Goal: Task Accomplishment & Management: Manage account settings

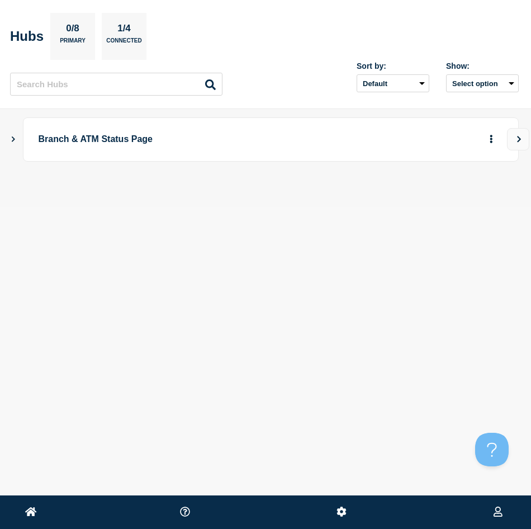
click at [11, 139] on icon "Show Connected Hubs" at bounding box center [13, 139] width 7 height 6
click at [472, 194] on icon "button" at bounding box center [473, 194] width 8 height 7
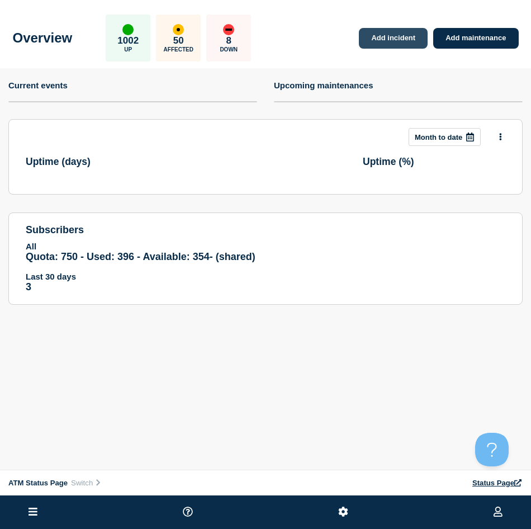
click at [398, 34] on link "Add incident" at bounding box center [393, 38] width 69 height 21
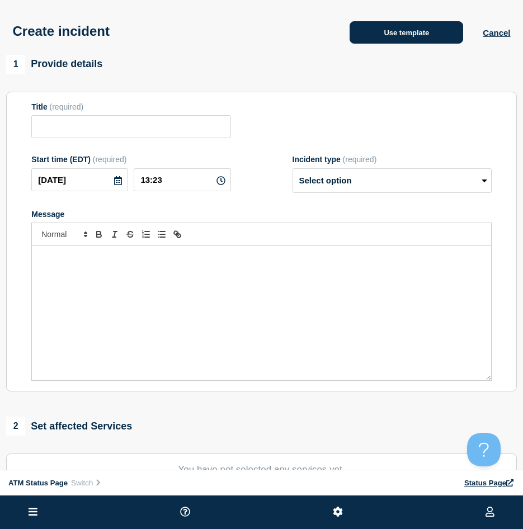
click at [360, 36] on button "Use template" at bounding box center [407, 32] width 114 height 22
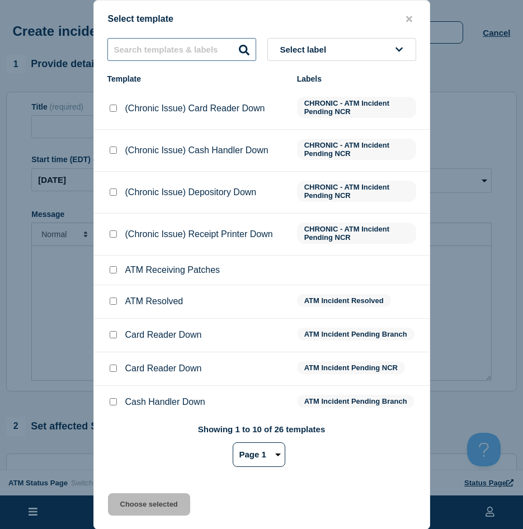
click at [149, 56] on input "text" at bounding box center [181, 49] width 149 height 23
type input "out of cash"
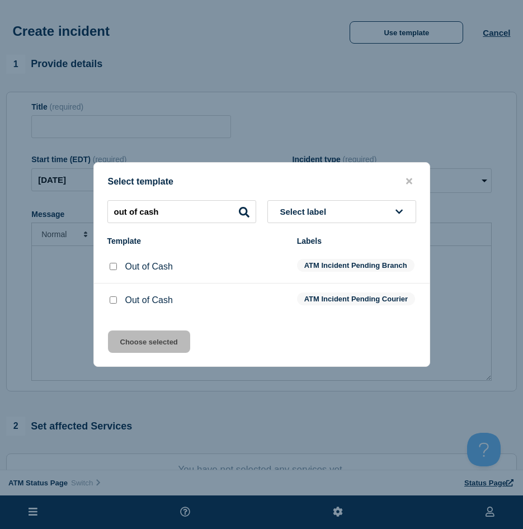
click at [116, 269] on div at bounding box center [112, 266] width 11 height 11
click at [112, 263] on input "Out of Cash checkbox" at bounding box center [113, 266] width 7 height 7
checkbox input "true"
click at [124, 347] on button "Choose selected" at bounding box center [149, 342] width 82 height 22
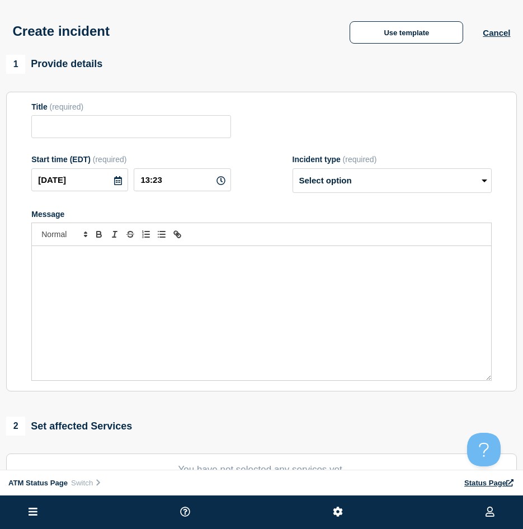
scroll to position [168, 0]
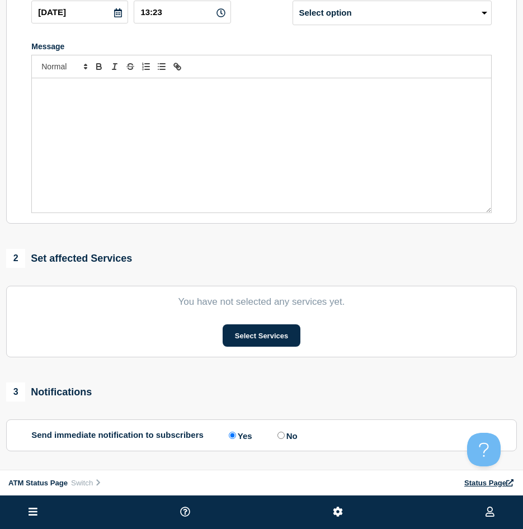
type input "Out of Cash"
select select "identified"
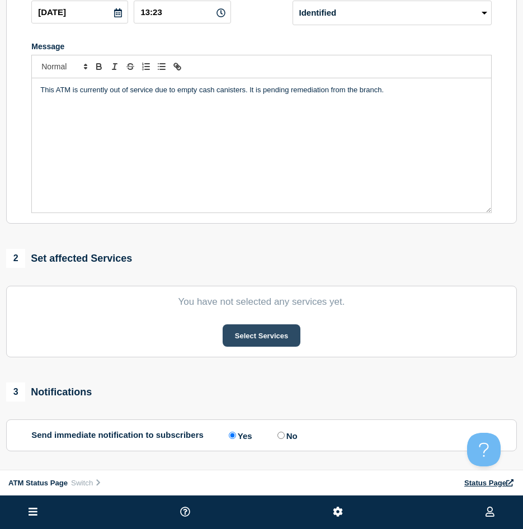
click at [256, 342] on button "Select Services" at bounding box center [262, 335] width 78 height 22
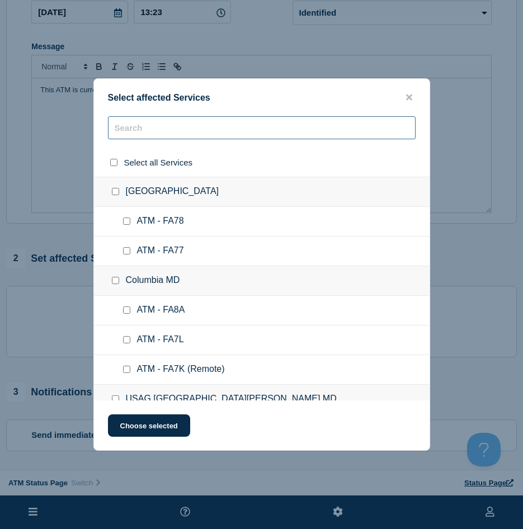
click at [152, 121] on input "text" at bounding box center [262, 127] width 308 height 23
type input "fcnu"
checkbox input "true"
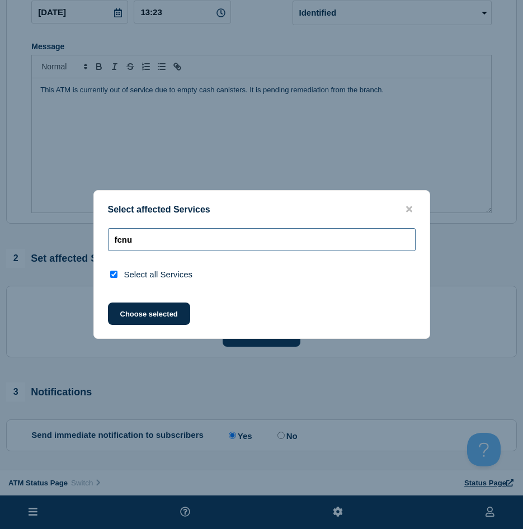
type input "fcnu"
checkbox input "false"
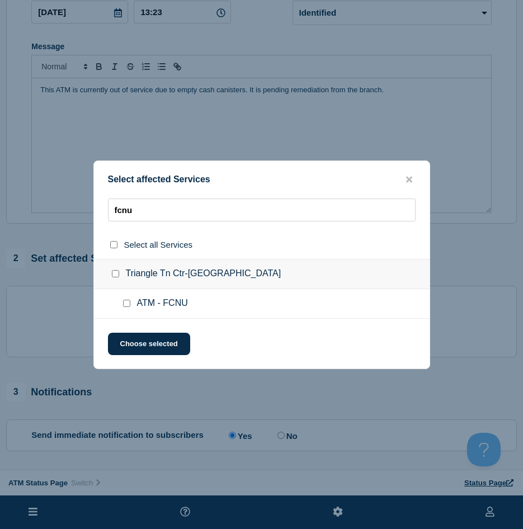
click at [124, 308] on div at bounding box center [129, 303] width 16 height 11
click at [124, 297] on ul "ATM - FCNU" at bounding box center [262, 304] width 336 height 30
click at [126, 305] on input "ATM - FCNU checkbox" at bounding box center [126, 303] width 7 height 7
checkbox input "true"
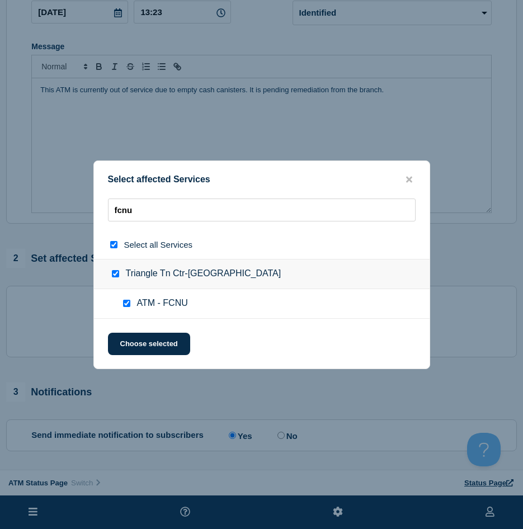
checkbox input "true"
click at [134, 328] on div "Select affected Services fcnu Select all Services Triangle Tn Ctr-[GEOGRAPHIC_D…" at bounding box center [261, 265] width 337 height 209
click at [132, 340] on button "Choose selected" at bounding box center [149, 344] width 82 height 22
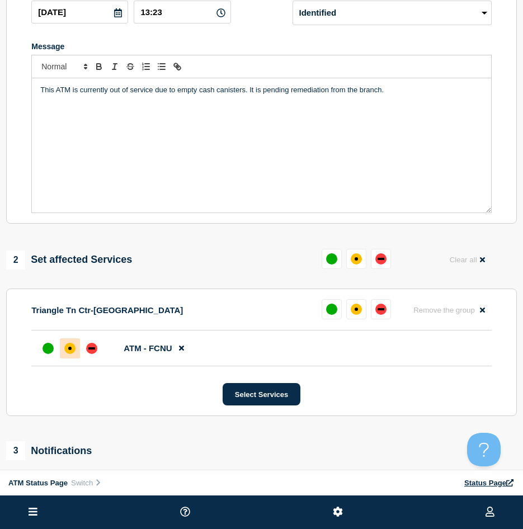
click at [79, 350] on div at bounding box center [70, 348] width 20 height 20
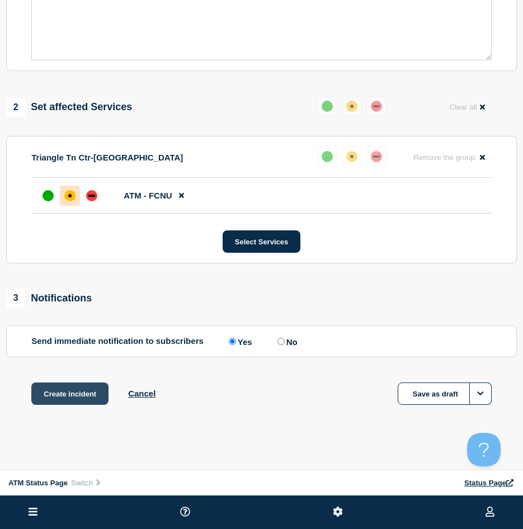
click at [60, 400] on button "Create incident" at bounding box center [69, 394] width 77 height 22
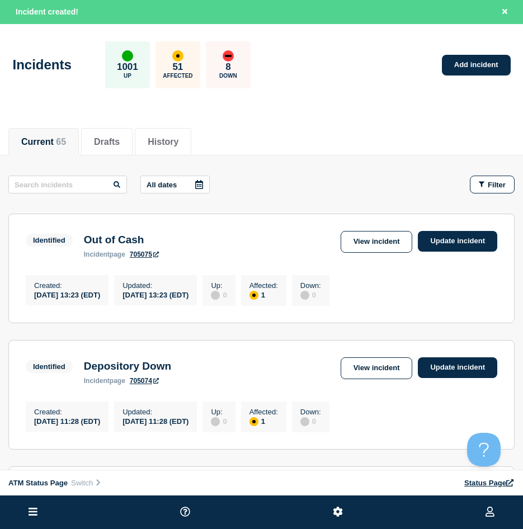
click at [487, 176] on button "Filter" at bounding box center [492, 185] width 45 height 18
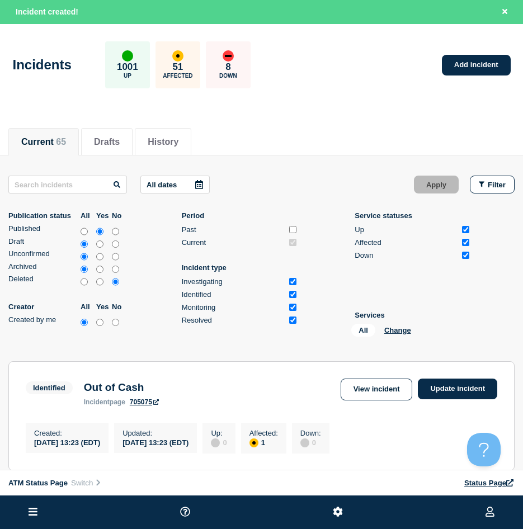
click at [401, 325] on div "All Change" at bounding box center [407, 332] width 112 height 17
click at [402, 328] on button "Change" at bounding box center [397, 330] width 27 height 8
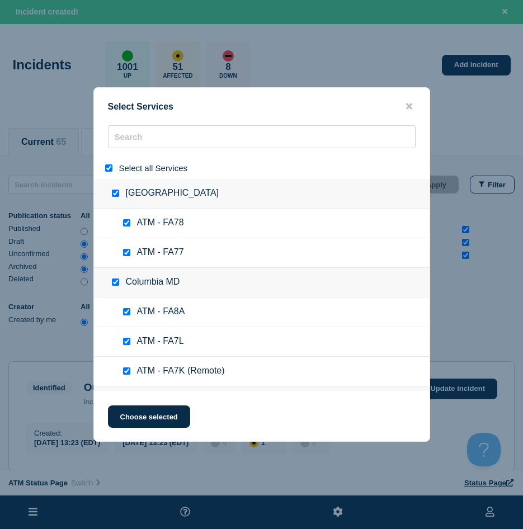
click at [112, 167] on input "select all" at bounding box center [108, 167] width 7 height 7
checkbox input "false"
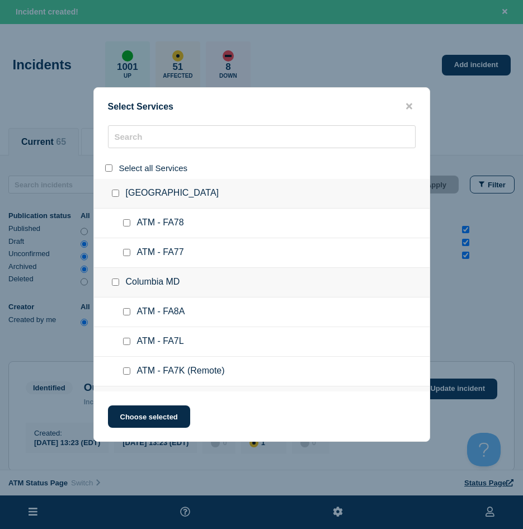
checkbox input "false"
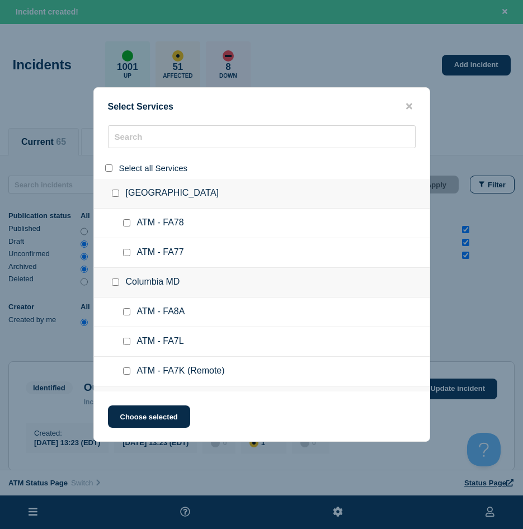
checkbox input "false"
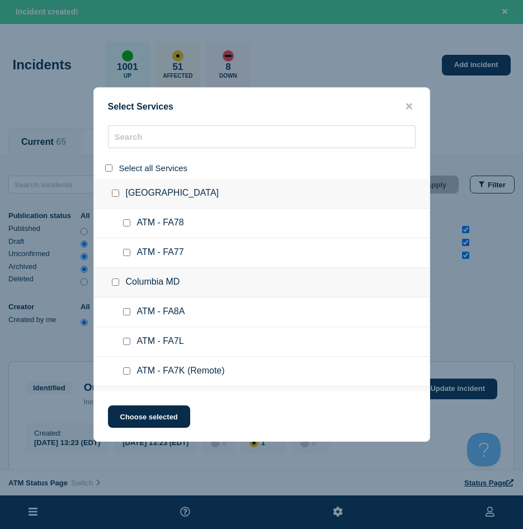
checkbox input "false"
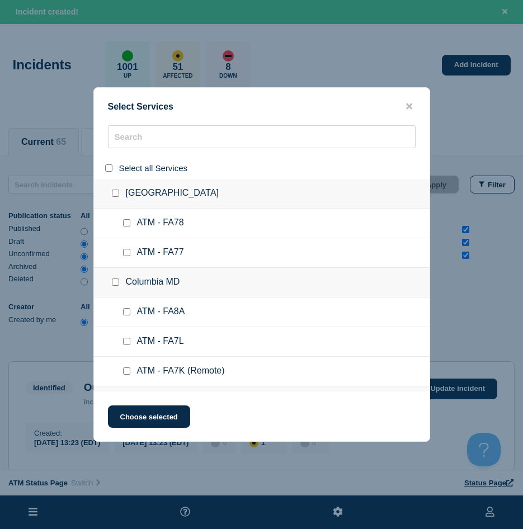
checkbox input "false"
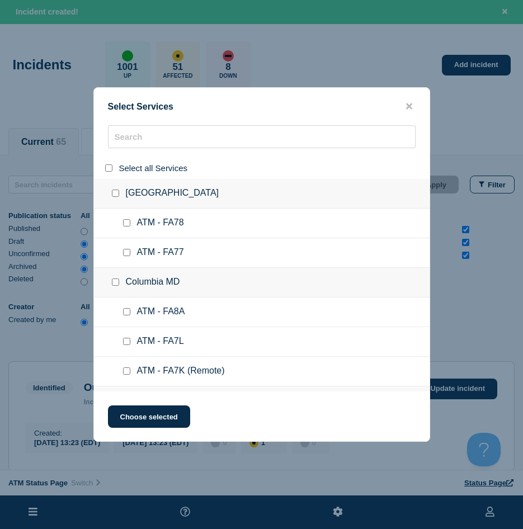
checkbox input "false"
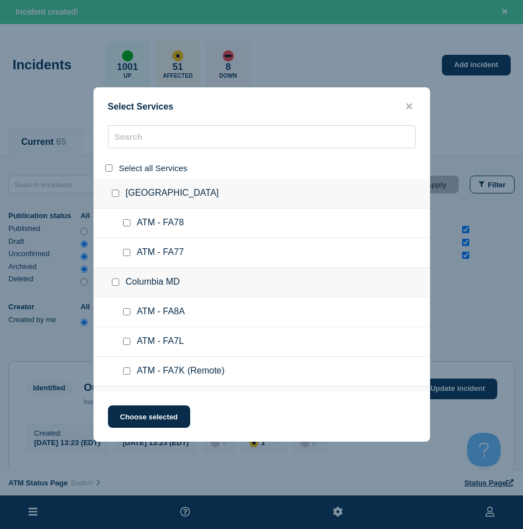
checkbox input "false"
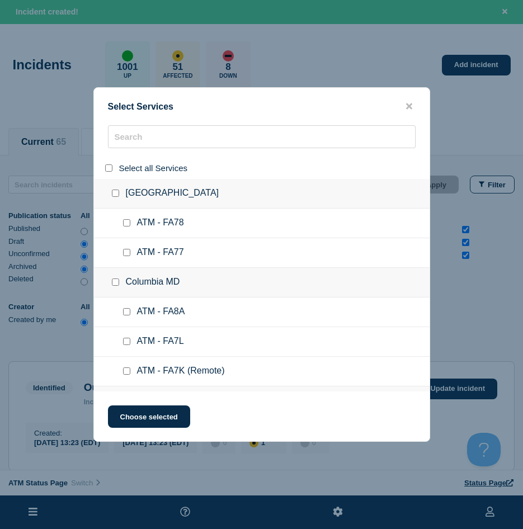
checkbox input "false"
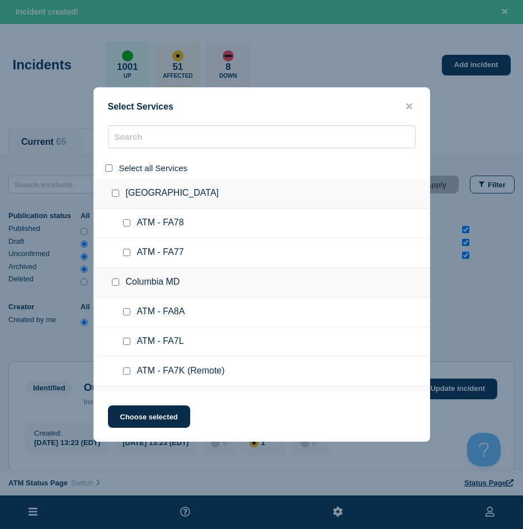
checkbox input "false"
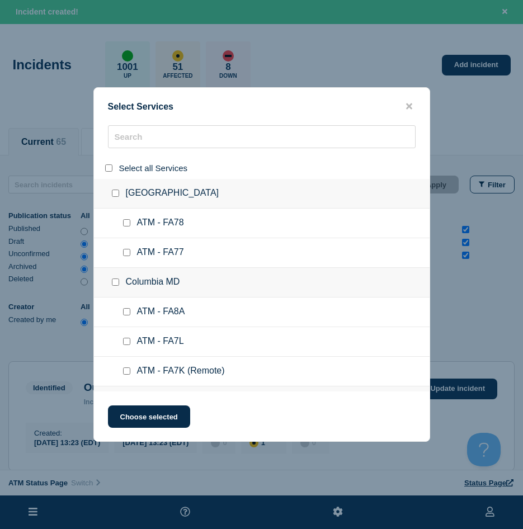
checkbox input "false"
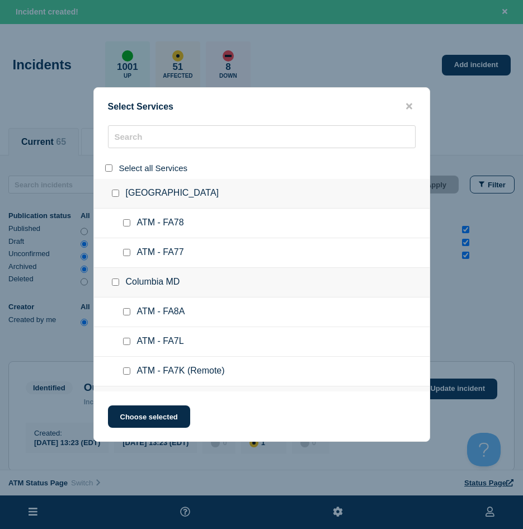
checkbox input "false"
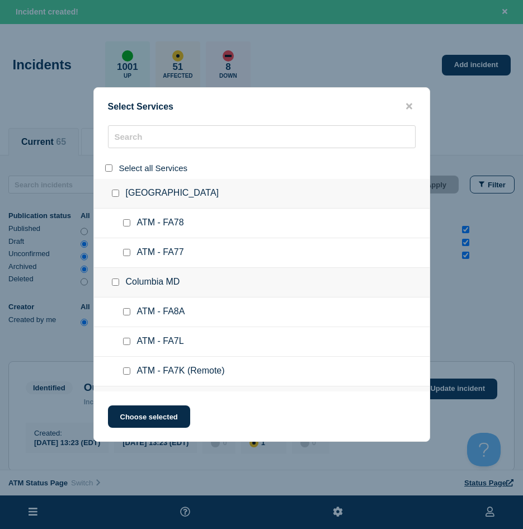
checkbox input "false"
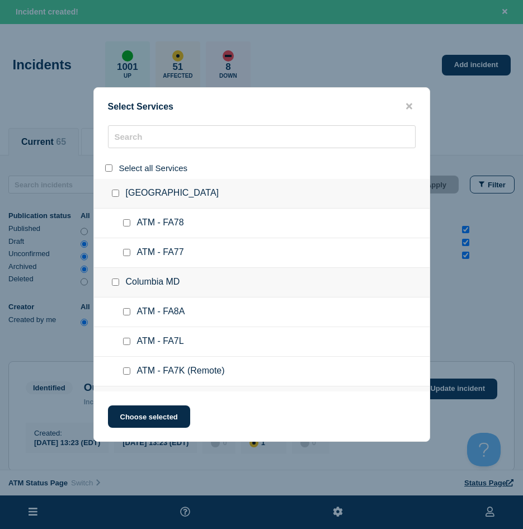
checkbox input "false"
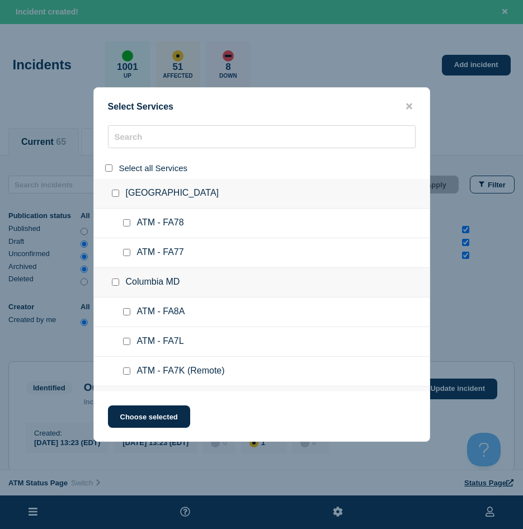
checkbox input "false"
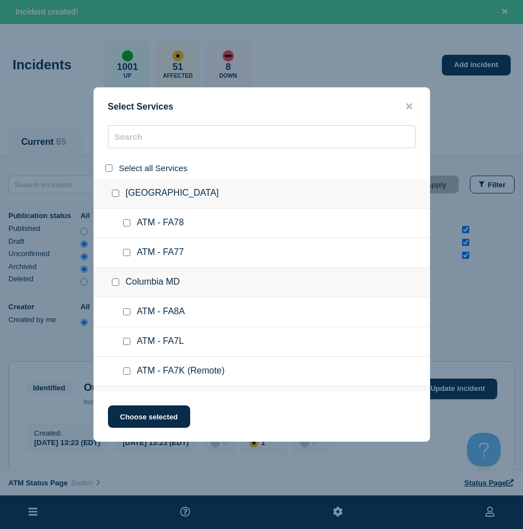
checkbox input "false"
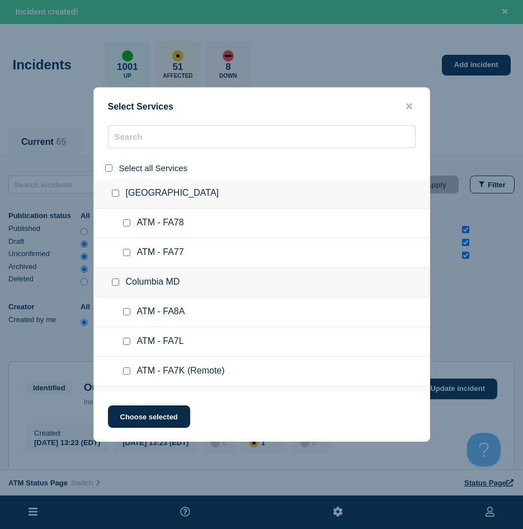
checkbox input "false"
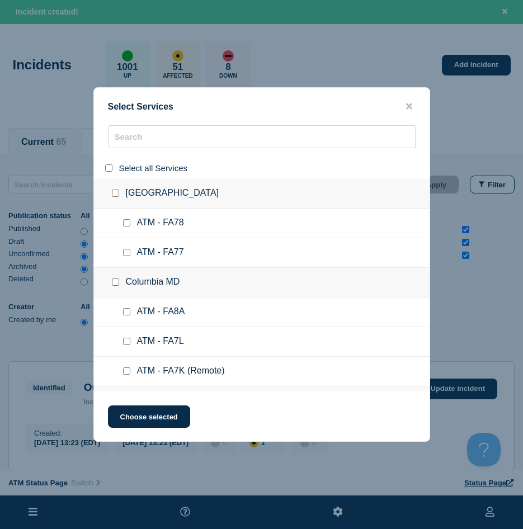
checkbox input "false"
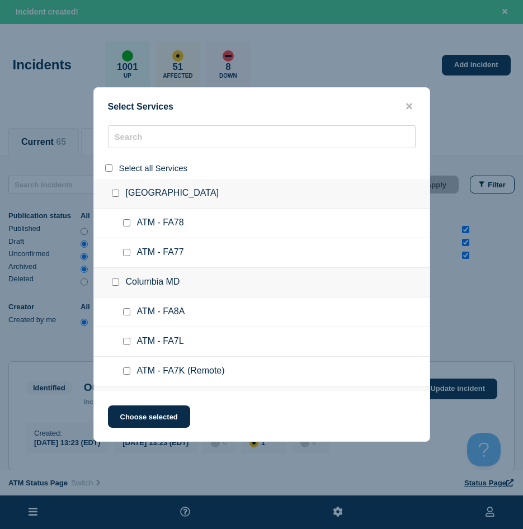
checkbox input "false"
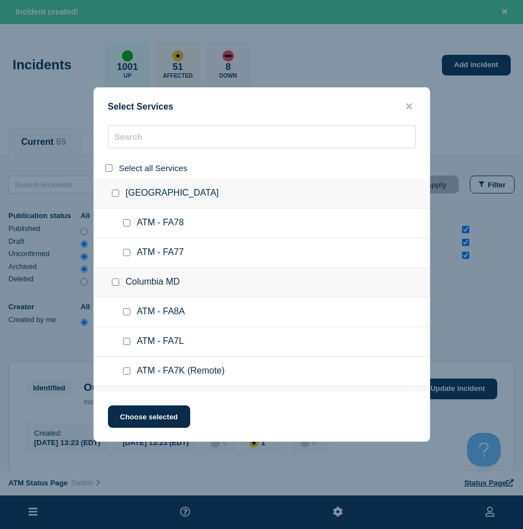
checkbox input "false"
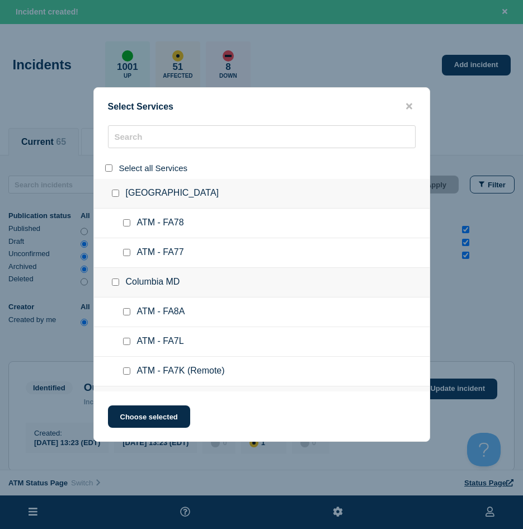
checkbox input "false"
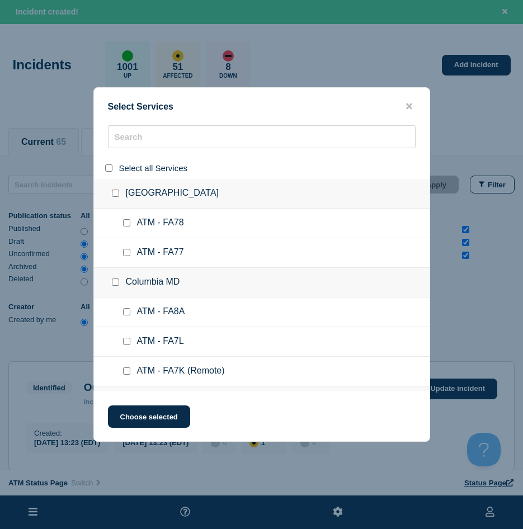
checkbox input "false"
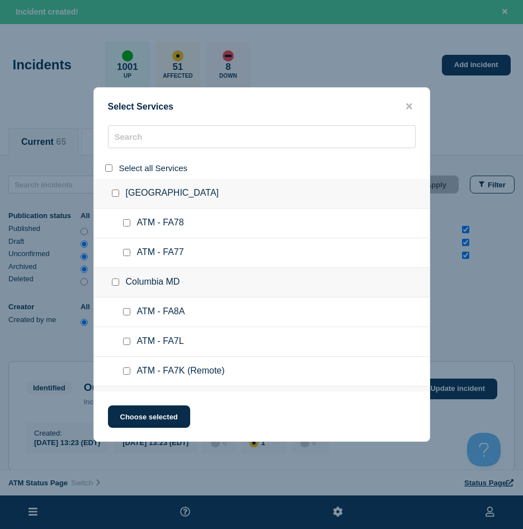
checkbox input "false"
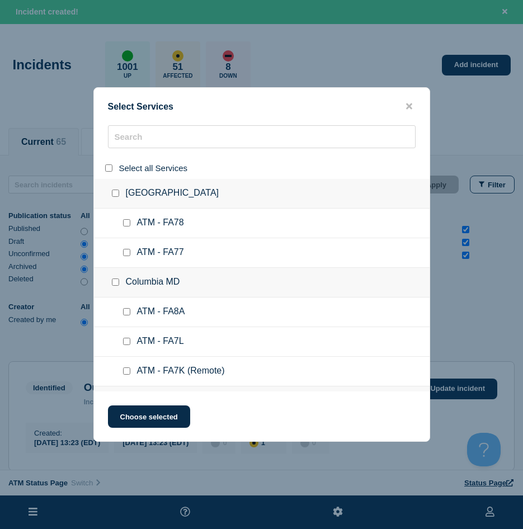
checkbox input "false"
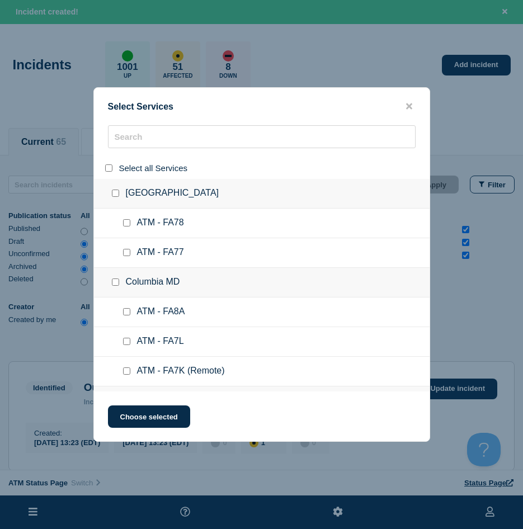
checkbox input "false"
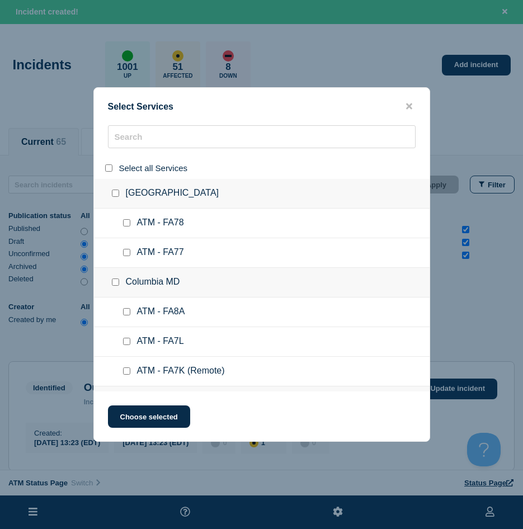
checkbox input "false"
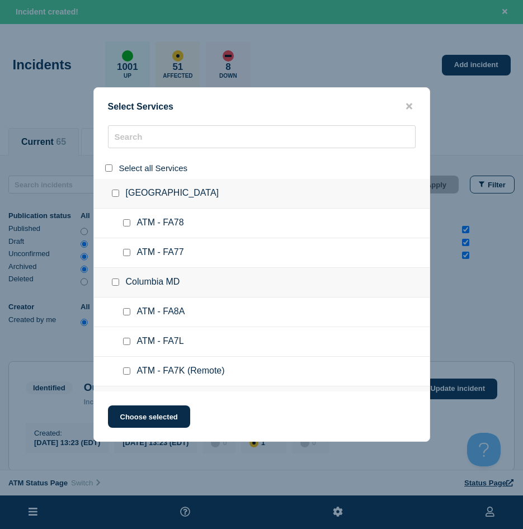
checkbox input "false"
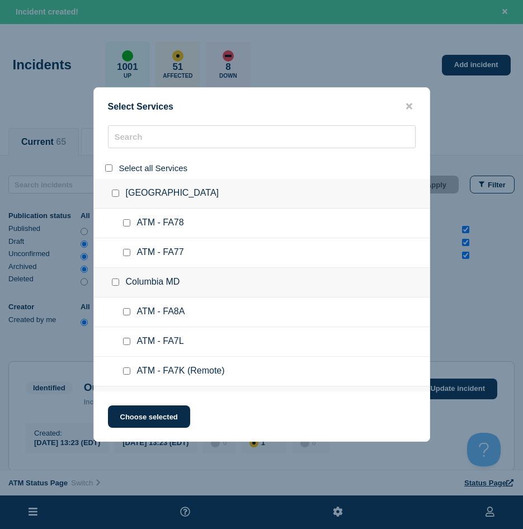
checkbox input "false"
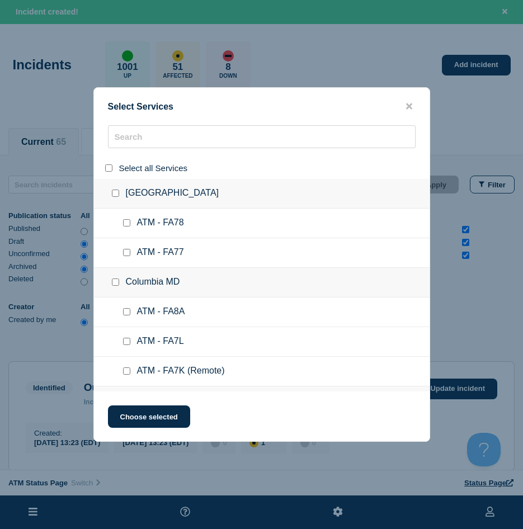
checkbox input "false"
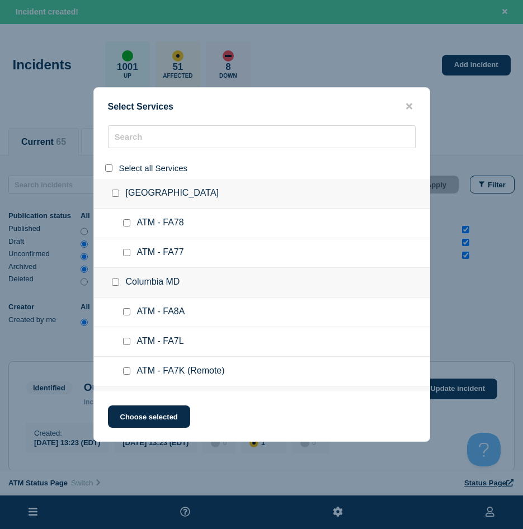
checkbox input "false"
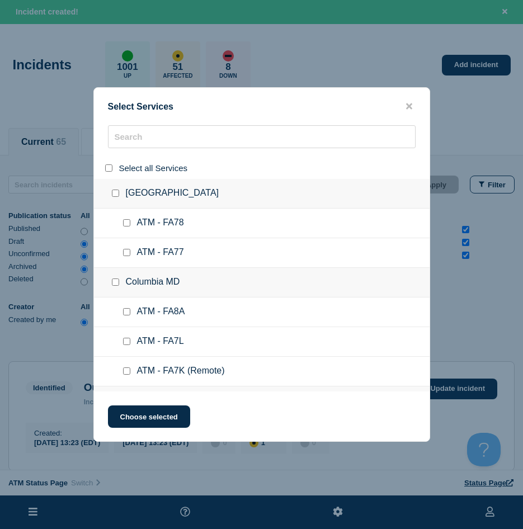
checkbox input "false"
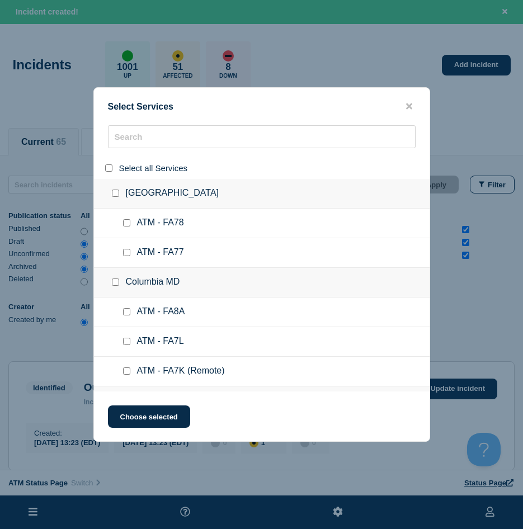
checkbox input "false"
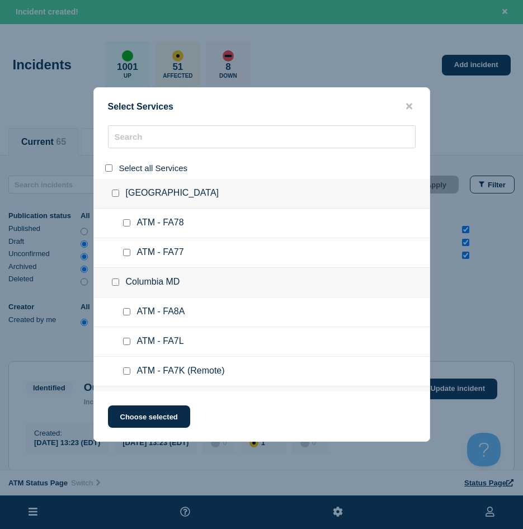
checkbox input "false"
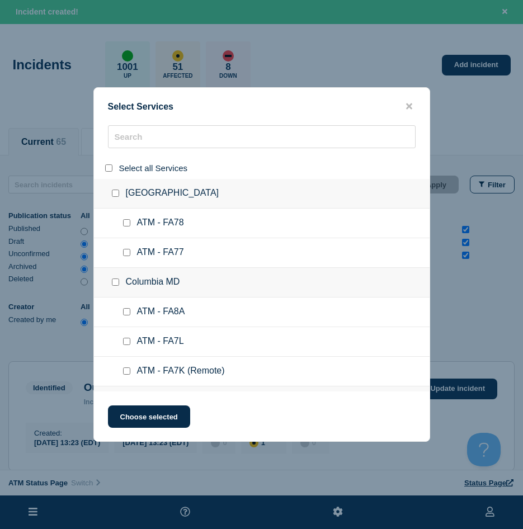
checkbox input "false"
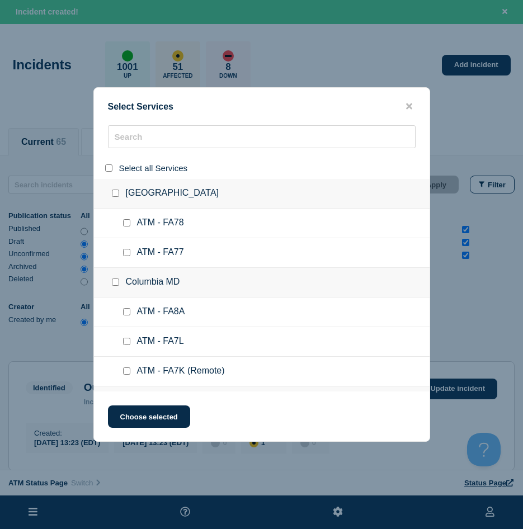
checkbox input "false"
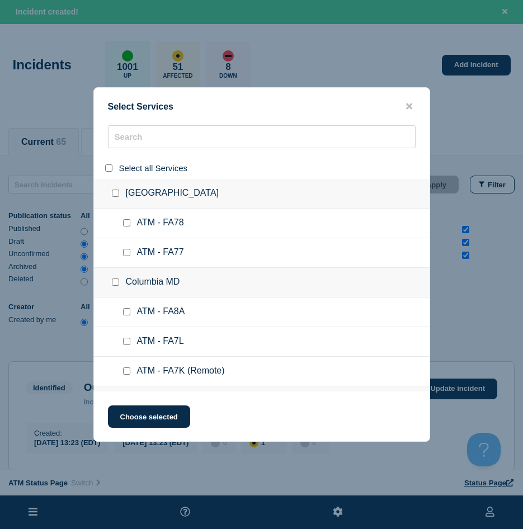
checkbox input "false"
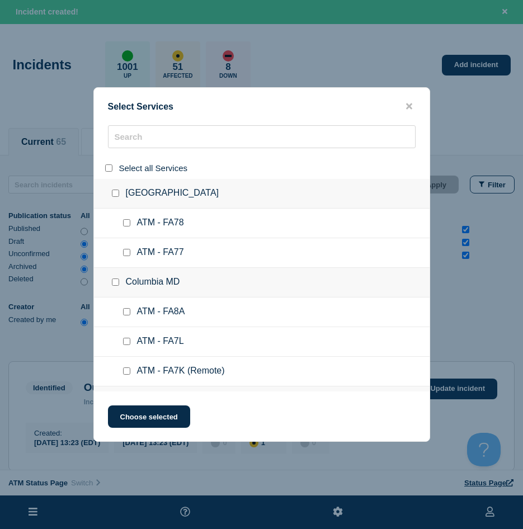
checkbox input "false"
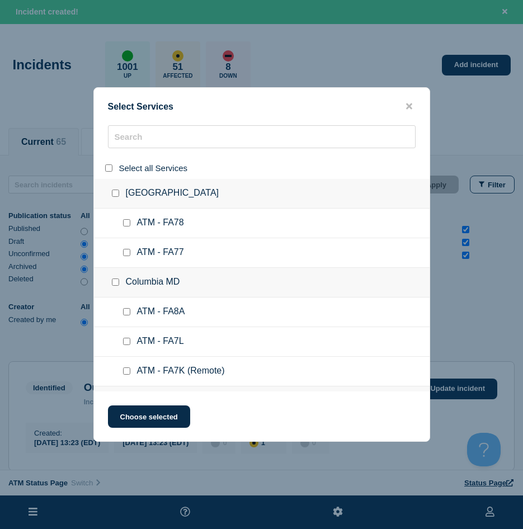
checkbox input "false"
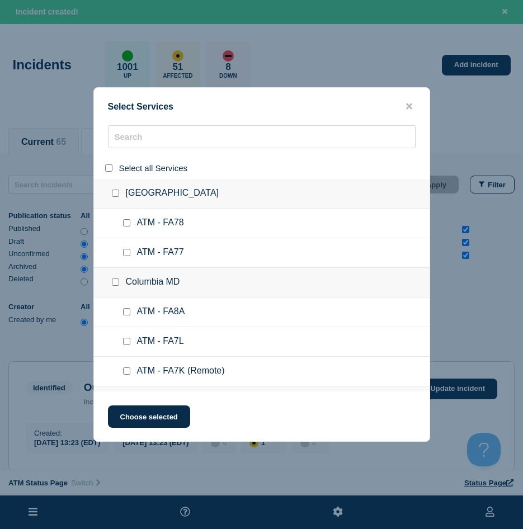
checkbox input "false"
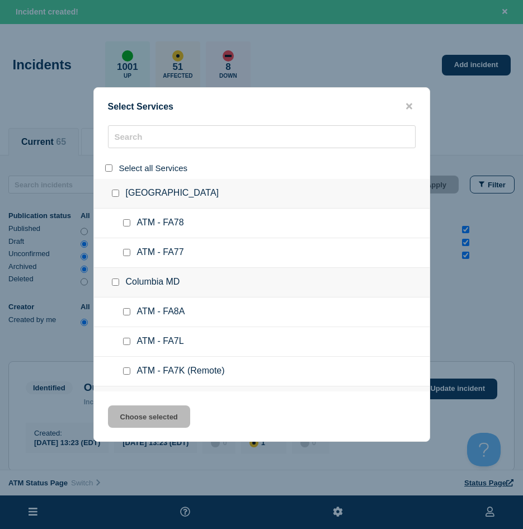
click at [138, 121] on div "Select Services Select all Services [GEOGRAPHIC_DATA] [GEOGRAPHIC_DATA] ATM - F…" at bounding box center [261, 264] width 337 height 355
click at [137, 127] on input "search" at bounding box center [262, 136] width 308 height 23
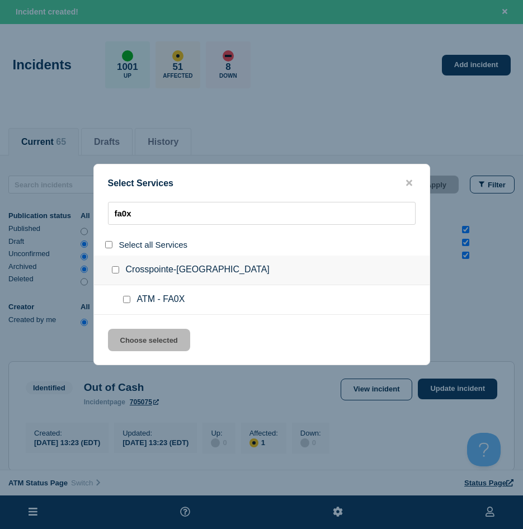
click at [124, 298] on input "service: ATM - FA0X" at bounding box center [126, 299] width 7 height 7
click at [134, 337] on button "Choose selected" at bounding box center [149, 340] width 82 height 22
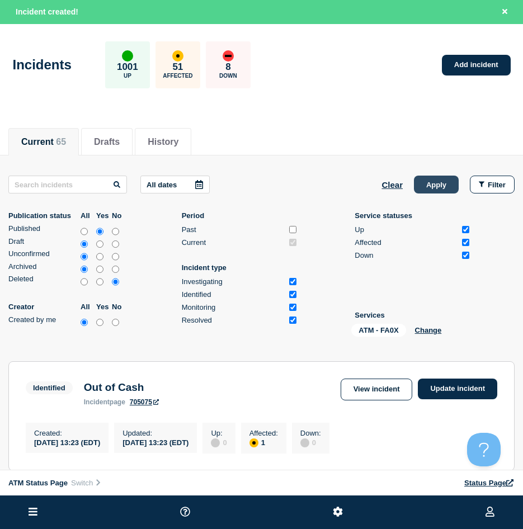
click at [431, 183] on button "Apply" at bounding box center [436, 185] width 45 height 18
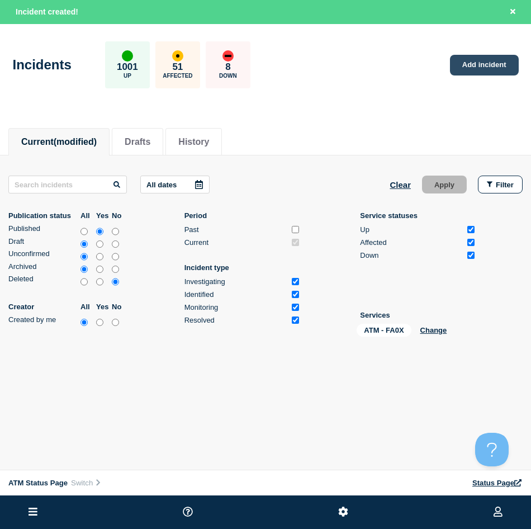
click at [466, 68] on link "Add incident" at bounding box center [484, 65] width 69 height 21
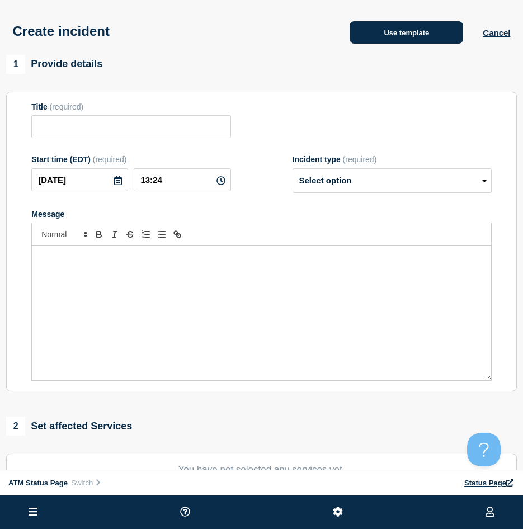
click at [373, 37] on button "Use template" at bounding box center [407, 32] width 114 height 22
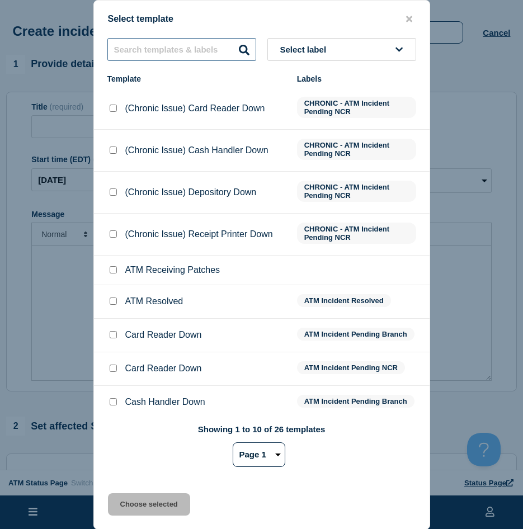
click at [155, 60] on input "text" at bounding box center [181, 49] width 149 height 23
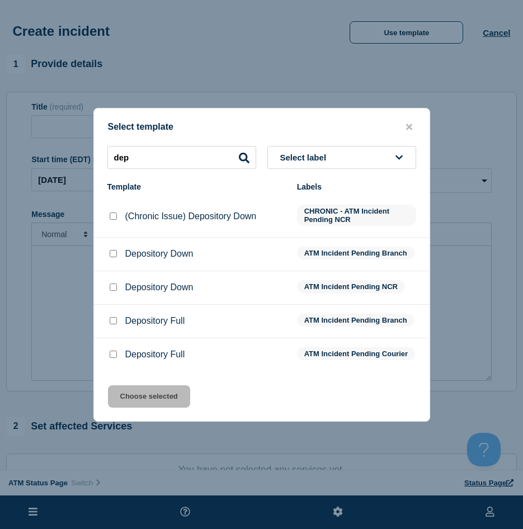
click at [114, 252] on input "Depository Down checkbox" at bounding box center [113, 253] width 7 height 7
click at [125, 390] on div "Select template dep Select label Template Labels (Chronic Issue) Depository Dow…" at bounding box center [261, 265] width 337 height 314
click at [125, 392] on button "Choose selected" at bounding box center [149, 396] width 82 height 22
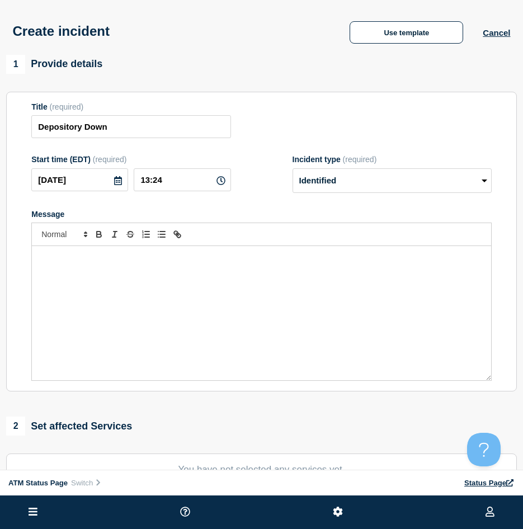
scroll to position [56, 0]
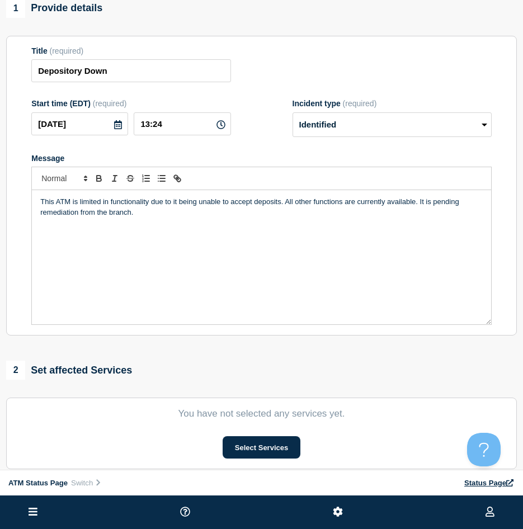
drag, startPoint x: 241, startPoint y: 435, endPoint x: 242, endPoint y: 449, distance: 14.1
click at [241, 437] on section "You have not selected any services yet. Select Services" at bounding box center [261, 434] width 511 height 72
click at [242, 449] on button "Select Services" at bounding box center [262, 447] width 78 height 22
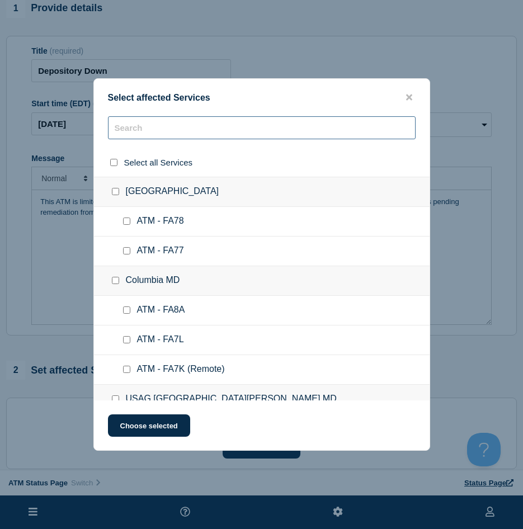
click at [148, 133] on input "text" at bounding box center [262, 127] width 308 height 23
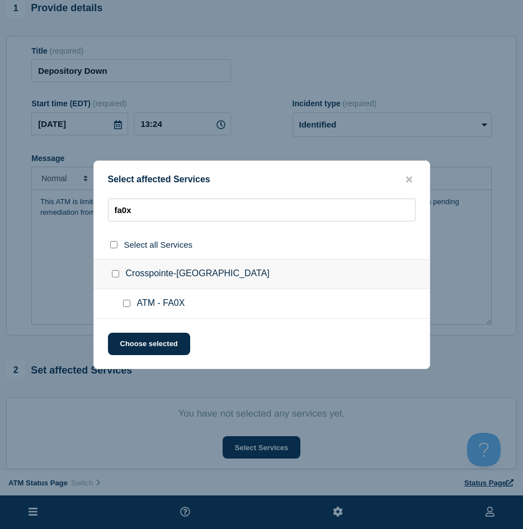
click at [128, 303] on input "ATM - FA0X checkbox" at bounding box center [126, 303] width 7 height 7
click at [141, 347] on button "Choose selected" at bounding box center [149, 344] width 82 height 22
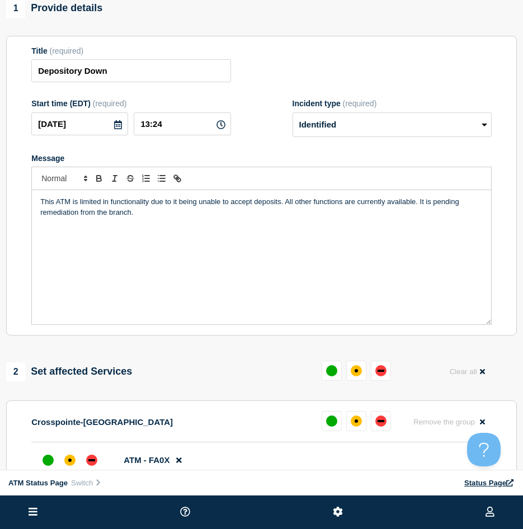
scroll to position [168, 0]
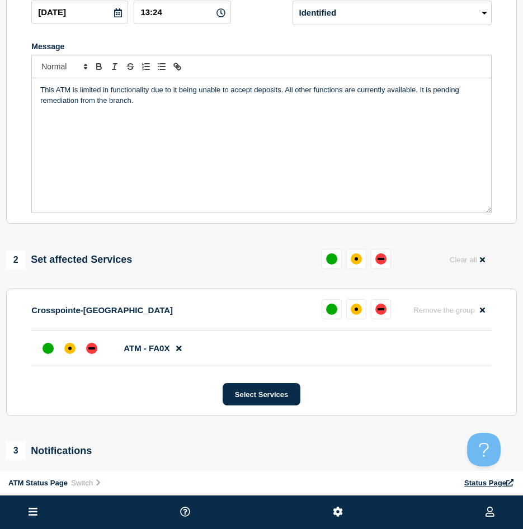
click at [81, 352] on div at bounding box center [70, 348] width 64 height 20
click at [71, 350] on div "affected" at bounding box center [69, 348] width 3 height 3
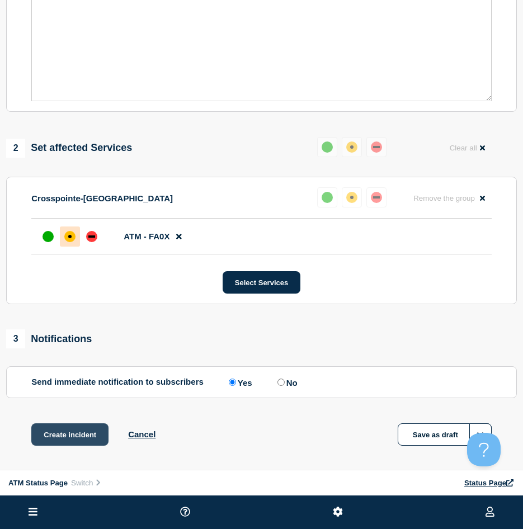
scroll to position [323, 0]
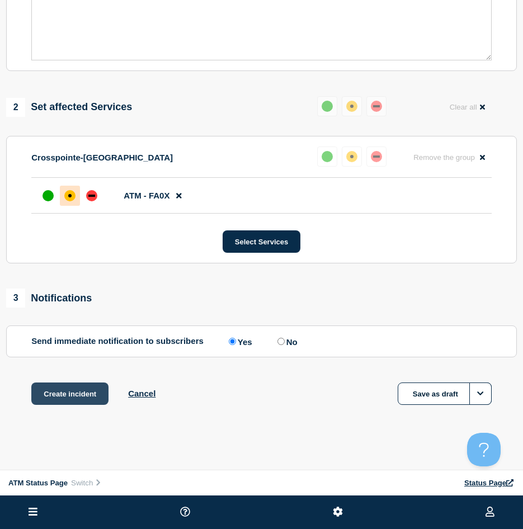
click at [68, 390] on button "Create incident" at bounding box center [69, 394] width 77 height 22
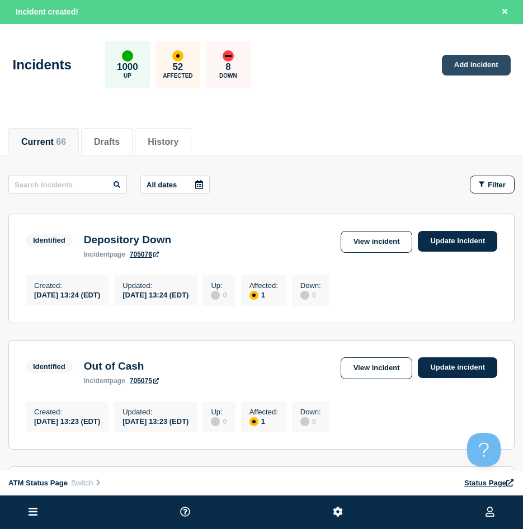
click at [445, 59] on link "Add incident" at bounding box center [476, 65] width 69 height 21
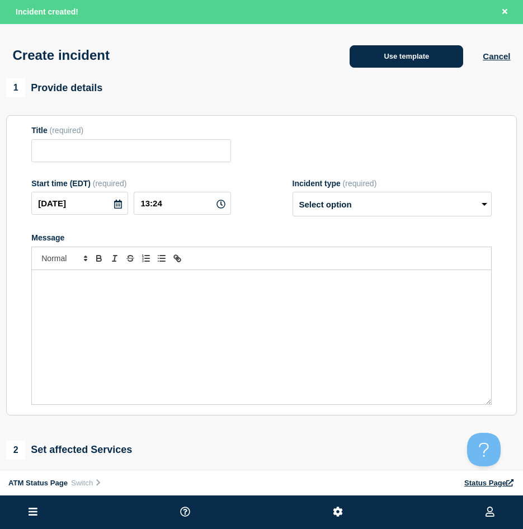
click at [433, 68] on button "Use template" at bounding box center [407, 56] width 114 height 22
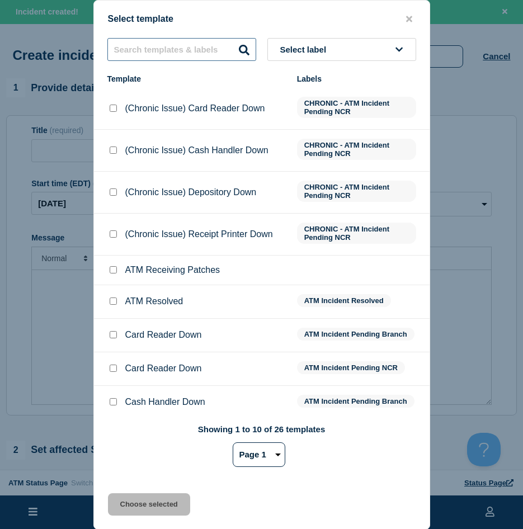
click at [194, 49] on input "text" at bounding box center [181, 49] width 149 height 23
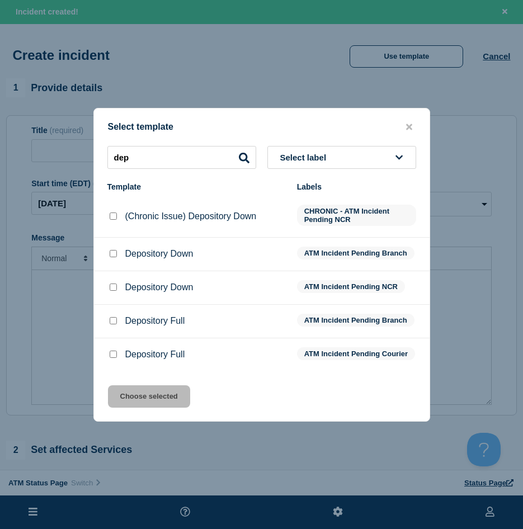
click at [110, 250] on input "Depository Down checkbox" at bounding box center [113, 253] width 7 height 7
click at [163, 408] on button "Choose selected" at bounding box center [149, 396] width 82 height 22
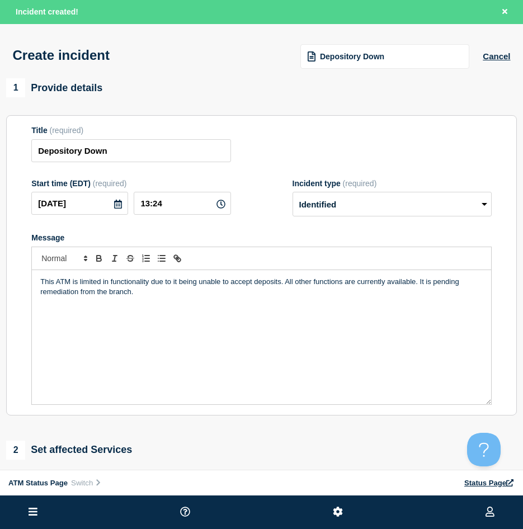
scroll to position [112, 0]
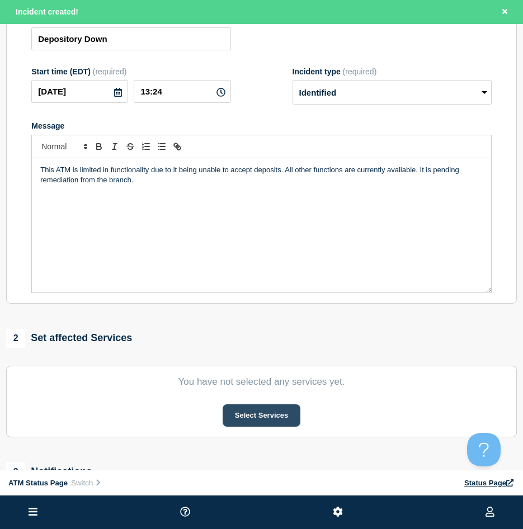
click at [267, 416] on button "Select Services" at bounding box center [262, 415] width 78 height 22
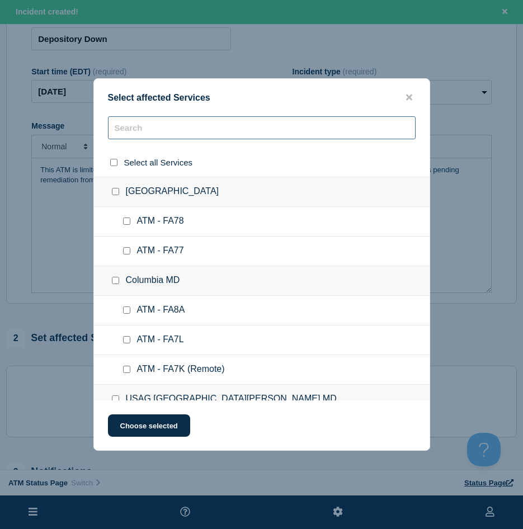
click at [133, 126] on input "text" at bounding box center [262, 127] width 308 height 23
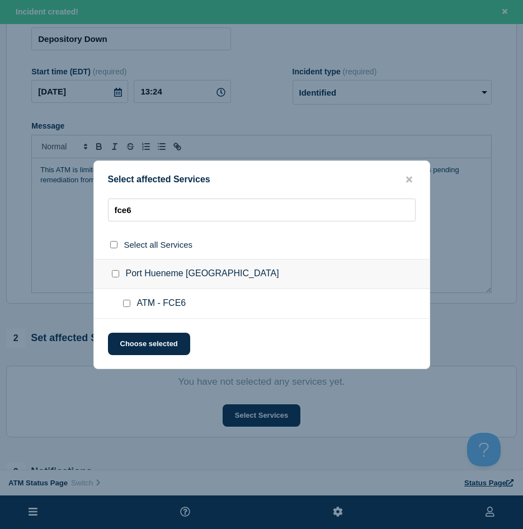
click at [128, 305] on input "ATM - FCE6 checkbox" at bounding box center [126, 303] width 7 height 7
click at [134, 336] on button "Choose selected" at bounding box center [149, 344] width 82 height 22
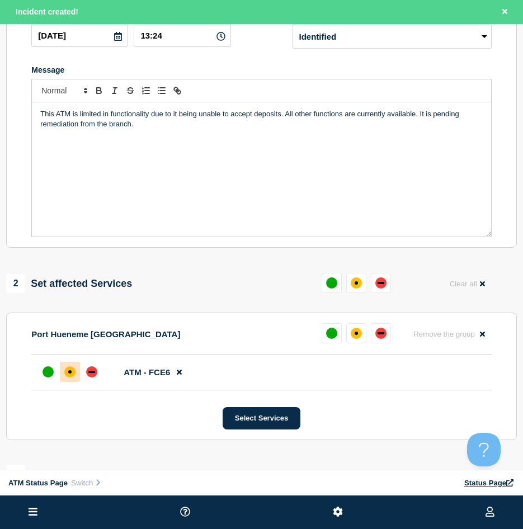
click at [76, 367] on div at bounding box center [70, 372] width 20 height 20
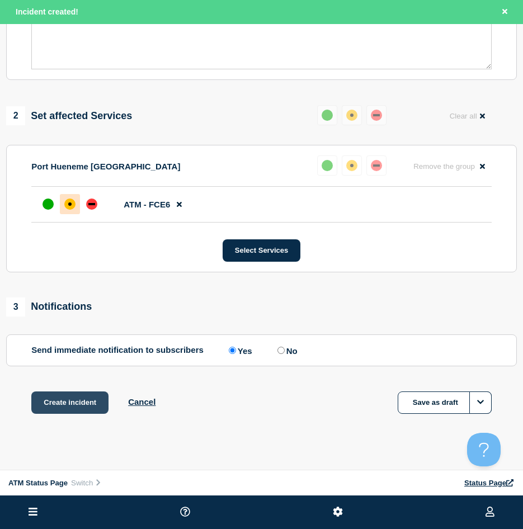
click at [65, 404] on button "Create incident" at bounding box center [69, 403] width 77 height 22
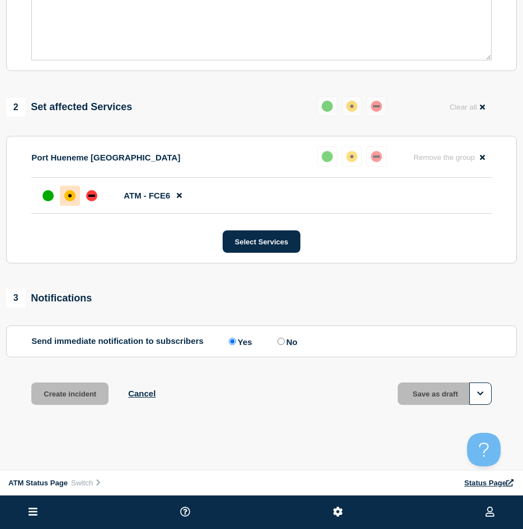
scroll to position [312, 0]
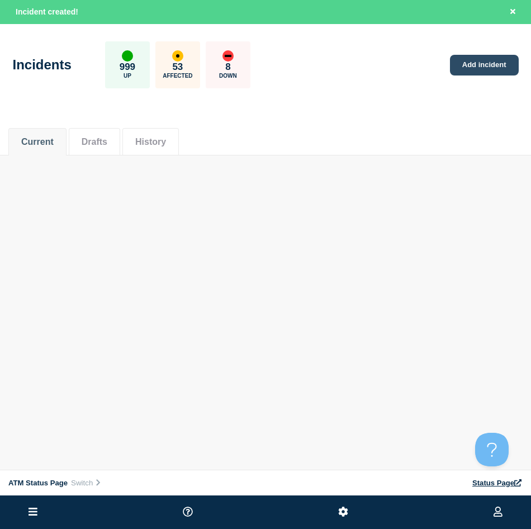
click at [460, 63] on link "Add incident" at bounding box center [484, 65] width 69 height 21
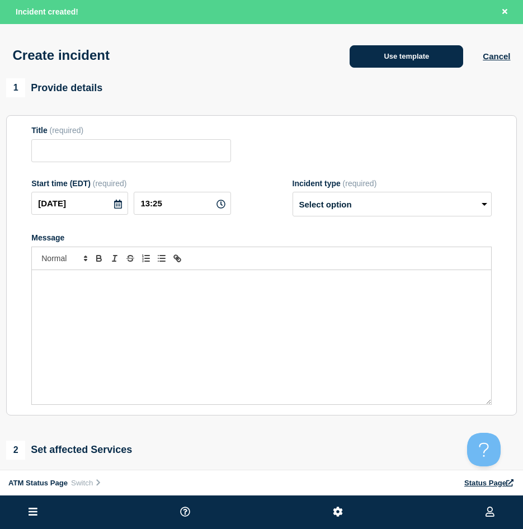
click at [432, 55] on button "Use template" at bounding box center [407, 56] width 114 height 22
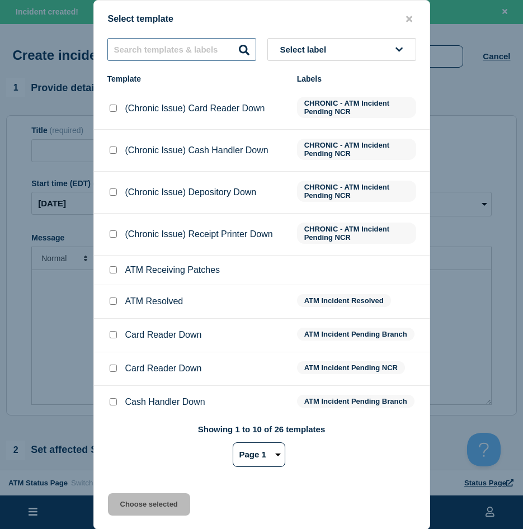
click at [184, 52] on input "text" at bounding box center [181, 49] width 149 height 23
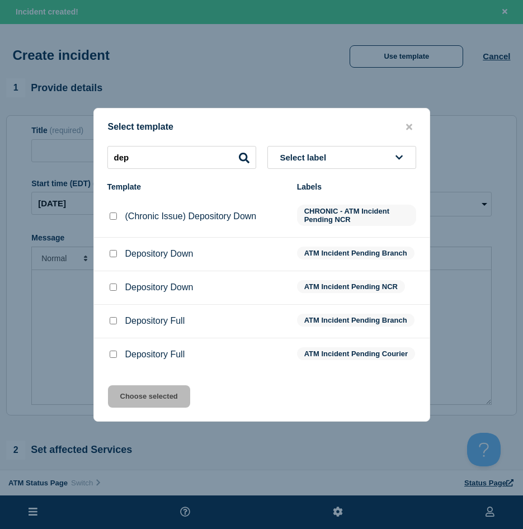
click at [116, 250] on input "Depository Down checkbox" at bounding box center [113, 253] width 7 height 7
click at [169, 394] on button "Choose selected" at bounding box center [149, 396] width 82 height 22
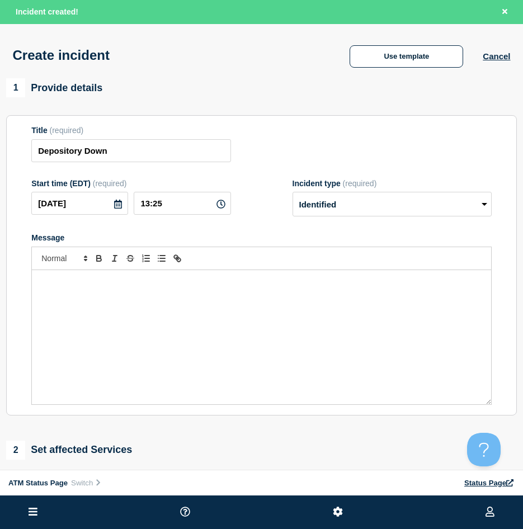
scroll to position [56, 0]
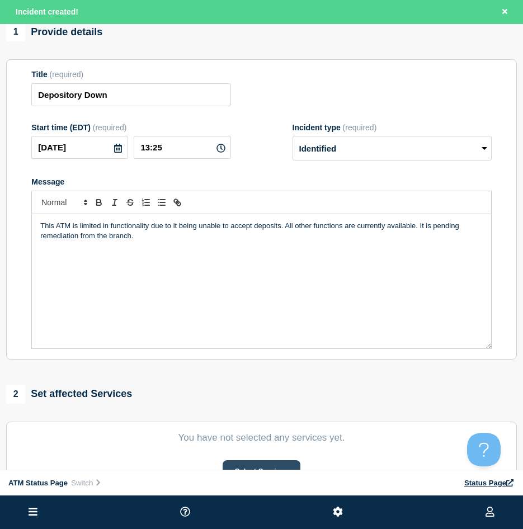
click at [257, 468] on button "Select Services" at bounding box center [262, 471] width 78 height 22
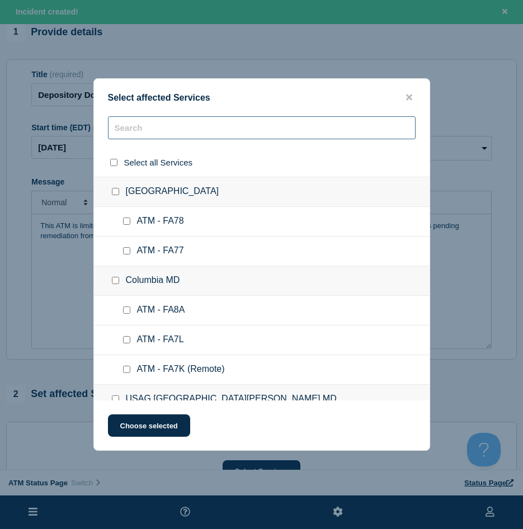
click at [144, 136] on input "text" at bounding box center [262, 127] width 308 height 23
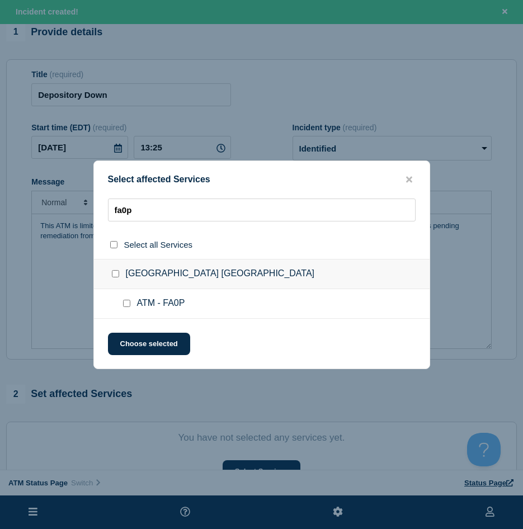
click at [126, 309] on div at bounding box center [129, 303] width 16 height 11
click at [126, 307] on input "ATM - FA0P checkbox" at bounding box center [126, 303] width 7 height 7
click at [124, 345] on button "Choose selected" at bounding box center [149, 344] width 82 height 22
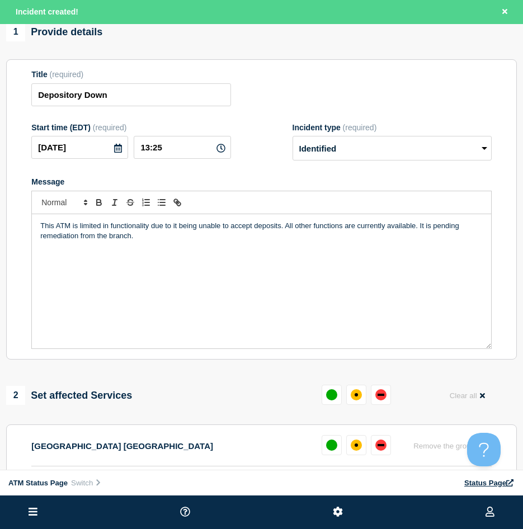
scroll to position [112, 0]
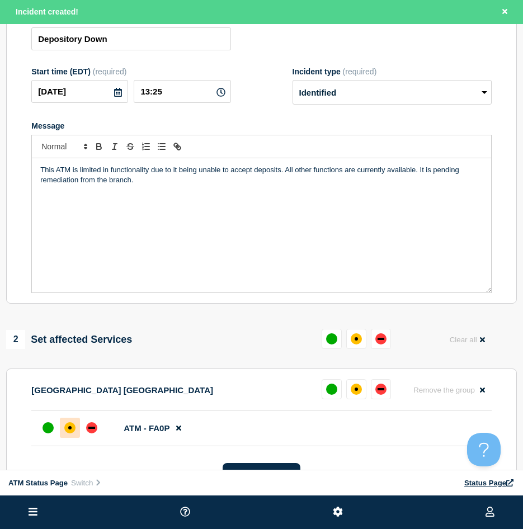
click at [66, 422] on div at bounding box center [70, 428] width 20 height 20
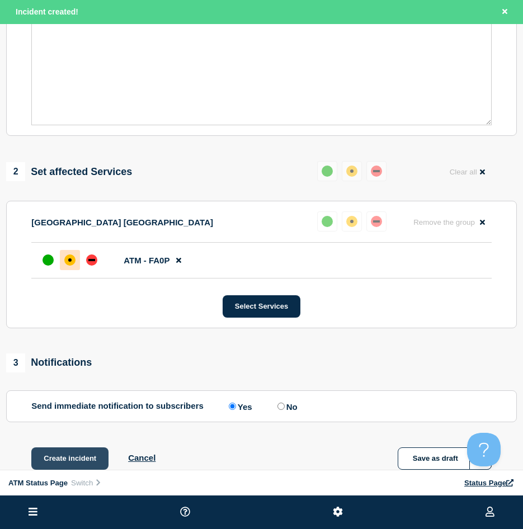
click at [64, 453] on button "Create incident" at bounding box center [69, 459] width 77 height 22
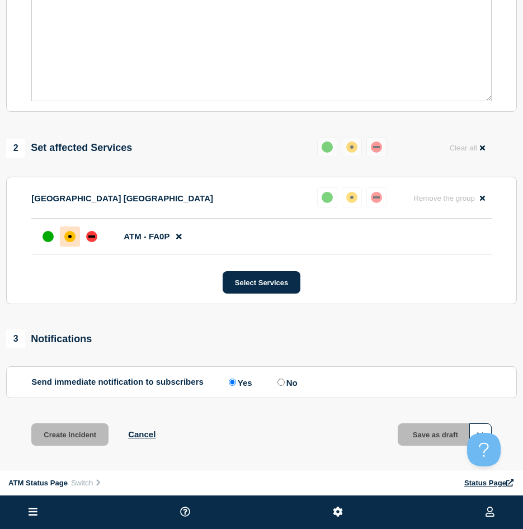
scroll to position [256, 0]
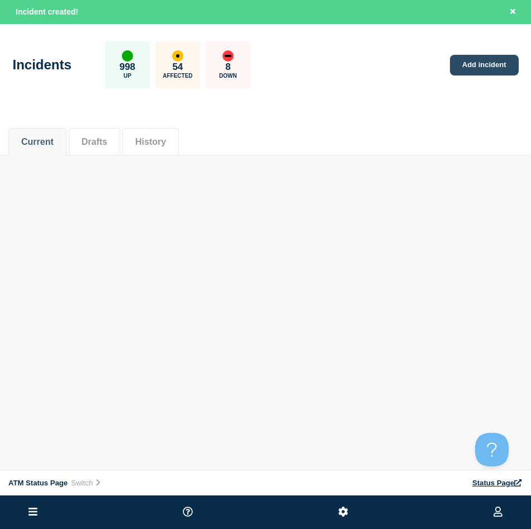
click at [486, 59] on link "Add incident" at bounding box center [484, 65] width 69 height 21
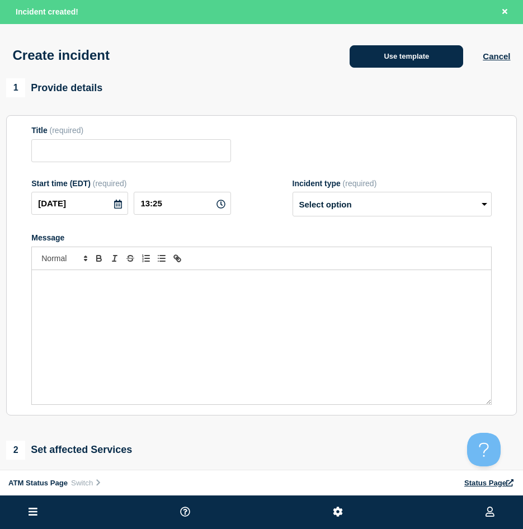
click at [432, 62] on button "Use template" at bounding box center [407, 56] width 114 height 22
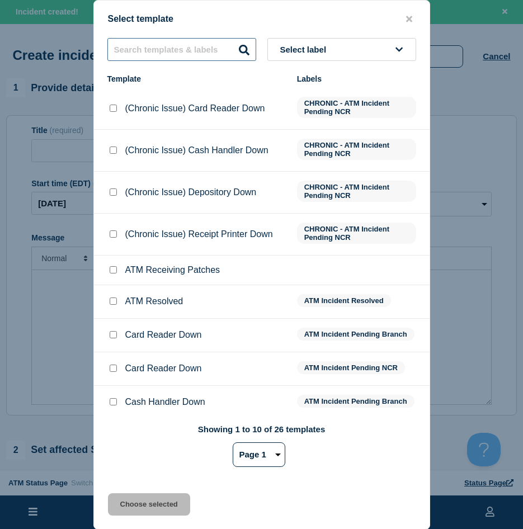
click at [143, 53] on input "text" at bounding box center [181, 49] width 149 height 23
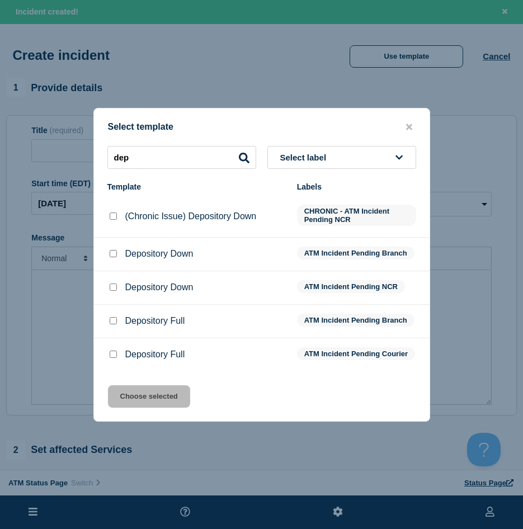
click at [116, 253] on div "Depository Down" at bounding box center [196, 253] width 178 height 11
drag, startPoint x: 115, startPoint y: 253, endPoint x: 125, endPoint y: 282, distance: 30.8
click at [114, 252] on input "Depository Down checkbox" at bounding box center [113, 253] width 7 height 7
click at [146, 392] on button "Choose selected" at bounding box center [149, 396] width 82 height 22
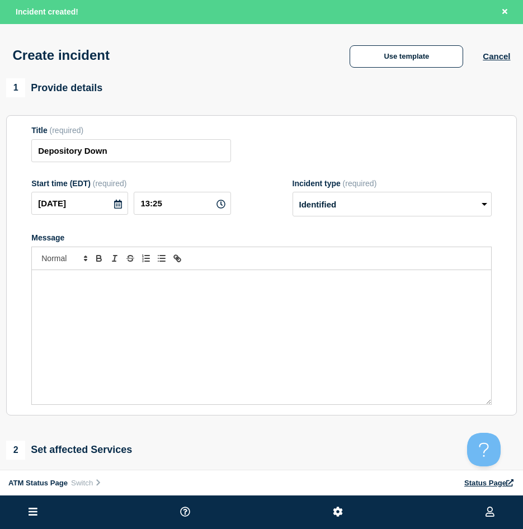
scroll to position [112, 0]
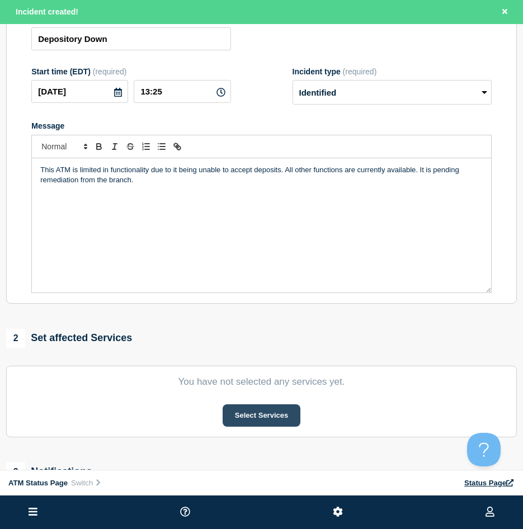
click at [240, 415] on button "Select Services" at bounding box center [262, 415] width 78 height 22
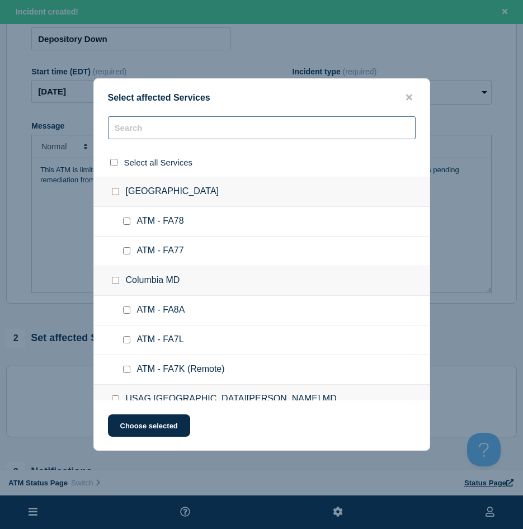
click at [158, 135] on input "text" at bounding box center [262, 127] width 308 height 23
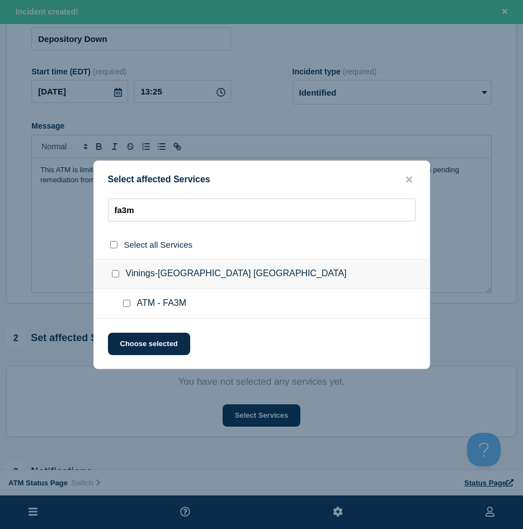
click at [128, 307] on input "ATM - FA3M checkbox" at bounding box center [126, 303] width 7 height 7
click at [130, 335] on button "Choose selected" at bounding box center [149, 344] width 82 height 22
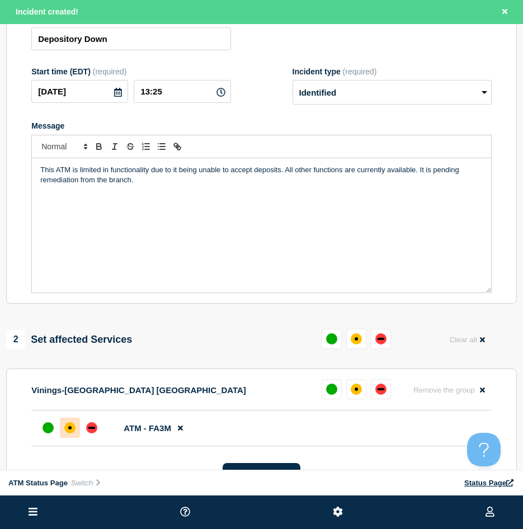
click at [73, 428] on div "affected" at bounding box center [69, 427] width 11 height 11
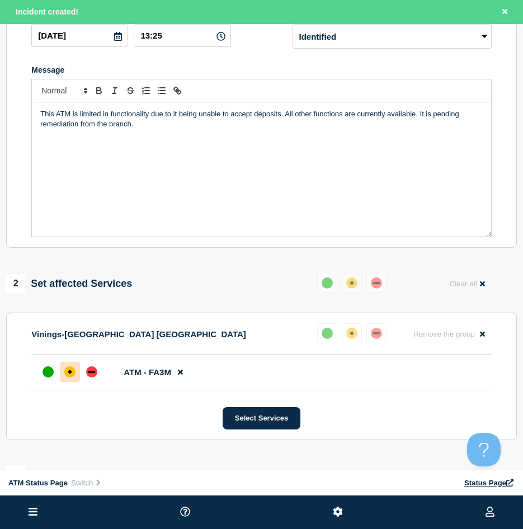
scroll to position [280, 0]
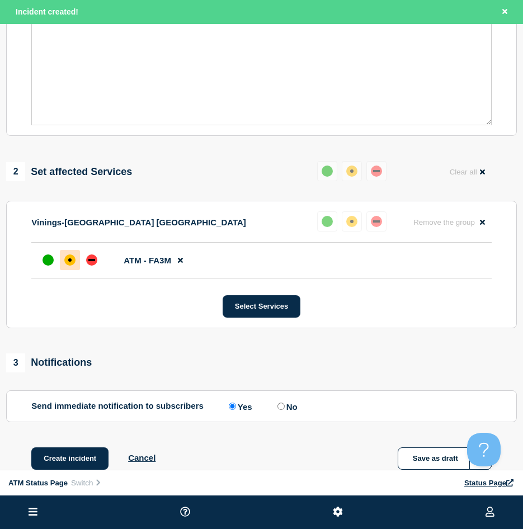
click at [68, 449] on div "1 Provide details Title (required) Depository Down Start time (EDT) (required) …" at bounding box center [261, 148] width 523 height 699
click at [69, 450] on button "Create incident" at bounding box center [69, 459] width 77 height 22
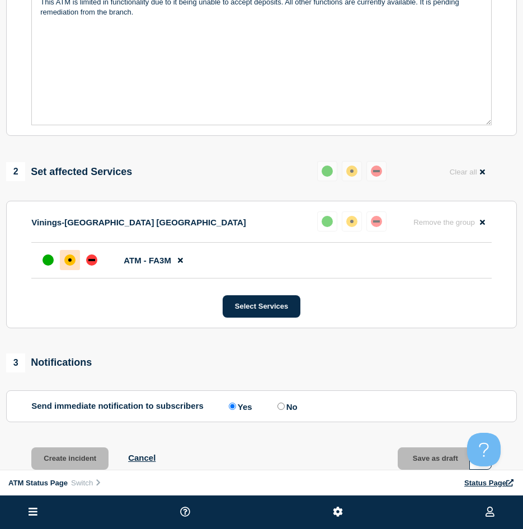
scroll to position [256, 0]
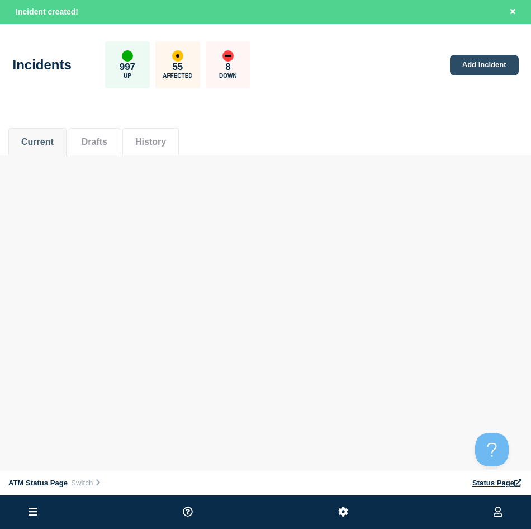
click at [484, 56] on link "Add incident" at bounding box center [484, 65] width 69 height 21
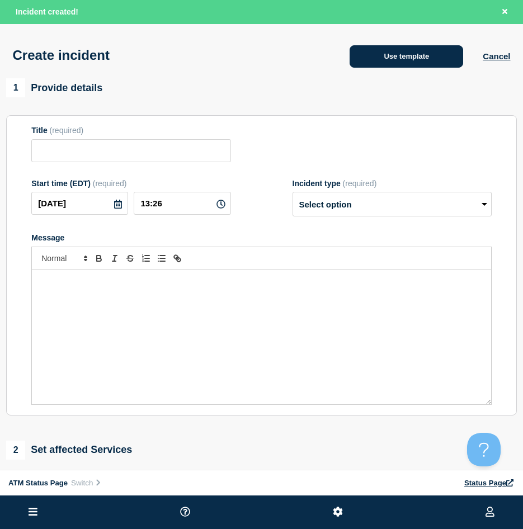
click at [355, 58] on button "Use template" at bounding box center [407, 56] width 114 height 22
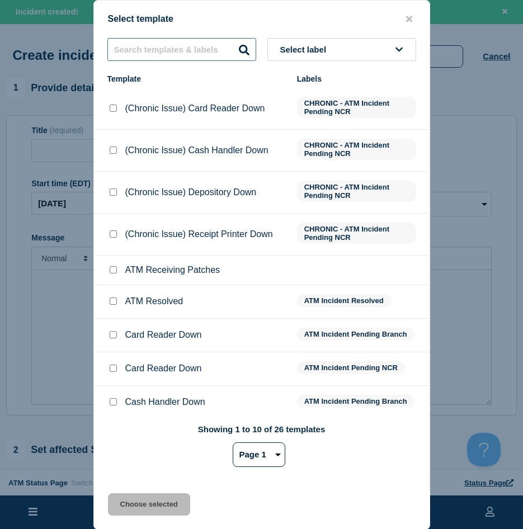
click at [163, 50] on input "text" at bounding box center [181, 49] width 149 height 23
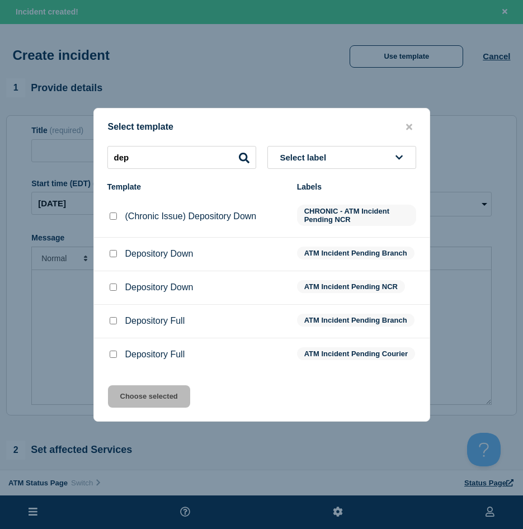
click at [112, 253] on input "Depository Down checkbox" at bounding box center [113, 253] width 7 height 7
click at [121, 408] on button "Choose selected" at bounding box center [149, 396] width 82 height 22
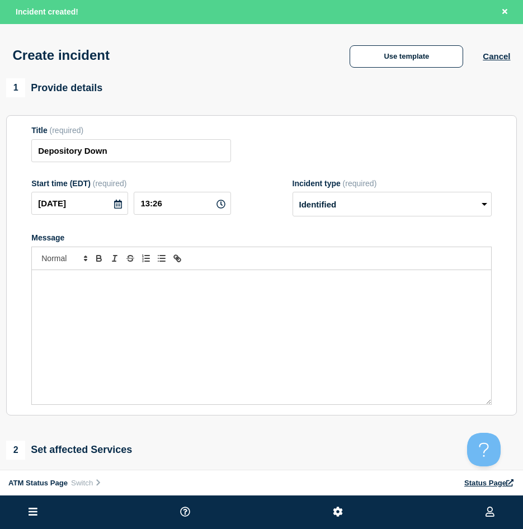
scroll to position [168, 0]
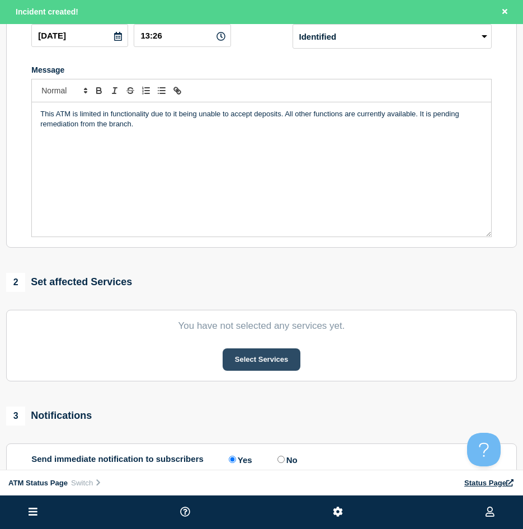
click at [259, 368] on button "Select Services" at bounding box center [262, 359] width 78 height 22
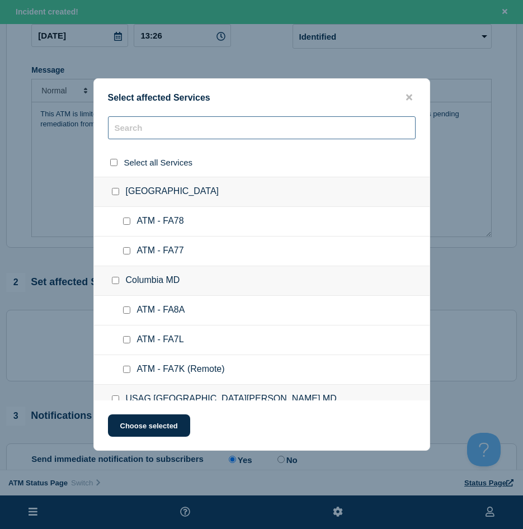
click at [157, 138] on input "text" at bounding box center [262, 127] width 308 height 23
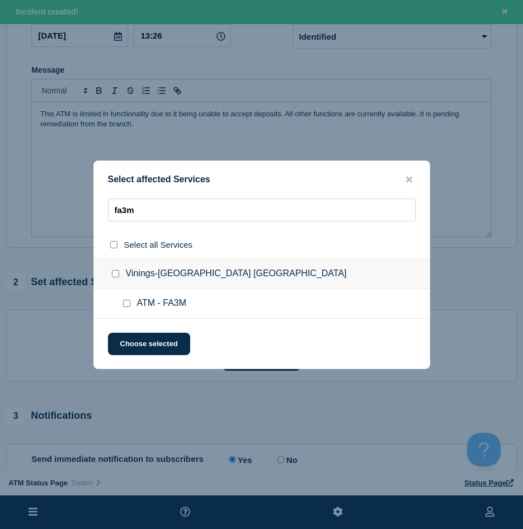
click at [123, 306] on input "ATM - FA3M checkbox" at bounding box center [126, 303] width 7 height 7
click at [174, 340] on button "Choose selected" at bounding box center [149, 344] width 82 height 22
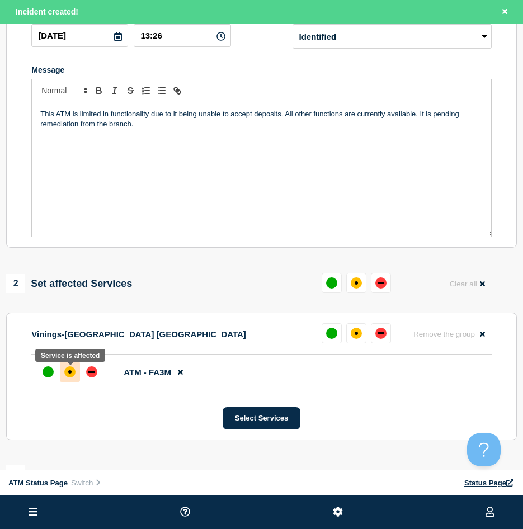
click at [63, 378] on div at bounding box center [70, 372] width 20 height 20
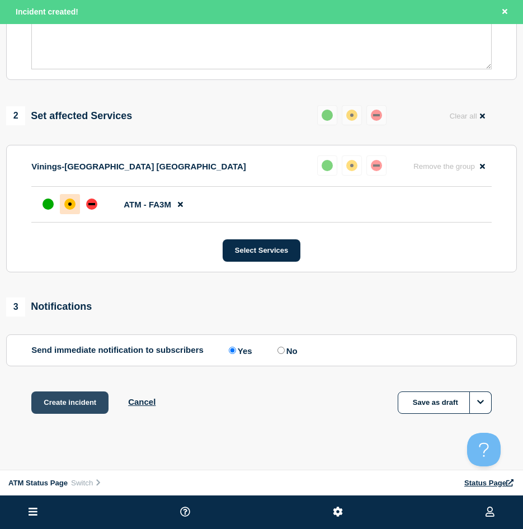
click at [76, 407] on button "Create incident" at bounding box center [69, 403] width 77 height 22
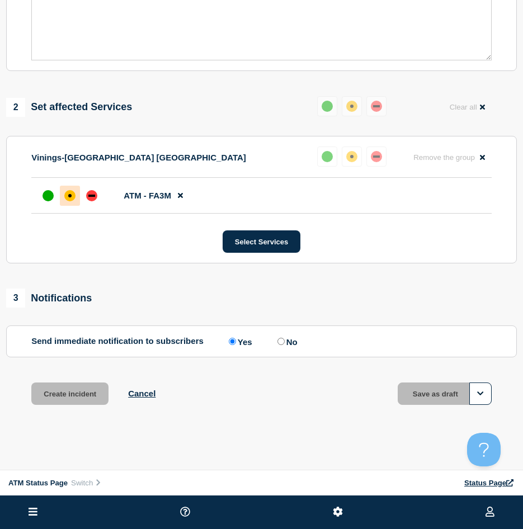
scroll to position [312, 0]
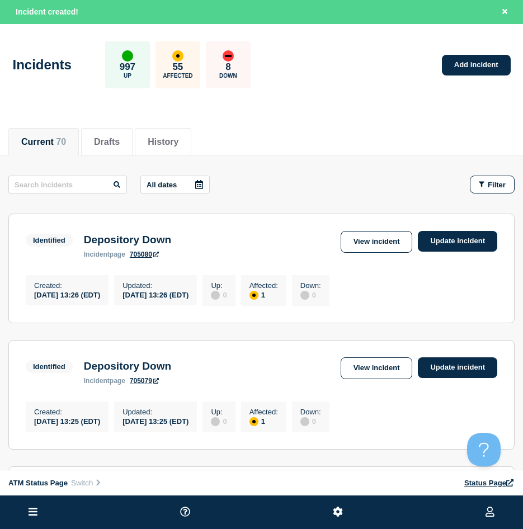
click at [506, 188] on button "Filter" at bounding box center [492, 185] width 45 height 18
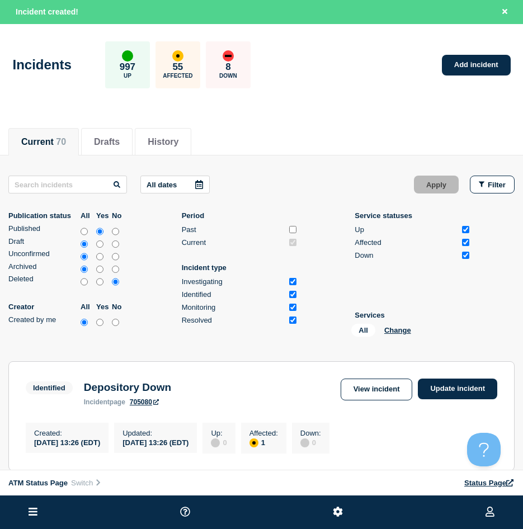
click at [392, 326] on div "All Change" at bounding box center [407, 332] width 112 height 17
click at [395, 323] on li "Services All Change" at bounding box center [413, 326] width 116 height 30
click at [393, 327] on button "Change" at bounding box center [397, 330] width 27 height 8
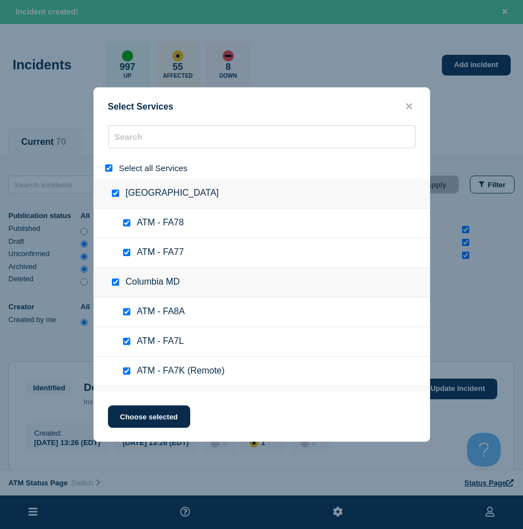
click at [106, 166] on input "select all" at bounding box center [108, 167] width 7 height 7
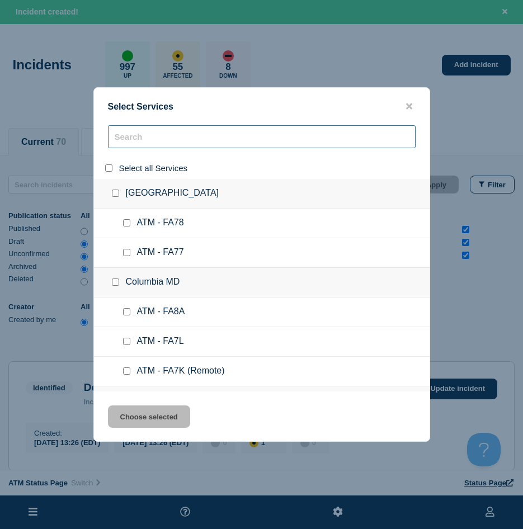
click at [126, 138] on input "search" at bounding box center [262, 136] width 308 height 23
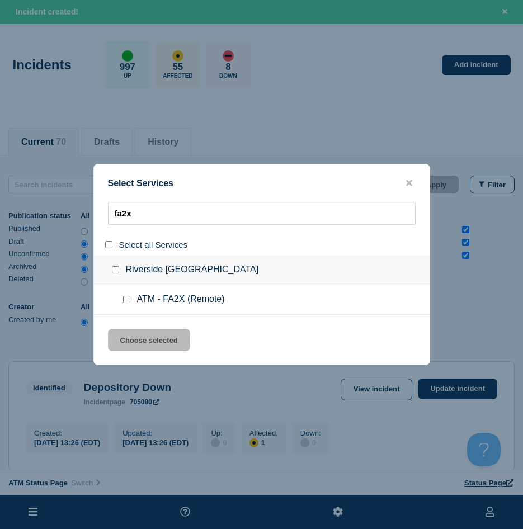
click at [121, 303] on div at bounding box center [129, 299] width 16 height 11
click at [123, 299] on input "service: ATM - FA2X (Remote)" at bounding box center [126, 299] width 7 height 7
click at [131, 337] on button "Choose selected" at bounding box center [149, 340] width 82 height 22
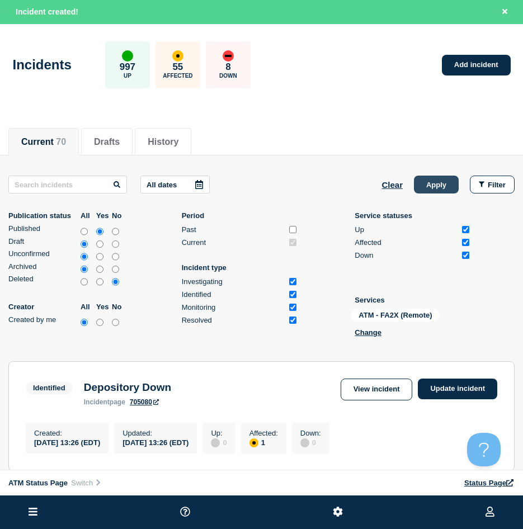
click at [431, 191] on button "Apply" at bounding box center [436, 185] width 45 height 18
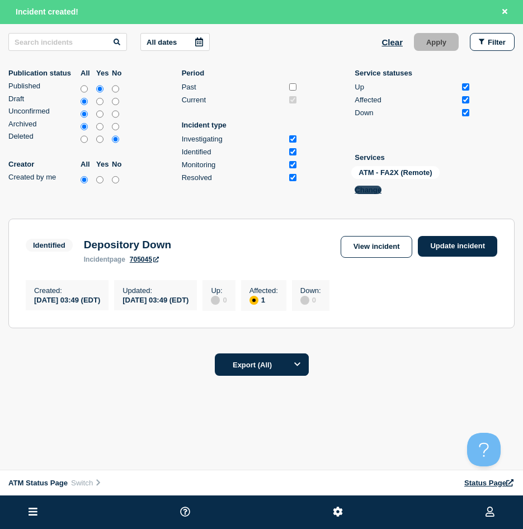
click at [373, 186] on button "Change" at bounding box center [368, 190] width 27 height 8
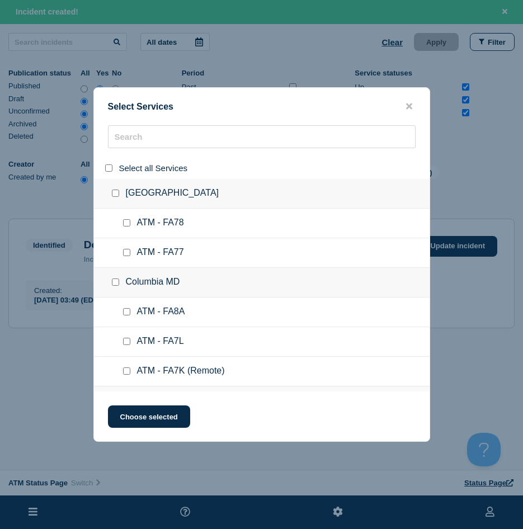
click at [103, 168] on div at bounding box center [111, 168] width 16 height 11
click at [411, 104] on icon "close button" at bounding box center [409, 106] width 6 height 6
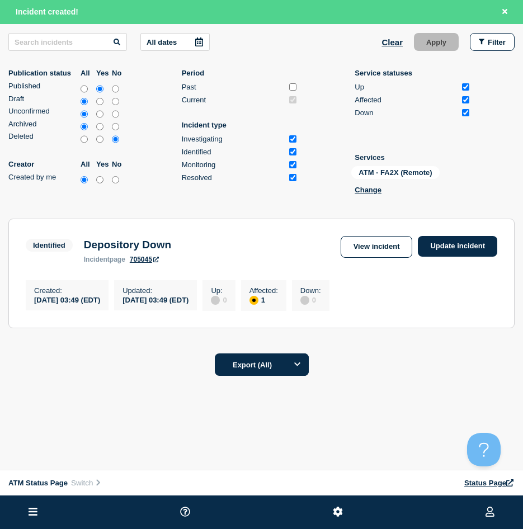
scroll to position [0, 0]
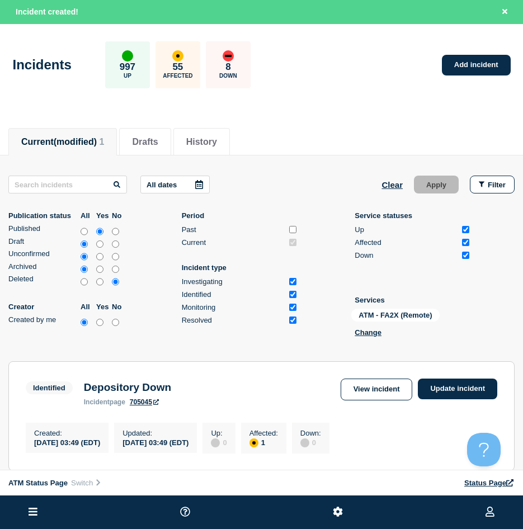
click at [78, 138] on span "(modified)" at bounding box center [75, 142] width 43 height 10
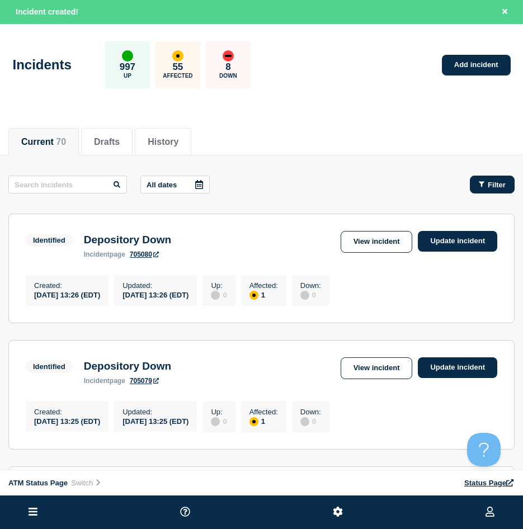
click at [511, 190] on button "Filter" at bounding box center [492, 185] width 45 height 18
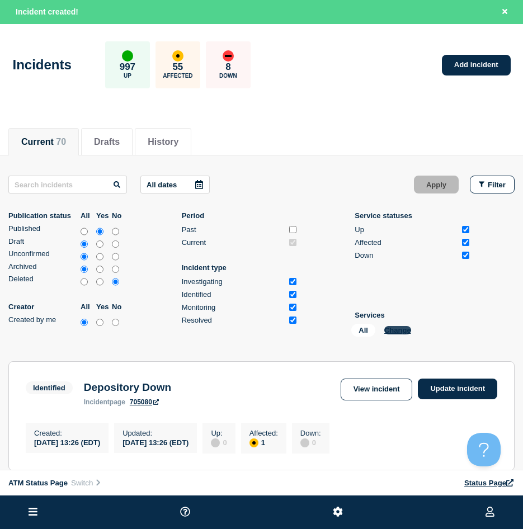
click at [385, 334] on button "Change" at bounding box center [397, 330] width 27 height 8
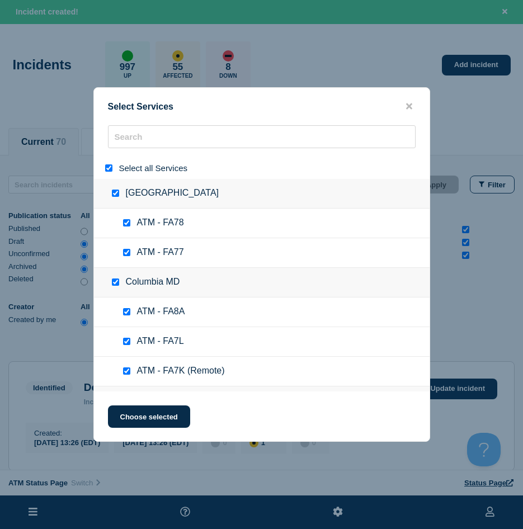
click at [106, 166] on input "select all" at bounding box center [108, 167] width 7 height 7
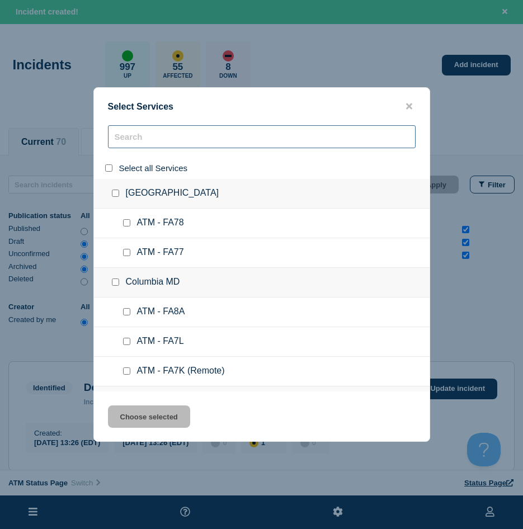
click at [140, 141] on input "search" at bounding box center [262, 136] width 308 height 23
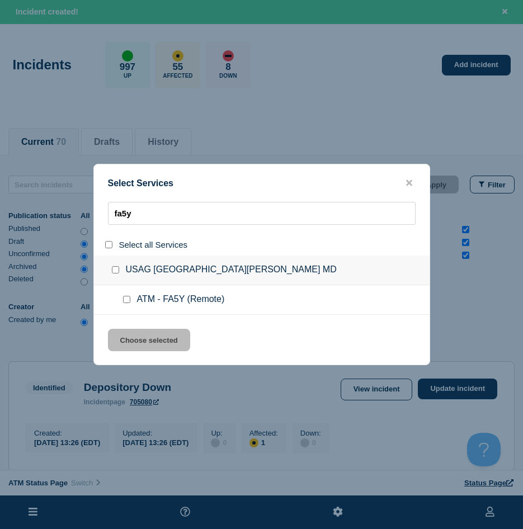
click at [128, 300] on input "service: ATM - FA5Y (Remote)" at bounding box center [126, 299] width 7 height 7
click at [159, 341] on button "Choose selected" at bounding box center [149, 340] width 82 height 22
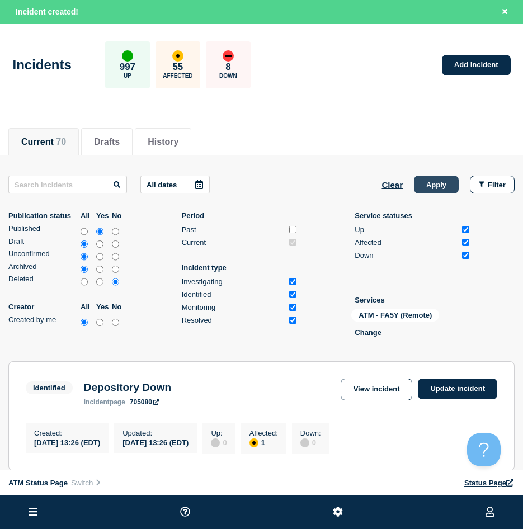
click at [436, 190] on button "Apply" at bounding box center [436, 185] width 45 height 18
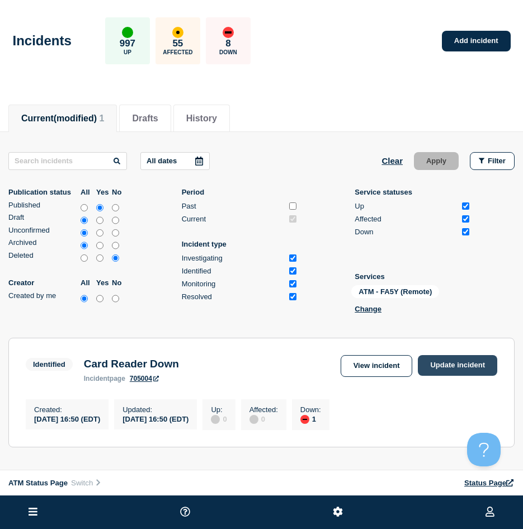
click at [456, 358] on link "Update incident" at bounding box center [457, 365] width 79 height 21
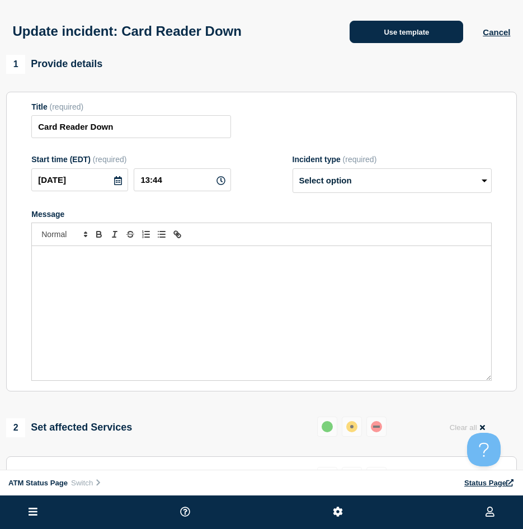
click at [404, 30] on button "Use template" at bounding box center [407, 32] width 114 height 22
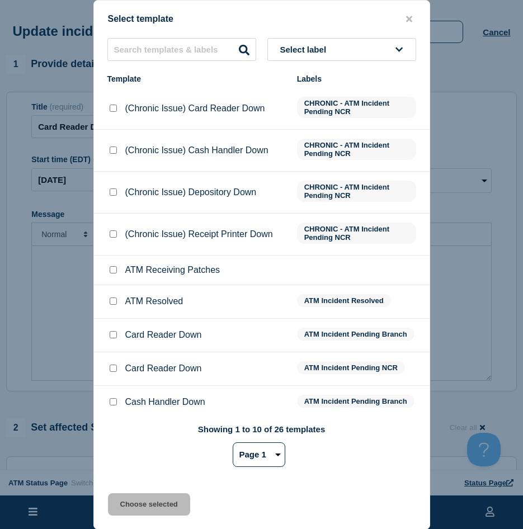
click at [114, 303] on input "ATM Resolved checkbox" at bounding box center [113, 301] width 7 height 7
click at [140, 499] on button "Choose selected" at bounding box center [149, 504] width 82 height 22
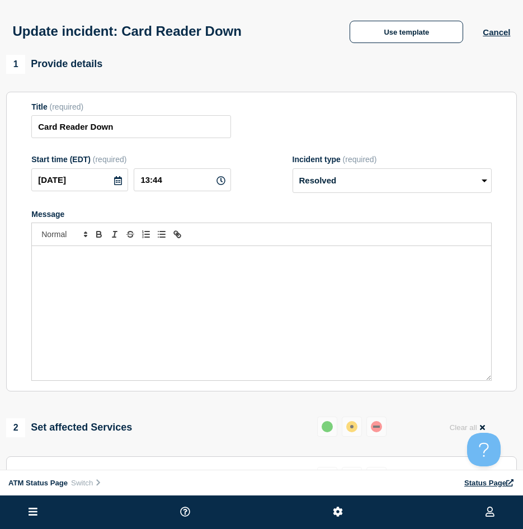
scroll to position [56, 0]
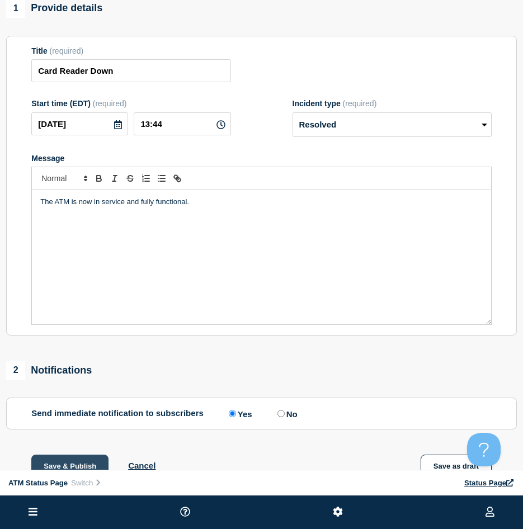
click at [76, 459] on button "Save & Publish" at bounding box center [69, 466] width 77 height 22
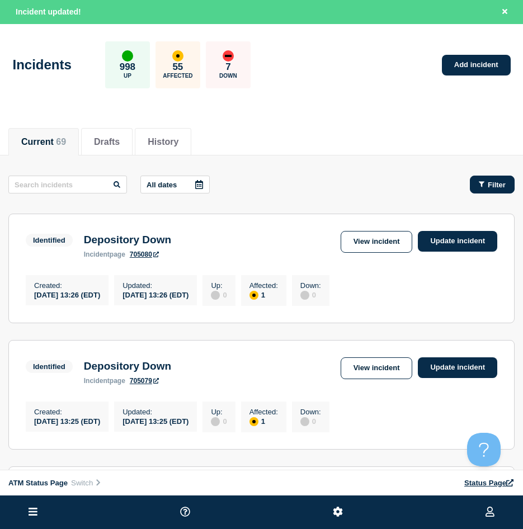
click at [476, 186] on button "Filter" at bounding box center [492, 185] width 45 height 18
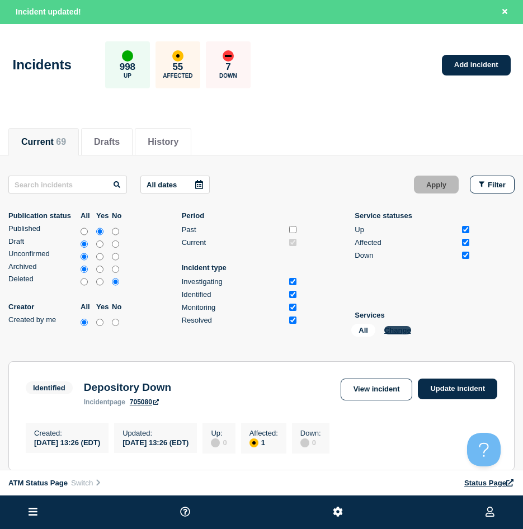
click at [403, 331] on button "Change" at bounding box center [397, 330] width 27 height 8
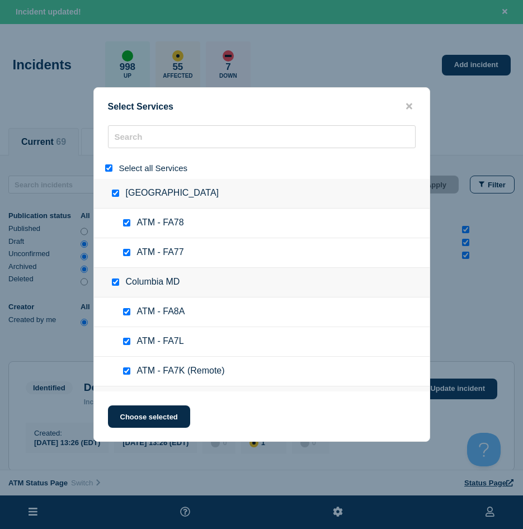
click at [109, 167] on input "select all" at bounding box center [108, 167] width 7 height 7
click at [140, 116] on div "Select Services Select all Services [GEOGRAPHIC_DATA] [GEOGRAPHIC_DATA] ATM - F…" at bounding box center [261, 264] width 337 height 355
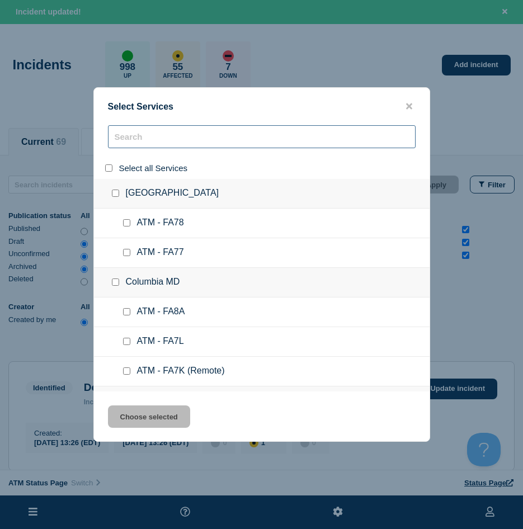
click at [138, 132] on input "search" at bounding box center [262, 136] width 308 height 23
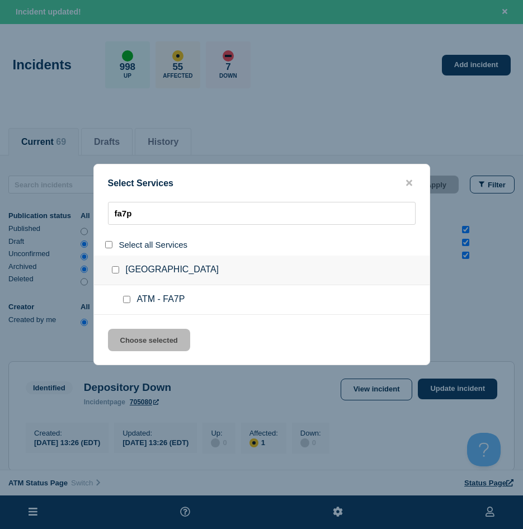
click at [126, 295] on ul "ATM - FA7P" at bounding box center [262, 300] width 336 height 30
drag, startPoint x: 126, startPoint y: 296, endPoint x: 134, endPoint y: 329, distance: 33.2
click at [127, 297] on div at bounding box center [129, 299] width 16 height 11
click at [125, 303] on input "service: ATM - FA7P" at bounding box center [126, 299] width 7 height 7
click at [131, 339] on button "Choose selected" at bounding box center [149, 340] width 82 height 22
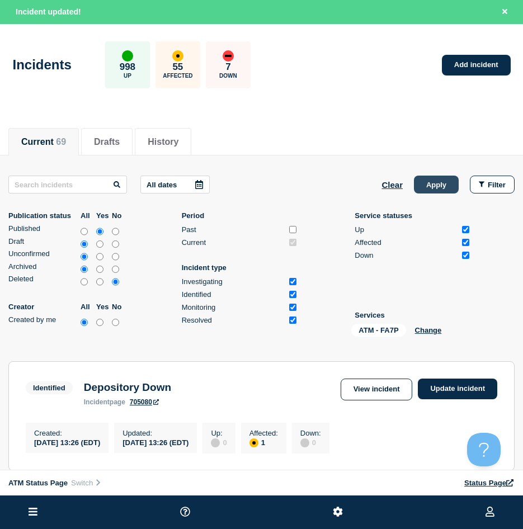
click at [432, 178] on button "Apply" at bounding box center [436, 185] width 45 height 18
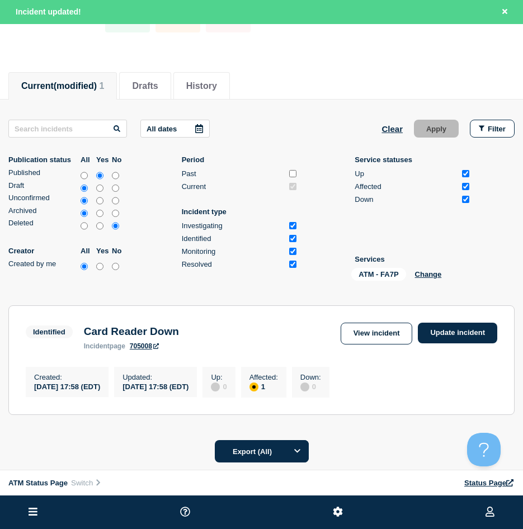
scroll to position [147, 0]
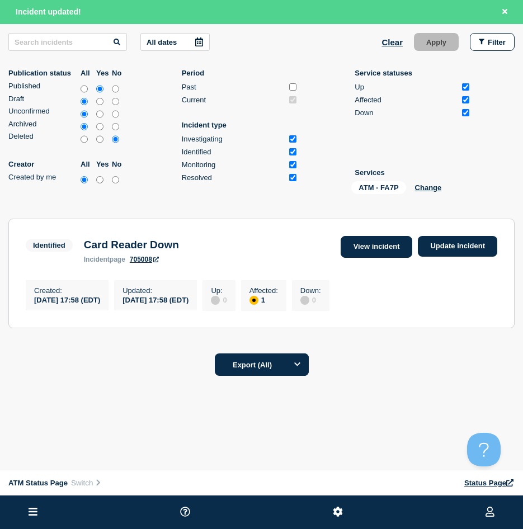
click at [389, 240] on link "View incident" at bounding box center [377, 247] width 72 height 22
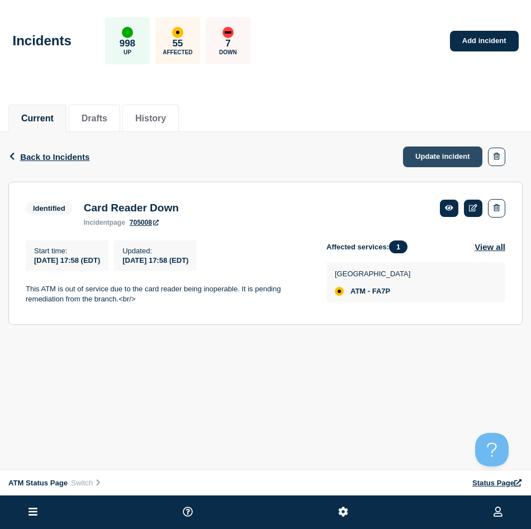
click at [450, 147] on link "Update incident" at bounding box center [442, 157] width 79 height 21
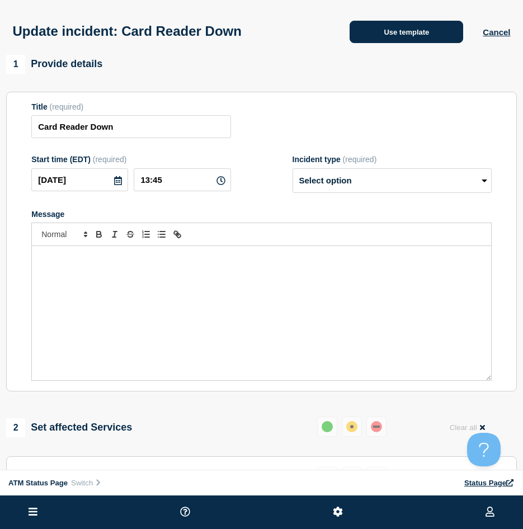
click at [392, 40] on button "Use template" at bounding box center [407, 32] width 114 height 22
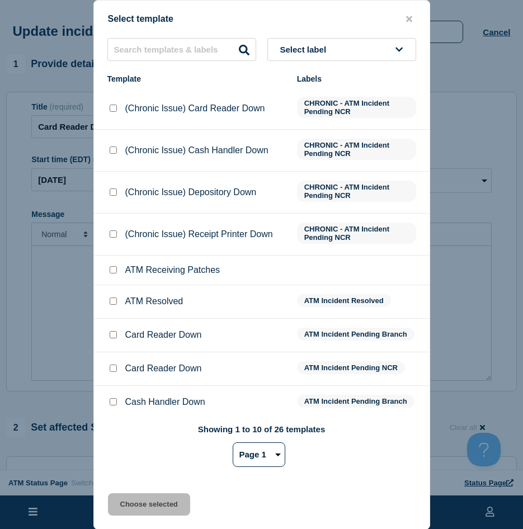
click at [112, 372] on input "Card Reader Down checkbox" at bounding box center [113, 368] width 7 height 7
click at [116, 334] on input "Card Reader Down checkbox" at bounding box center [113, 334] width 7 height 7
click at [150, 503] on button "Choose selected" at bounding box center [149, 504] width 82 height 22
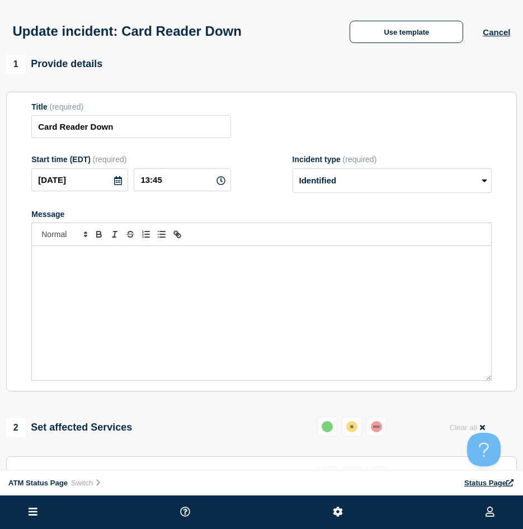
scroll to position [168, 0]
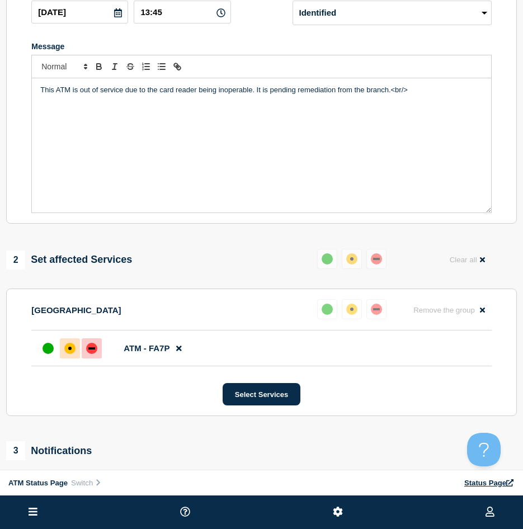
click at [87, 359] on div at bounding box center [92, 348] width 20 height 20
click at [80, 394] on div "Select Services" at bounding box center [261, 394] width 460 height 22
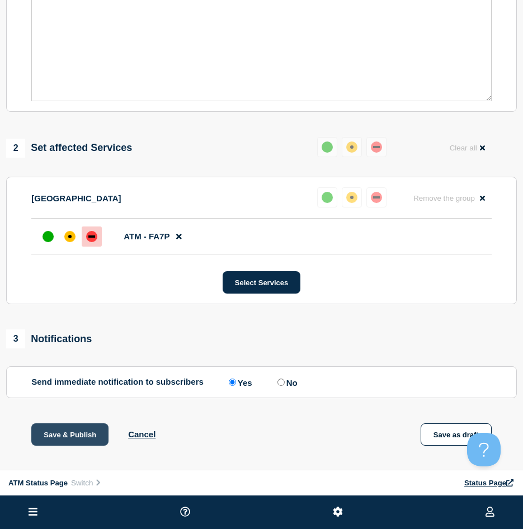
click at [63, 446] on button "Save & Publish" at bounding box center [69, 434] width 77 height 22
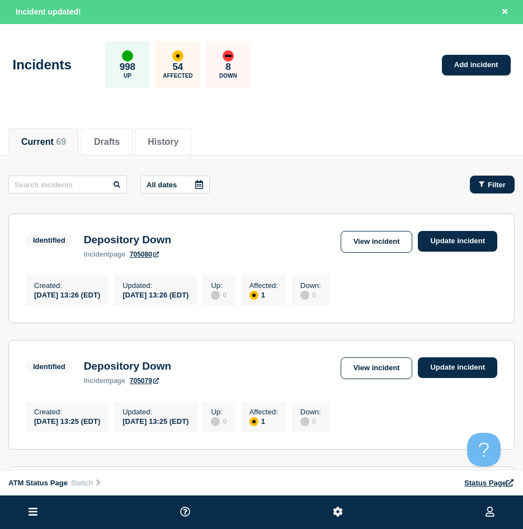
click at [504, 189] on button "Filter" at bounding box center [492, 185] width 45 height 18
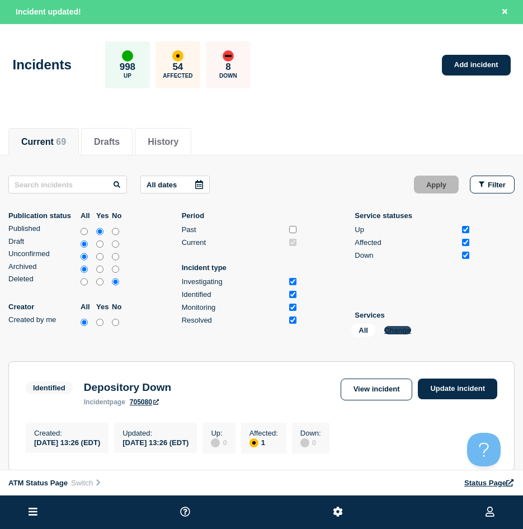
click at [392, 331] on button "Change" at bounding box center [397, 330] width 27 height 8
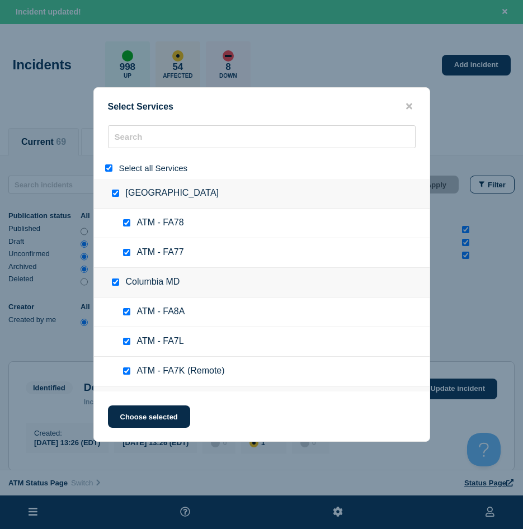
click at [110, 168] on input "select all" at bounding box center [108, 167] width 7 height 7
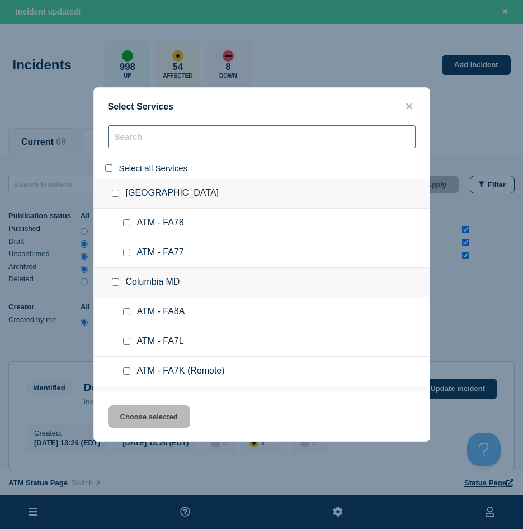
click at [127, 148] on input "search" at bounding box center [262, 136] width 308 height 23
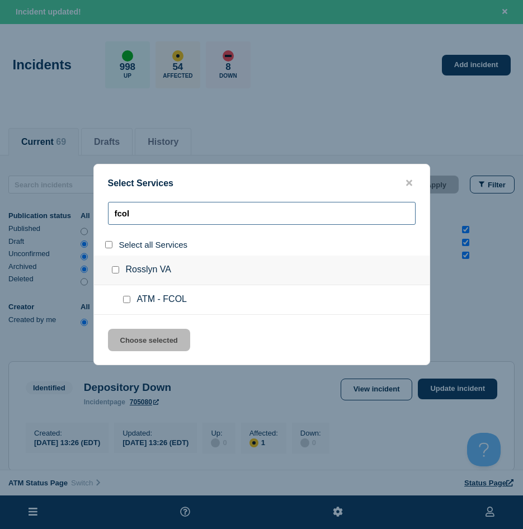
click at [138, 209] on input "fcol" at bounding box center [262, 213] width 308 height 23
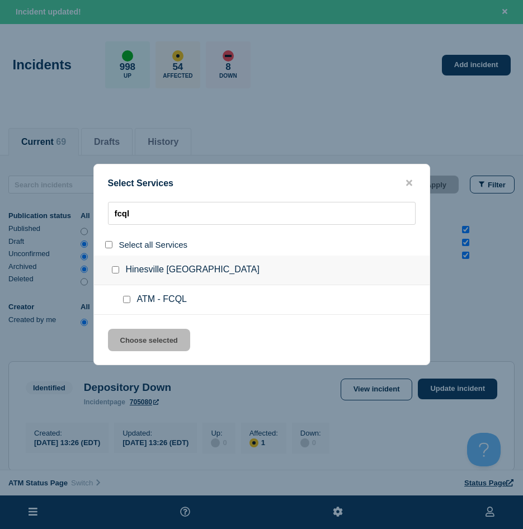
drag, startPoint x: 128, startPoint y: 292, endPoint x: 129, endPoint y: 299, distance: 6.9
click at [128, 293] on ul "ATM - FCQL" at bounding box center [262, 300] width 336 height 30
drag, startPoint x: 129, startPoint y: 301, endPoint x: 138, endPoint y: 326, distance: 26.7
click at [128, 302] on input "service: ATM - FCQL" at bounding box center [126, 299] width 7 height 7
click at [141, 353] on div "Select Services fcql Select all Services [GEOGRAPHIC_DATA] [GEOGRAPHIC_DATA] AT…" at bounding box center [261, 264] width 337 height 201
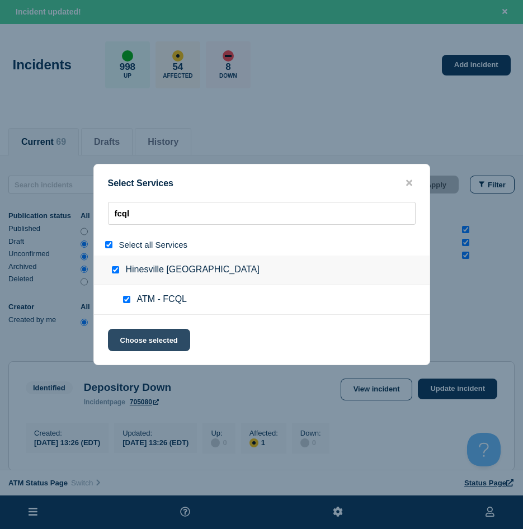
click at [142, 342] on button "Choose selected" at bounding box center [149, 340] width 82 height 22
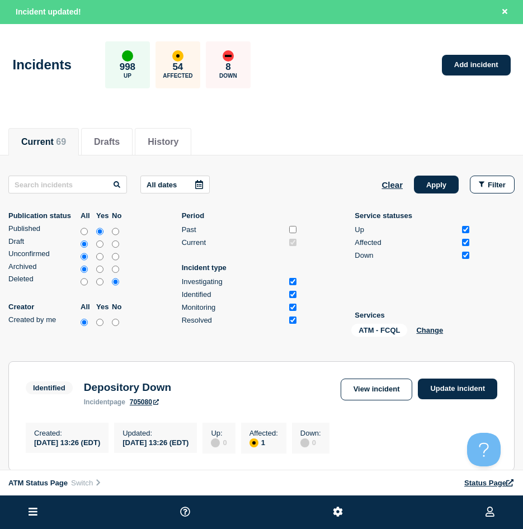
click at [428, 194] on div "All dates Clear Apply Filter Publication status All Yes No Published Draft Unco…" at bounding box center [261, 259] width 506 height 166
click at [428, 192] on button "Apply" at bounding box center [436, 185] width 45 height 18
click at [435, 326] on div "ATM - FCQL Change" at bounding box center [407, 332] width 112 height 17
click at [432, 328] on button "Change" at bounding box center [429, 330] width 27 height 8
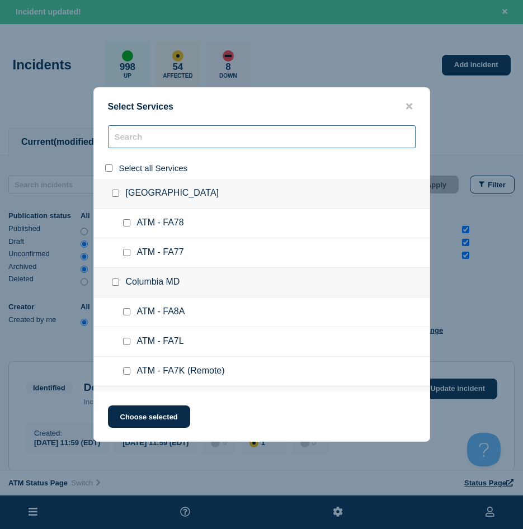
click at [129, 135] on input "search" at bounding box center [262, 136] width 308 height 23
click at [404, 106] on button "close button" at bounding box center [409, 106] width 13 height 11
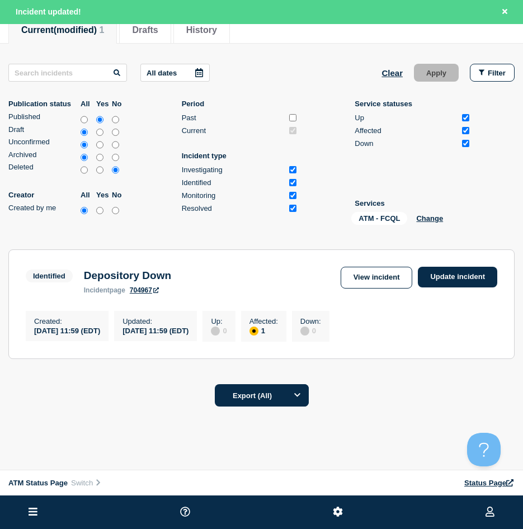
scroll to position [147, 0]
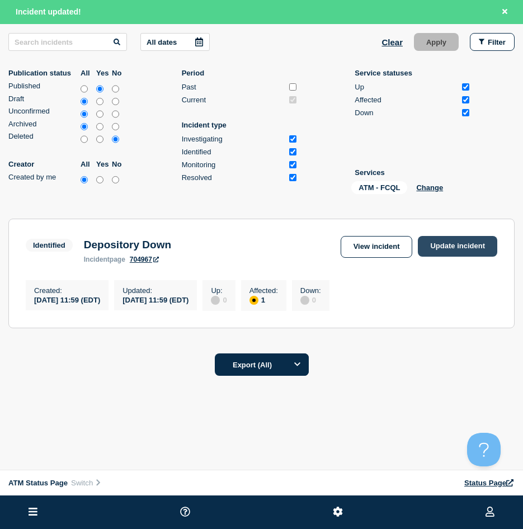
click at [467, 236] on link "Update incident" at bounding box center [457, 246] width 79 height 21
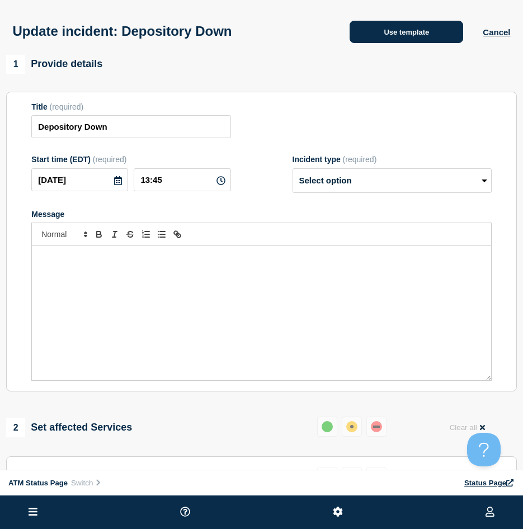
click at [423, 39] on button "Use template" at bounding box center [407, 32] width 114 height 22
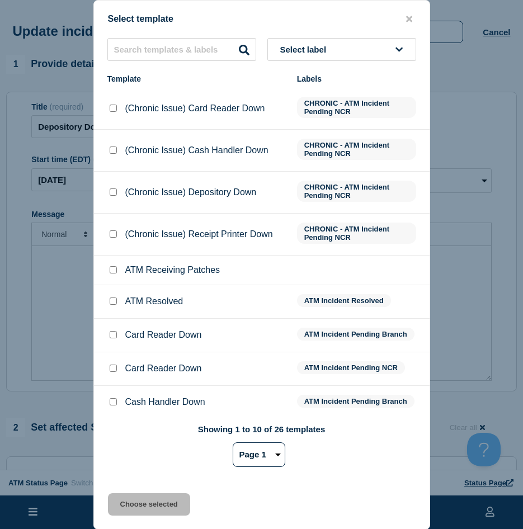
click at [111, 303] on input "ATM Resolved checkbox" at bounding box center [113, 301] width 7 height 7
click at [128, 497] on button "Choose selected" at bounding box center [149, 504] width 82 height 22
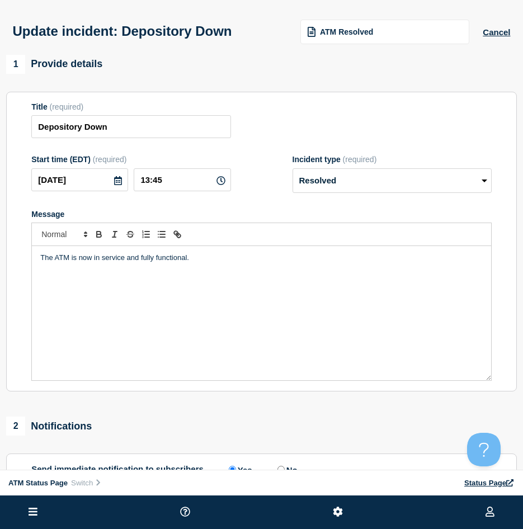
scroll to position [112, 0]
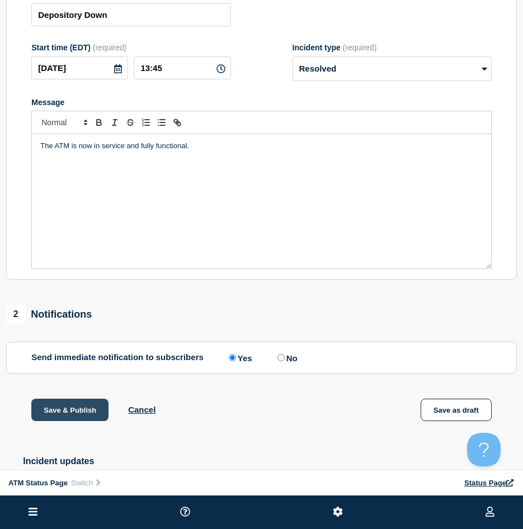
click at [73, 407] on button "Save & Publish" at bounding box center [69, 410] width 77 height 22
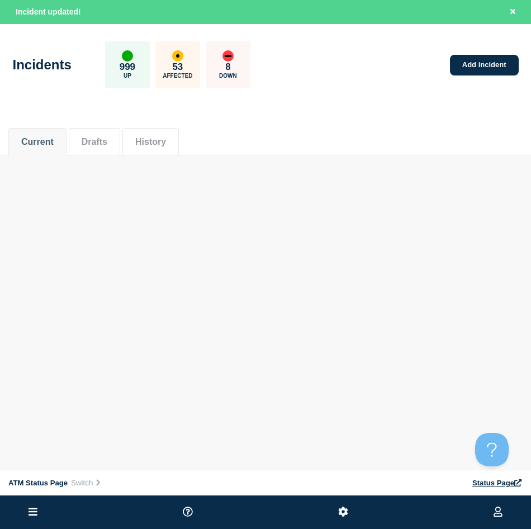
click at [304, 134] on div "Current Drafts History" at bounding box center [265, 136] width 515 height 38
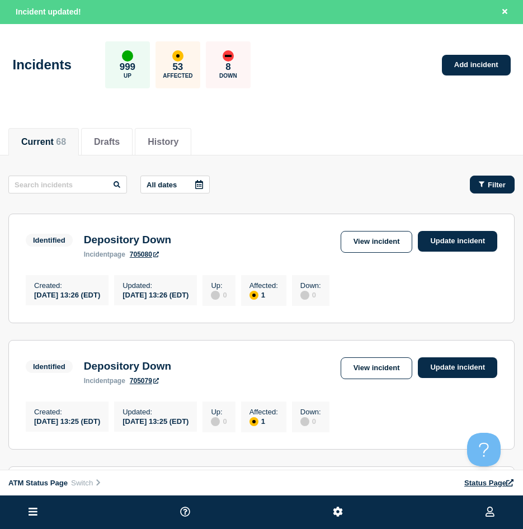
click at [490, 182] on span "Filter" at bounding box center [497, 185] width 18 height 8
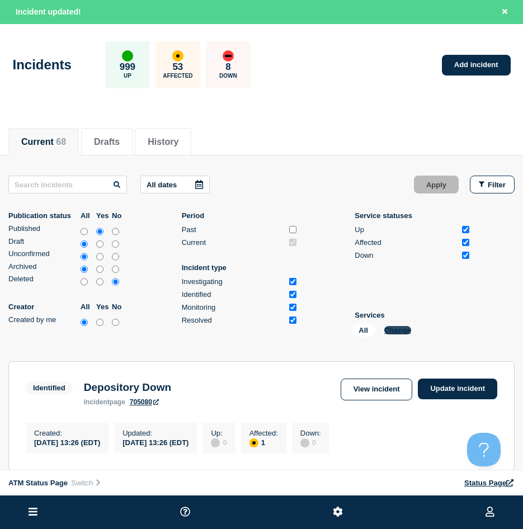
click at [386, 329] on button "Change" at bounding box center [397, 330] width 27 height 8
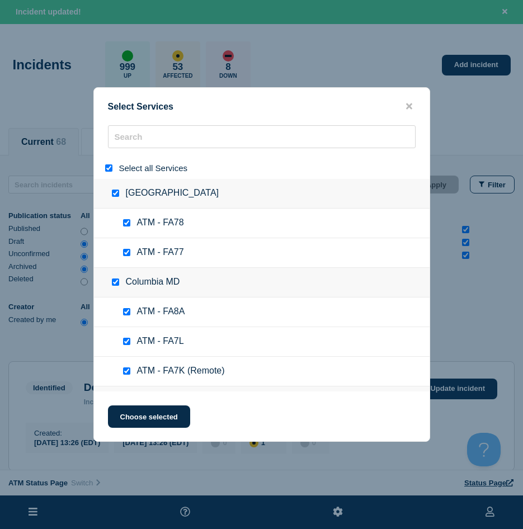
click at [108, 168] on input "select all" at bounding box center [108, 167] width 7 height 7
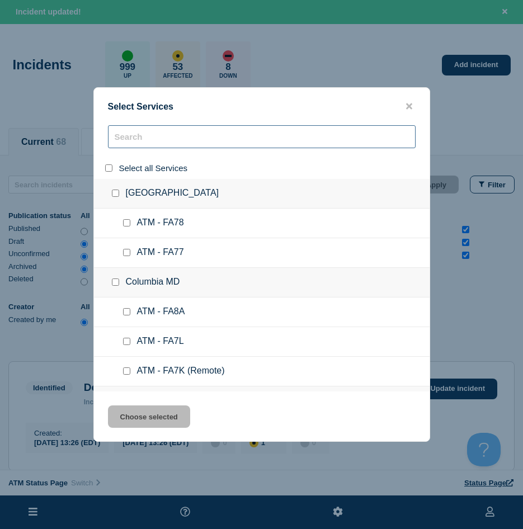
click at [136, 147] on input "search" at bounding box center [262, 136] width 308 height 23
click at [139, 146] on input "search" at bounding box center [262, 136] width 308 height 23
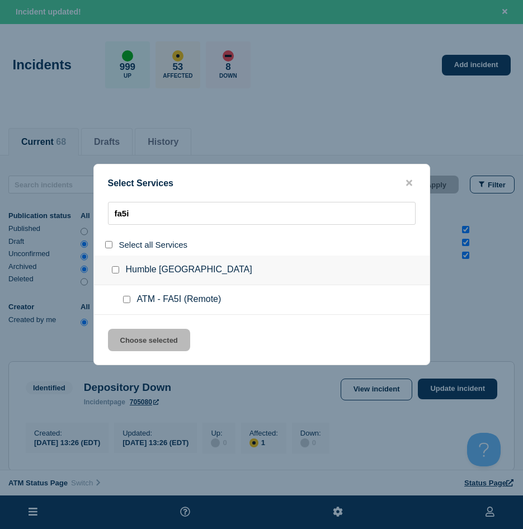
click at [124, 303] on div at bounding box center [129, 299] width 16 height 11
click at [126, 299] on input "service: ATM - FA5I (Remote)" at bounding box center [126, 299] width 7 height 7
click at [130, 332] on button "Choose selected" at bounding box center [149, 340] width 82 height 22
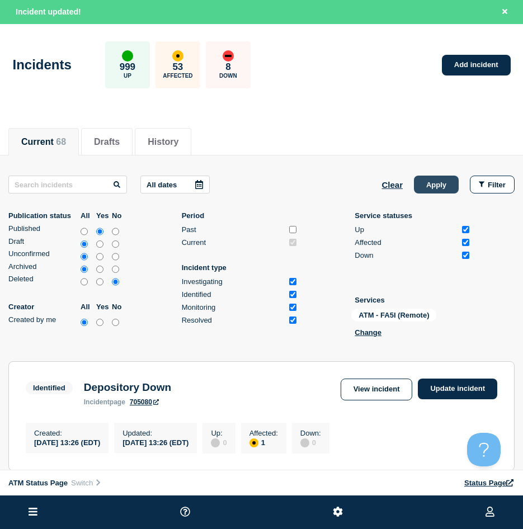
click at [435, 178] on button "Apply" at bounding box center [436, 185] width 45 height 18
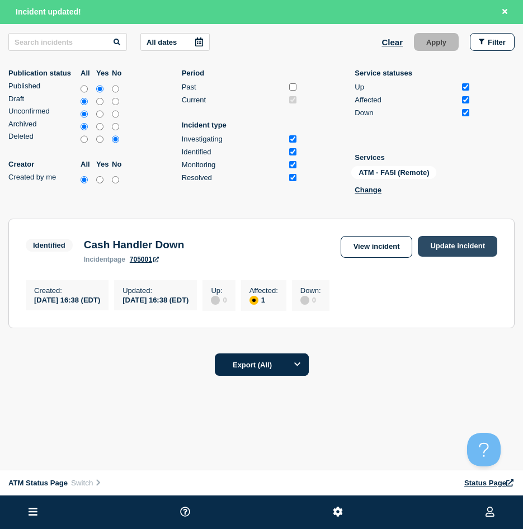
scroll to position [147, 0]
click at [454, 237] on link "Update incident" at bounding box center [457, 246] width 79 height 21
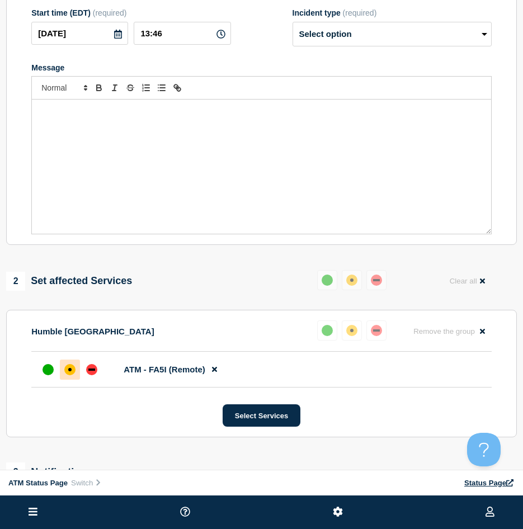
scroll to position [35, 0]
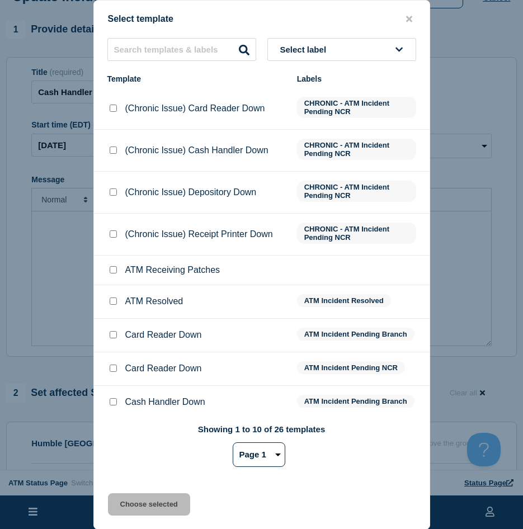
click at [115, 307] on div at bounding box center [112, 301] width 11 height 11
click at [114, 307] on div at bounding box center [112, 301] width 11 height 11
click at [114, 304] on input "ATM Resolved checkbox" at bounding box center [113, 301] width 7 height 7
drag, startPoint x: 146, startPoint y: 498, endPoint x: 144, endPoint y: 465, distance: 33.1
click at [145, 499] on button "Choose selected" at bounding box center [149, 504] width 82 height 22
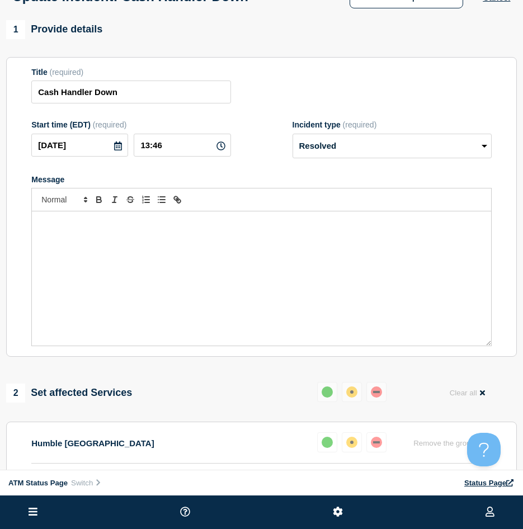
scroll to position [147, 0]
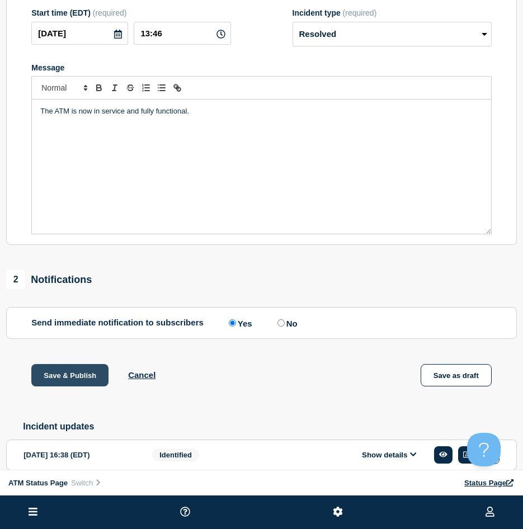
click at [67, 378] on button "Save & Publish" at bounding box center [69, 375] width 77 height 22
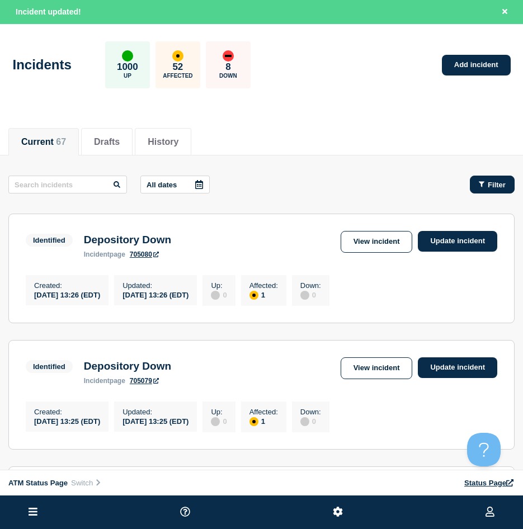
click at [511, 184] on button "Filter" at bounding box center [492, 185] width 45 height 18
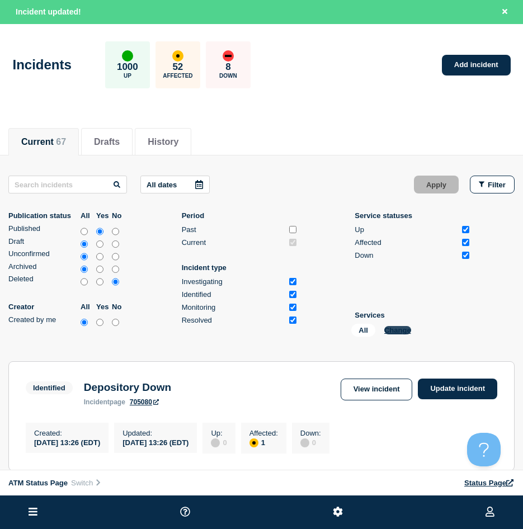
click at [397, 331] on button "Change" at bounding box center [397, 330] width 27 height 8
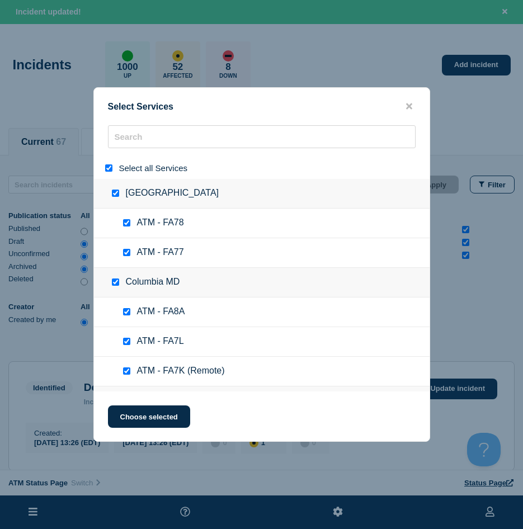
click at [107, 169] on input "select all" at bounding box center [108, 167] width 7 height 7
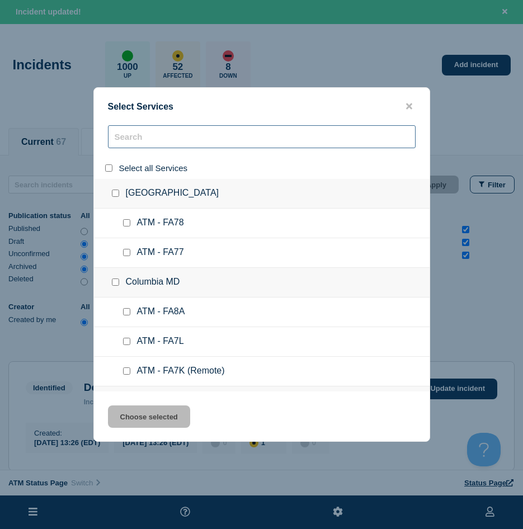
click at [125, 144] on input "search" at bounding box center [262, 136] width 308 height 23
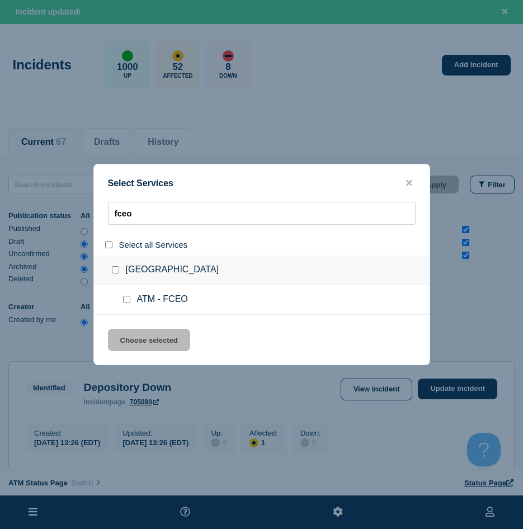
click at [123, 305] on div at bounding box center [129, 299] width 16 height 11
click at [126, 301] on input "service: ATM - FCEO" at bounding box center [126, 299] width 7 height 7
click at [140, 336] on button "Choose selected" at bounding box center [149, 340] width 82 height 22
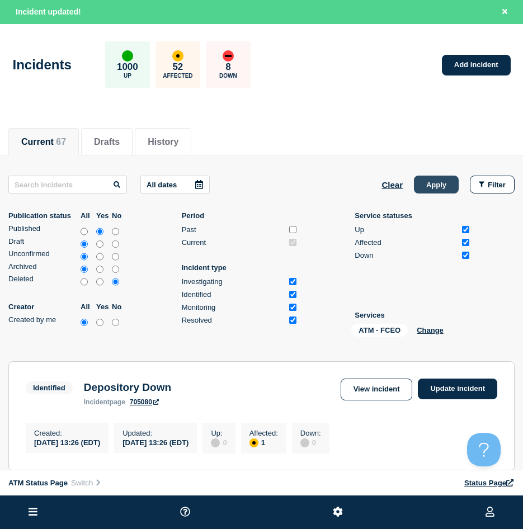
click at [431, 193] on button "Apply" at bounding box center [436, 185] width 45 height 18
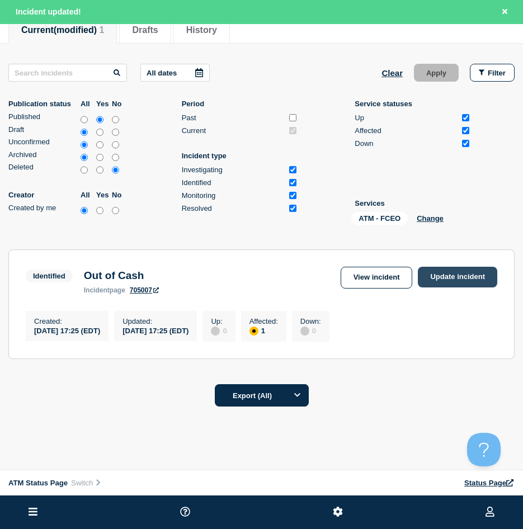
click at [449, 279] on link "Update incident" at bounding box center [457, 277] width 79 height 21
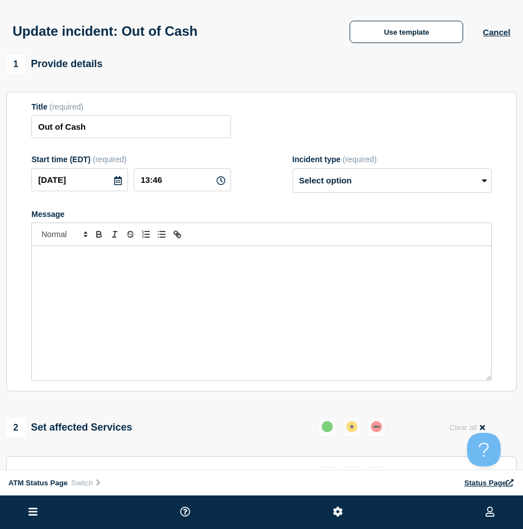
click at [421, 53] on div "Update incident: Out of Cash Use template Cancel" at bounding box center [261, 27] width 523 height 55
click at [409, 34] on button "Use template" at bounding box center [407, 32] width 114 height 22
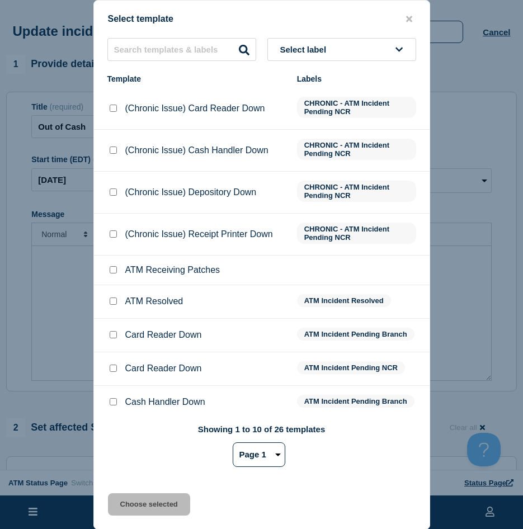
click at [110, 305] on input "ATM Resolved checkbox" at bounding box center [113, 301] width 7 height 7
click at [131, 496] on button "Choose selected" at bounding box center [149, 504] width 82 height 22
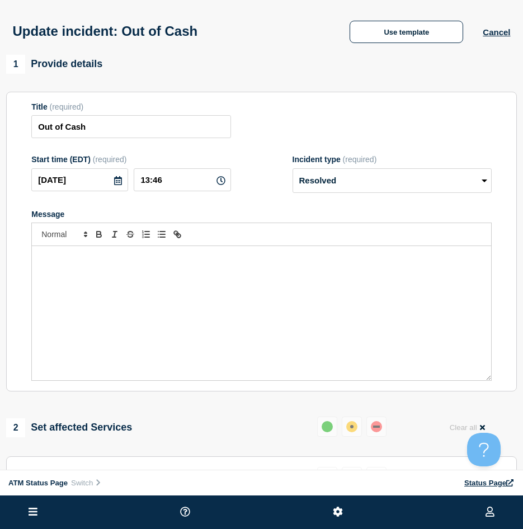
scroll to position [56, 0]
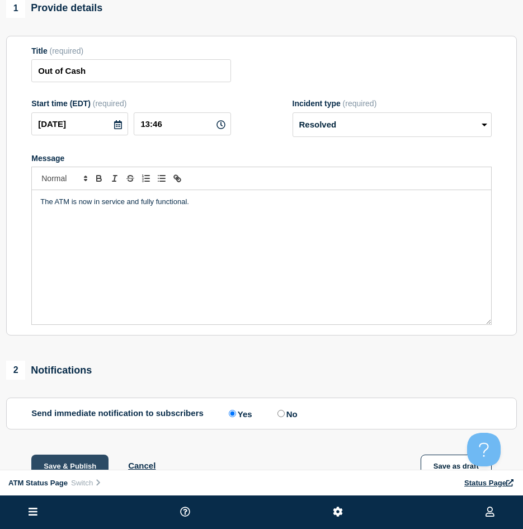
click at [77, 458] on button "Save & Publish" at bounding box center [69, 466] width 77 height 22
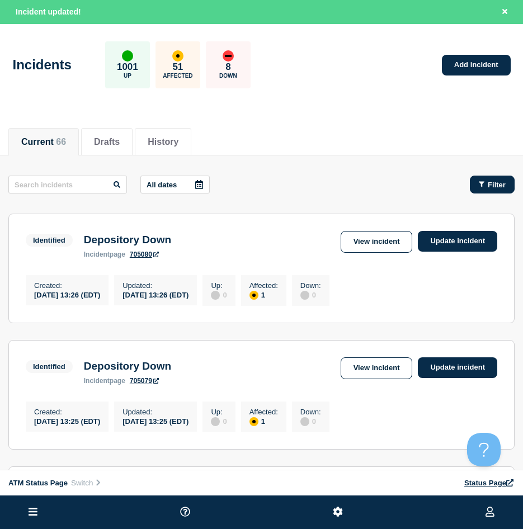
click at [496, 186] on span "Filter" at bounding box center [497, 185] width 18 height 8
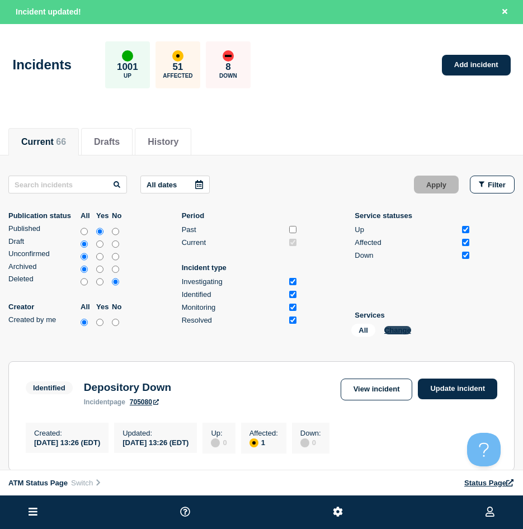
click at [392, 328] on button "Change" at bounding box center [397, 330] width 27 height 8
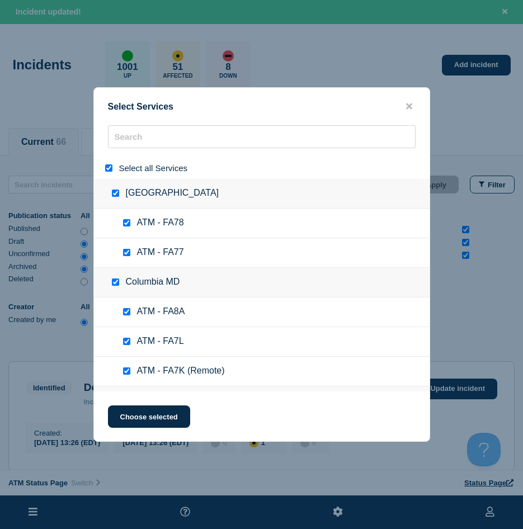
click at [109, 168] on input "select all" at bounding box center [108, 167] width 7 height 7
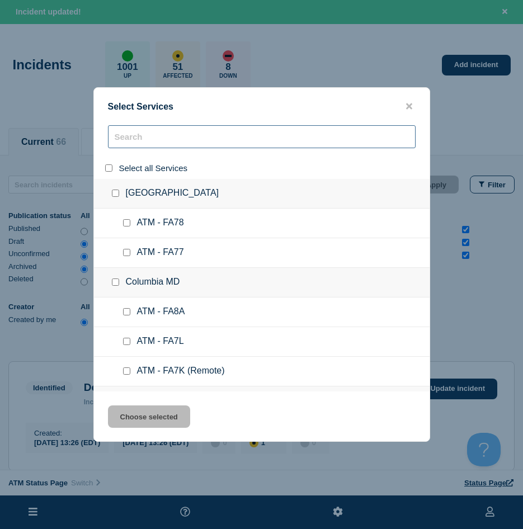
click at [135, 141] on input "search" at bounding box center [262, 136] width 308 height 23
click at [135, 142] on input "search" at bounding box center [262, 136] width 308 height 23
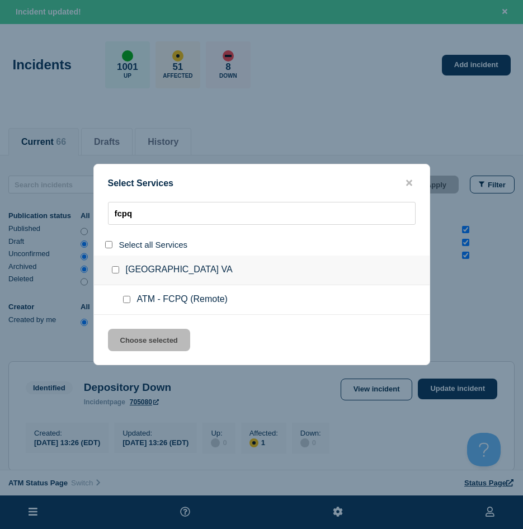
click at [127, 298] on input "service: ATM - FCPQ (Remote)" at bounding box center [126, 299] width 7 height 7
click at [125, 332] on button "Choose selected" at bounding box center [149, 340] width 82 height 22
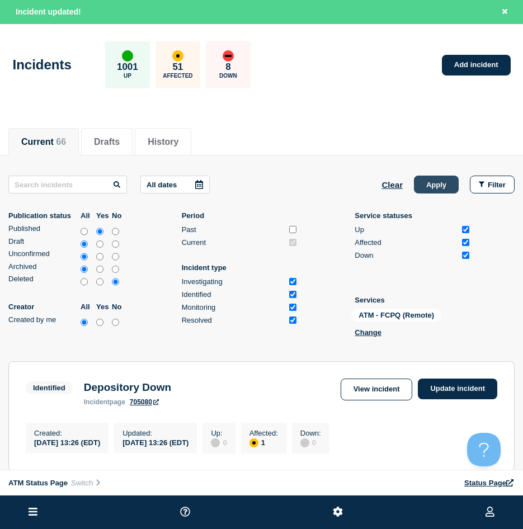
click at [446, 182] on button "Apply" at bounding box center [436, 185] width 45 height 18
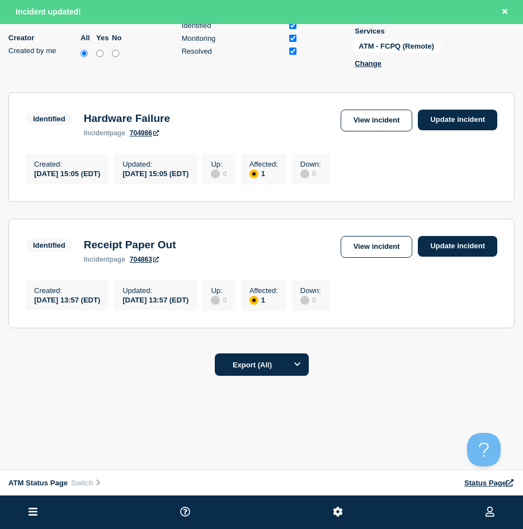
scroll to position [221, 0]
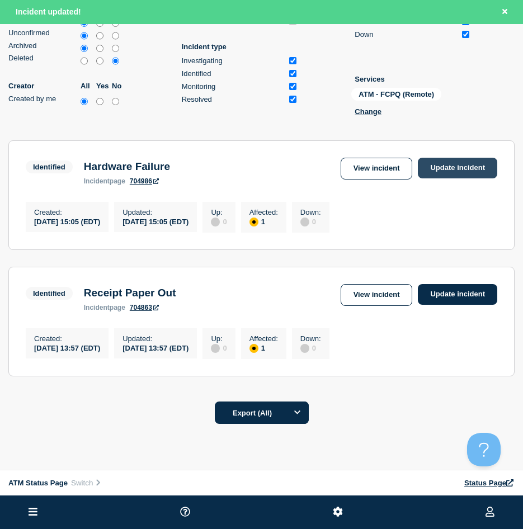
click at [454, 172] on link "Update incident" at bounding box center [457, 168] width 79 height 21
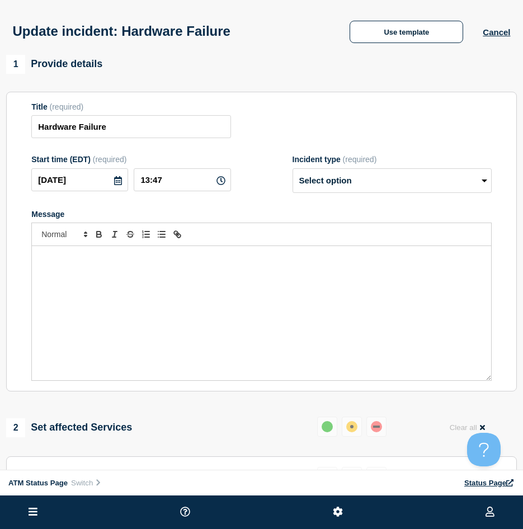
click at [379, 45] on div "Update incident: Hardware Failure Use template Cancel" at bounding box center [261, 27] width 523 height 55
click at [382, 30] on button "Use template" at bounding box center [407, 32] width 114 height 22
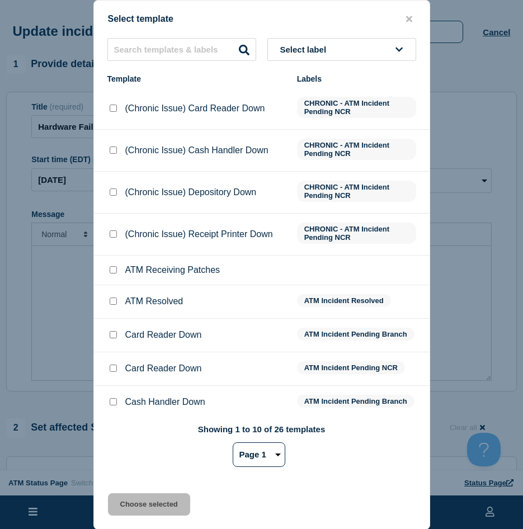
drag, startPoint x: 110, startPoint y: 303, endPoint x: 134, endPoint y: 355, distance: 57.3
click at [111, 303] on input "ATM Resolved checkbox" at bounding box center [113, 301] width 7 height 7
click at [127, 507] on button "Choose selected" at bounding box center [149, 504] width 82 height 22
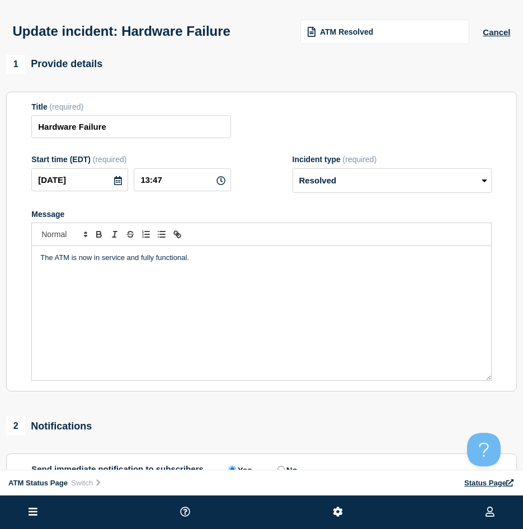
scroll to position [56, 0]
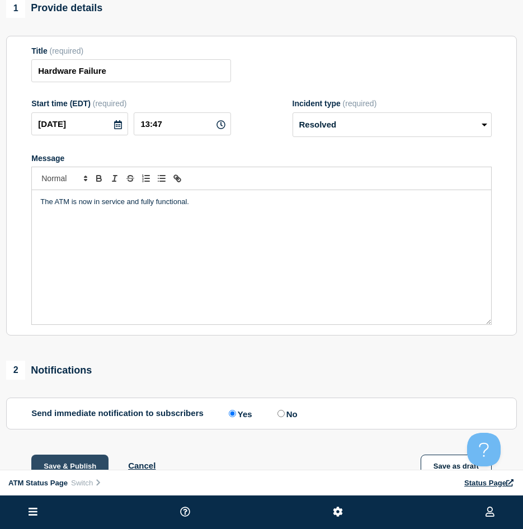
click at [62, 458] on button "Save & Publish" at bounding box center [69, 466] width 77 height 22
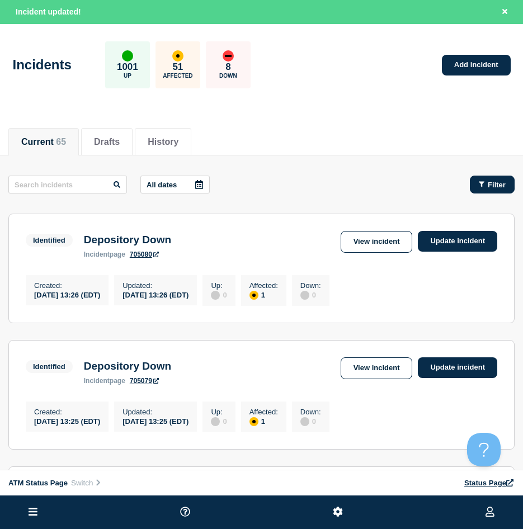
click at [479, 184] on icon "button" at bounding box center [482, 184] width 6 height 7
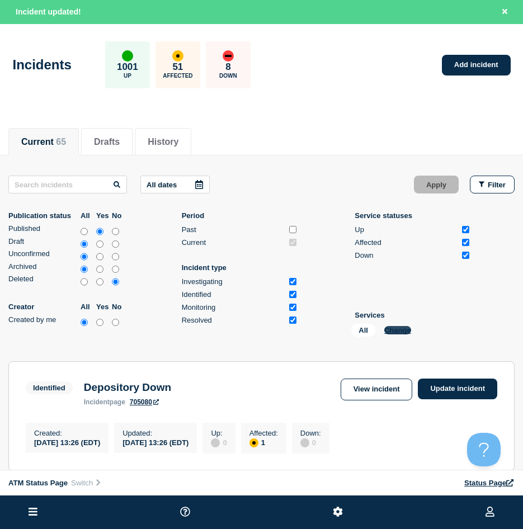
click at [404, 330] on button "Change" at bounding box center [397, 330] width 27 height 8
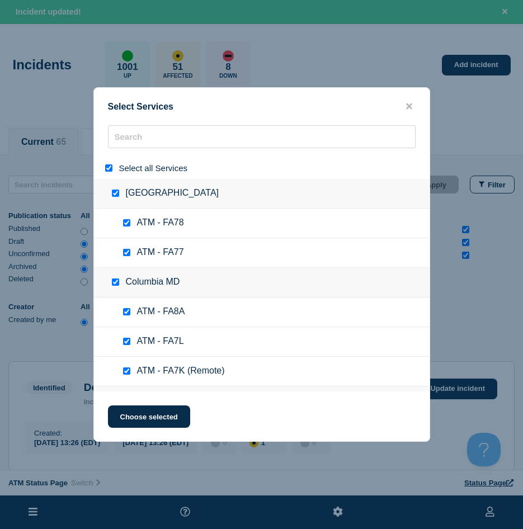
click at [109, 169] on input "select all" at bounding box center [108, 167] width 7 height 7
click at [117, 153] on div at bounding box center [262, 141] width 336 height 32
click at [118, 149] on div at bounding box center [262, 141] width 336 height 32
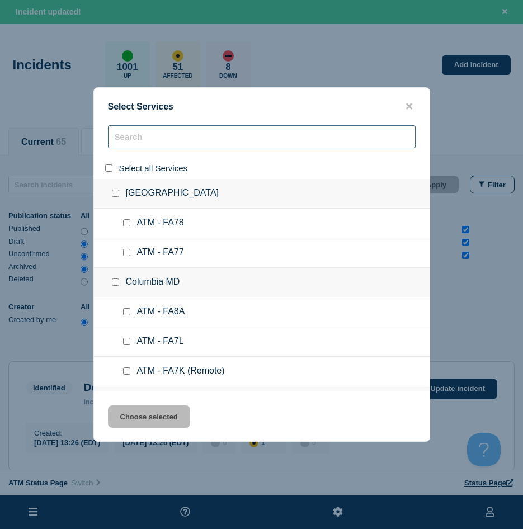
click at [118, 148] on input "search" at bounding box center [262, 136] width 308 height 23
click at [121, 145] on input "search" at bounding box center [262, 136] width 308 height 23
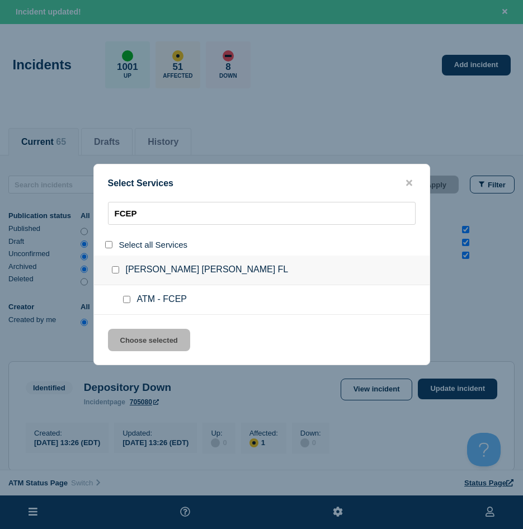
click at [124, 299] on input "service: ATM - FCEP" at bounding box center [126, 299] width 7 height 7
click at [130, 345] on button "Choose selected" at bounding box center [149, 340] width 82 height 22
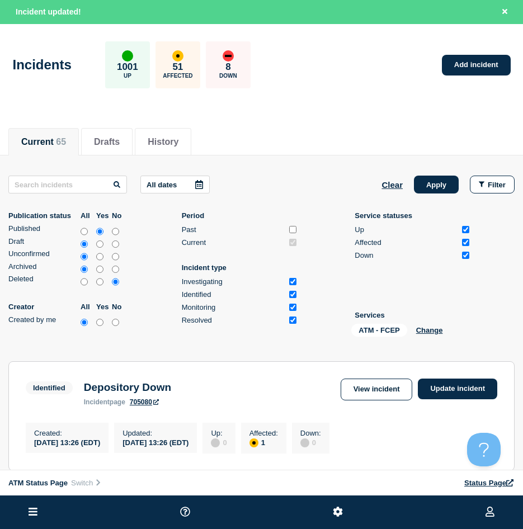
click at [437, 196] on div "All dates Clear Apply Filter Publication status All Yes No Published Draft Unco…" at bounding box center [261, 259] width 506 height 166
click at [436, 195] on div "All dates Clear Apply Filter Publication status All Yes No Published Draft Unco…" at bounding box center [261, 259] width 506 height 166
click at [436, 192] on button "Apply" at bounding box center [436, 185] width 45 height 18
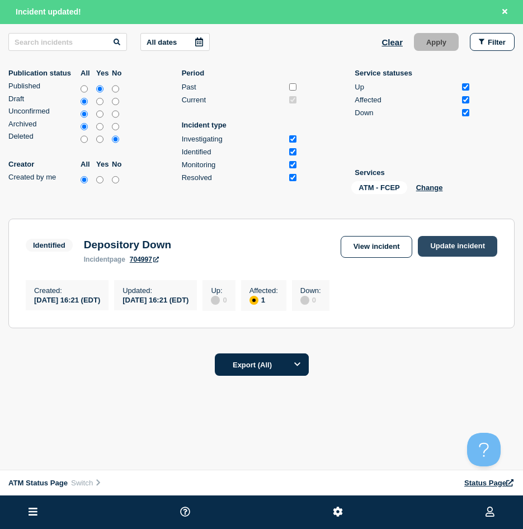
click at [439, 246] on link "Update incident" at bounding box center [457, 246] width 79 height 21
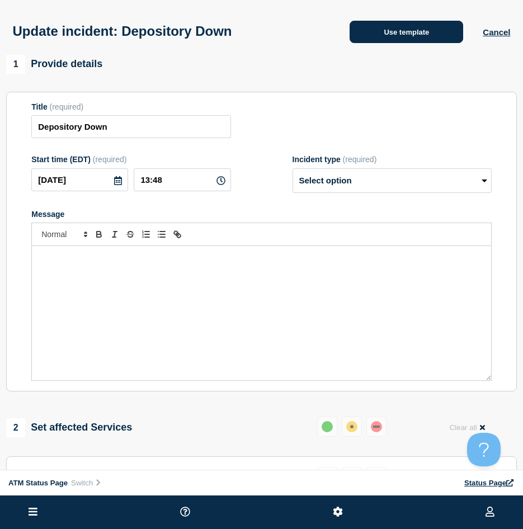
click at [403, 38] on button "Use template" at bounding box center [407, 32] width 114 height 22
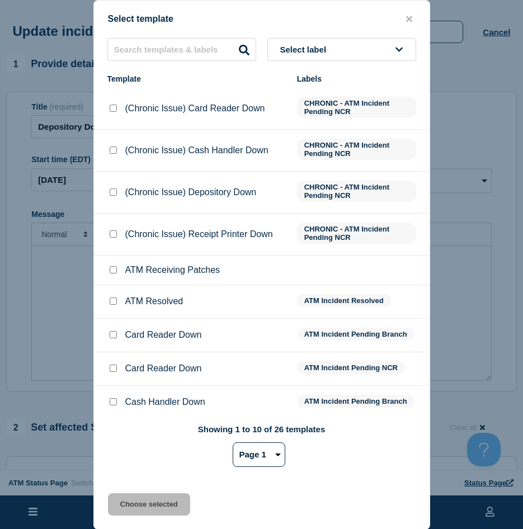
click at [110, 303] on input "ATM Resolved checkbox" at bounding box center [113, 301] width 7 height 7
click at [133, 506] on button "Choose selected" at bounding box center [149, 504] width 82 height 22
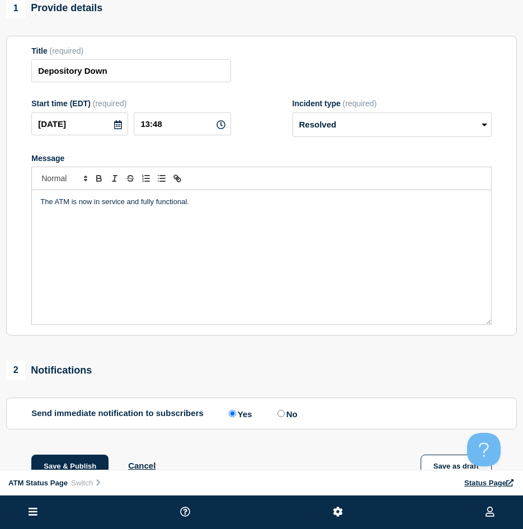
scroll to position [168, 0]
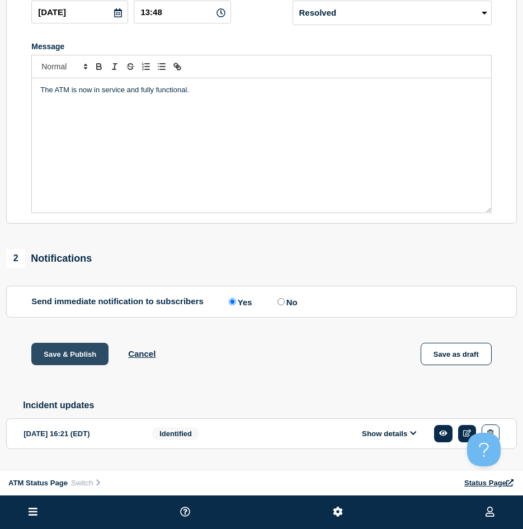
click at [68, 364] on button "Save & Publish" at bounding box center [69, 354] width 77 height 22
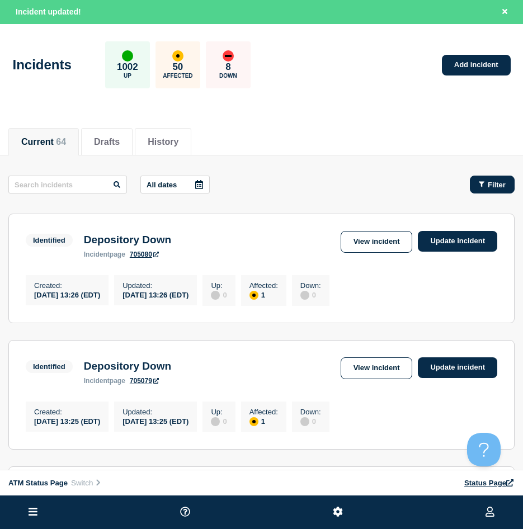
click at [499, 189] on button "Filter" at bounding box center [492, 185] width 45 height 18
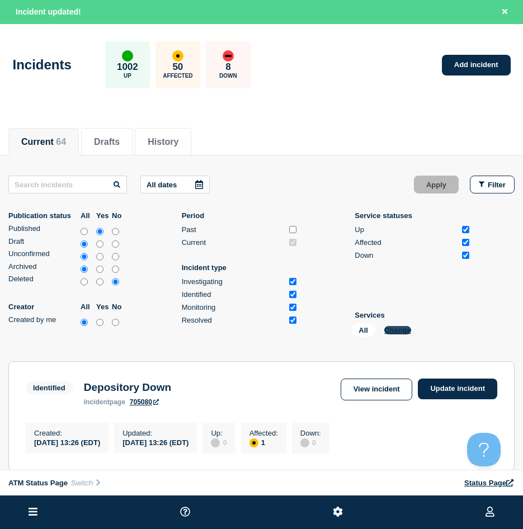
click at [389, 329] on button "Change" at bounding box center [397, 330] width 27 height 8
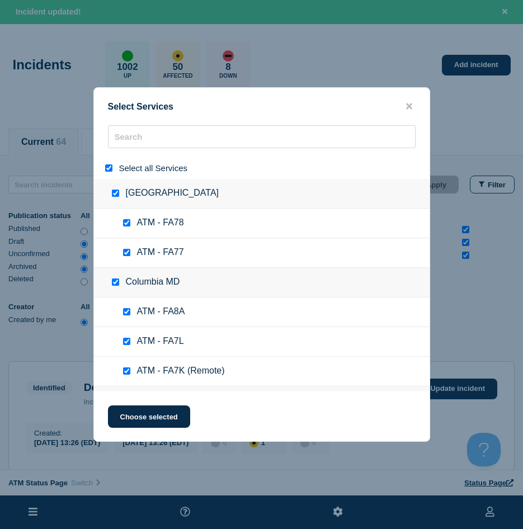
click at [109, 167] on input "select all" at bounding box center [108, 167] width 7 height 7
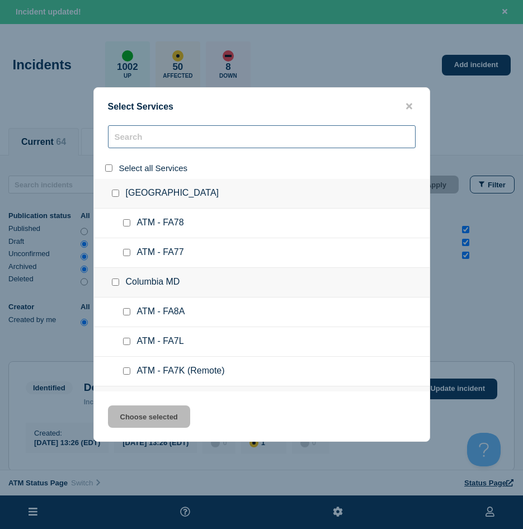
click at [124, 142] on input "search" at bounding box center [262, 136] width 308 height 23
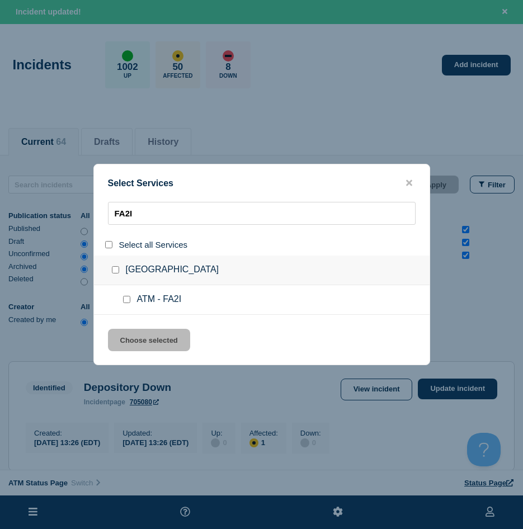
drag, startPoint x: 128, startPoint y: 299, endPoint x: 126, endPoint y: 345, distance: 46.5
click at [129, 300] on input "service: ATM - FA2I" at bounding box center [126, 299] width 7 height 7
click at [124, 343] on button "Choose selected" at bounding box center [149, 340] width 82 height 22
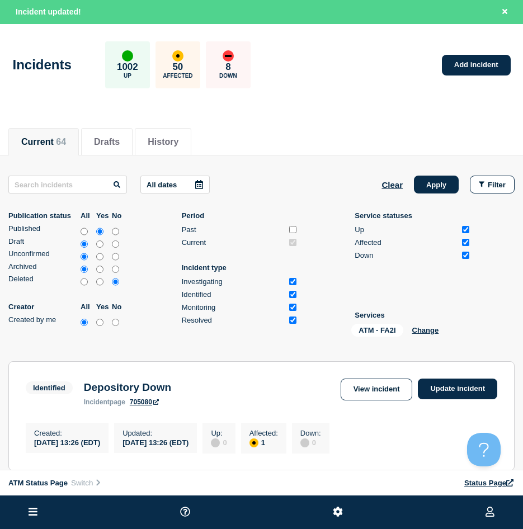
click at [449, 185] on button "Apply" at bounding box center [436, 185] width 45 height 18
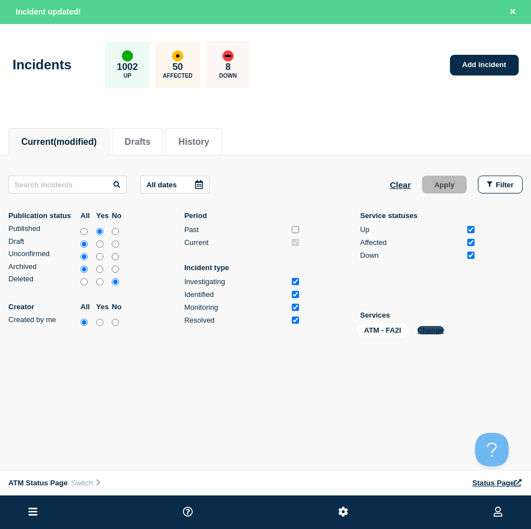
click at [431, 331] on button "Change" at bounding box center [431, 330] width 27 height 8
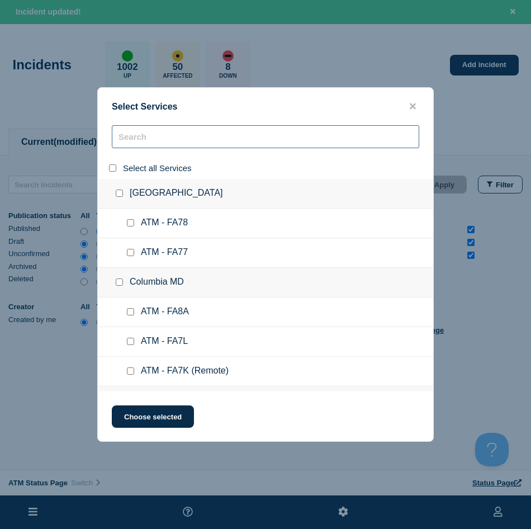
click at [131, 134] on input "search" at bounding box center [266, 136] width 308 height 23
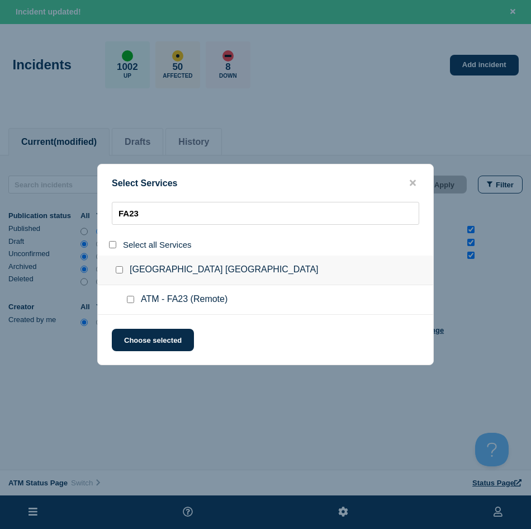
click at [130, 300] on input "service: ATM - FA23 (Remote)" at bounding box center [130, 299] width 7 height 7
click at [158, 351] on button "Choose selected" at bounding box center [153, 340] width 82 height 22
click at [156, 339] on button "Choose selected" at bounding box center [153, 340] width 82 height 22
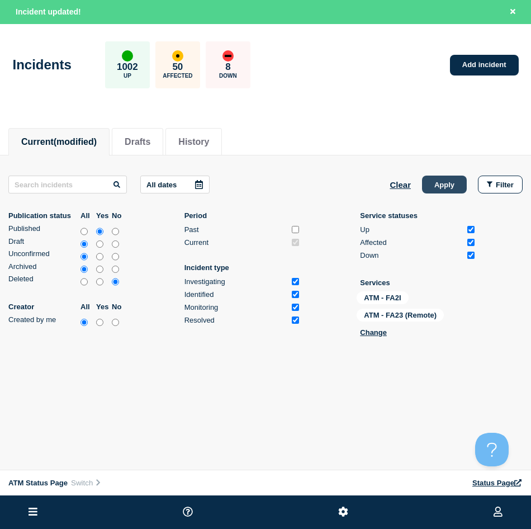
click at [432, 192] on button "Apply" at bounding box center [444, 185] width 45 height 18
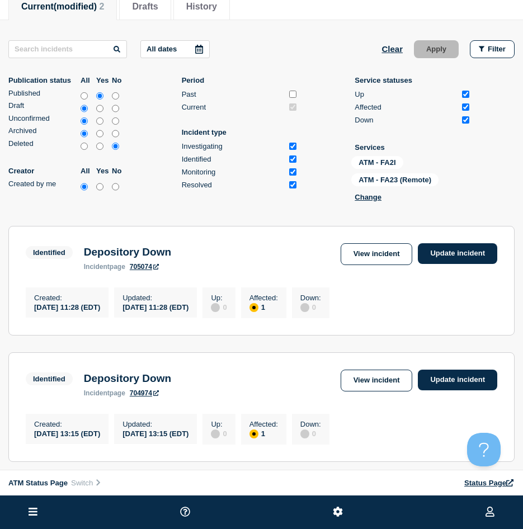
scroll to position [168, 0]
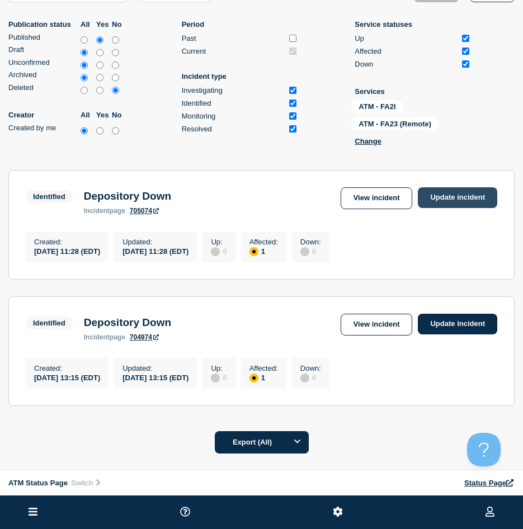
click at [461, 203] on link "Update incident" at bounding box center [457, 197] width 79 height 21
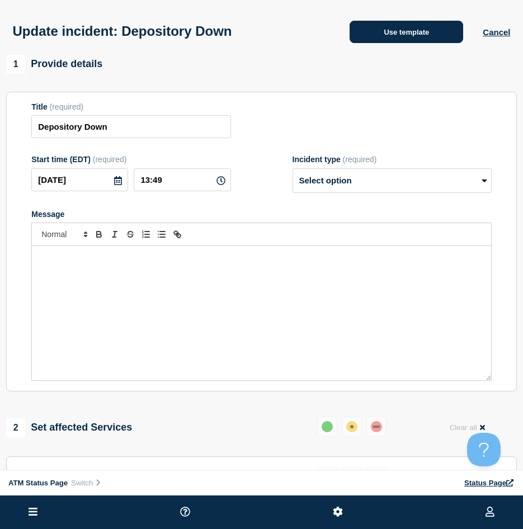
click at [388, 32] on button "Use template" at bounding box center [407, 32] width 114 height 22
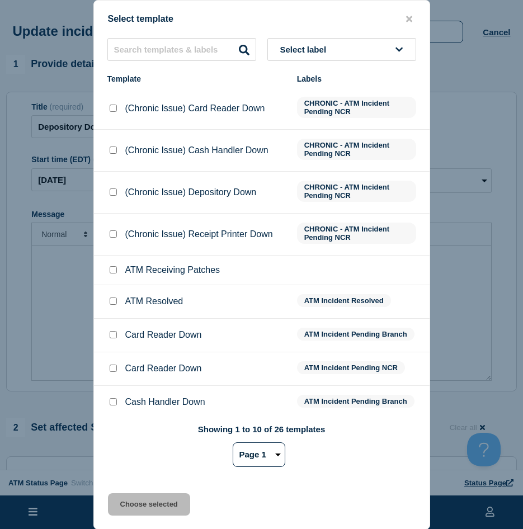
click at [114, 302] on input "ATM Resolved checkbox" at bounding box center [113, 301] width 7 height 7
click at [140, 500] on button "Choose selected" at bounding box center [149, 504] width 82 height 22
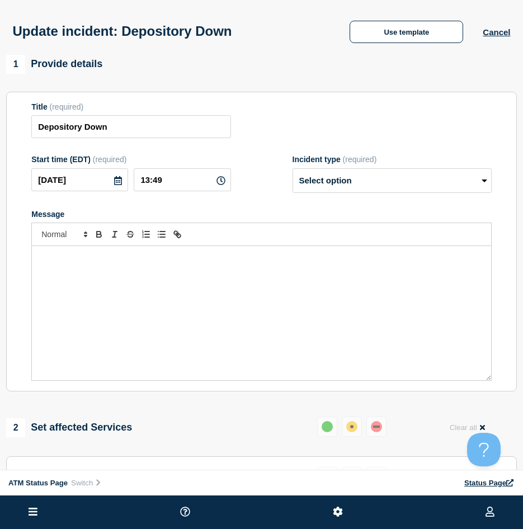
scroll to position [112, 0]
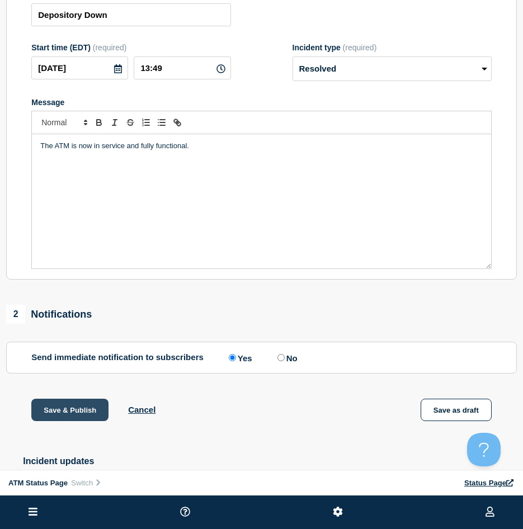
click at [56, 403] on button "Save & Publish" at bounding box center [69, 410] width 77 height 22
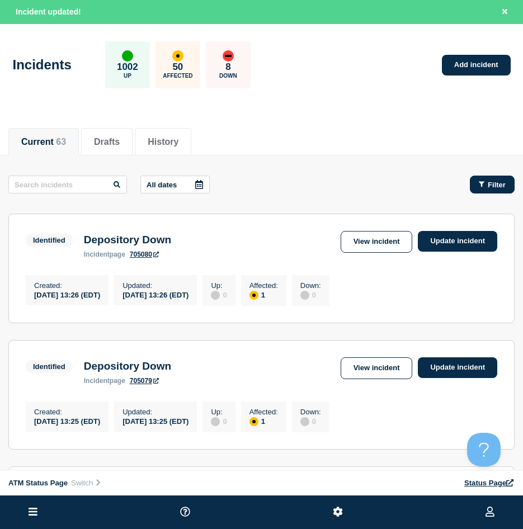
click at [502, 189] on span "Filter" at bounding box center [497, 185] width 18 height 8
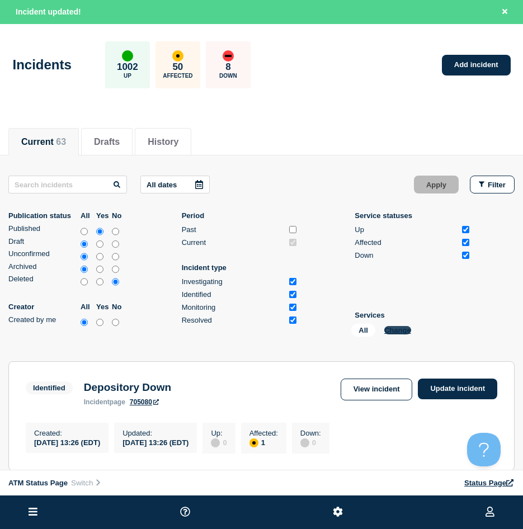
click at [406, 330] on button "Change" at bounding box center [397, 330] width 27 height 8
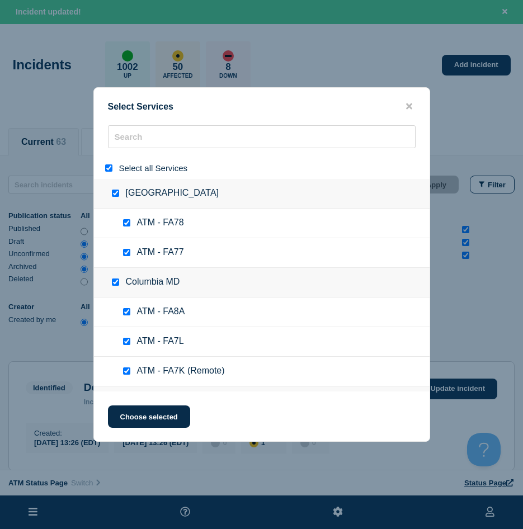
click at [110, 169] on input "select all" at bounding box center [108, 167] width 7 height 7
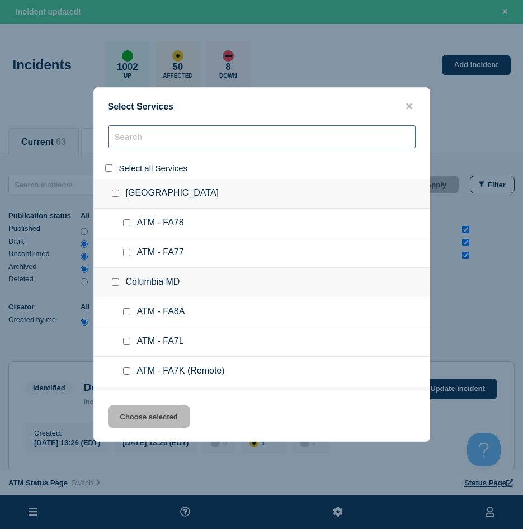
click at [135, 134] on input "search" at bounding box center [262, 136] width 308 height 23
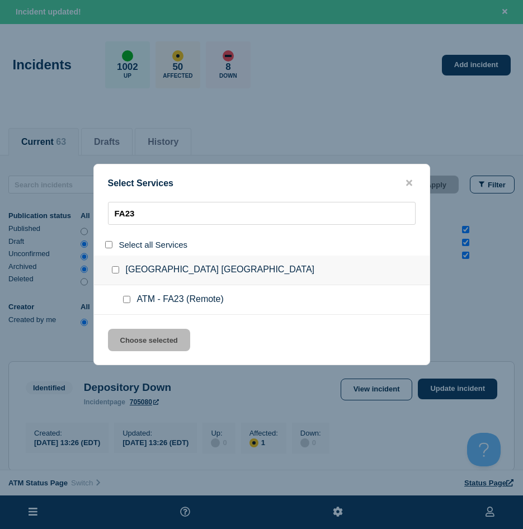
click at [127, 301] on input "service: ATM - FA23 (Remote)" at bounding box center [126, 299] width 7 height 7
click at [140, 351] on button "Choose selected" at bounding box center [149, 340] width 82 height 22
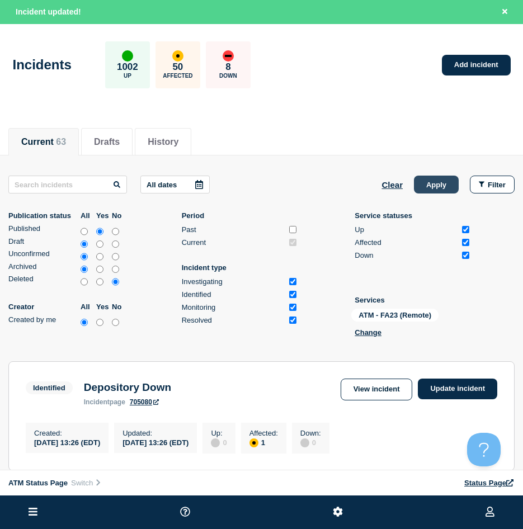
click at [445, 191] on button "Apply" at bounding box center [436, 185] width 45 height 18
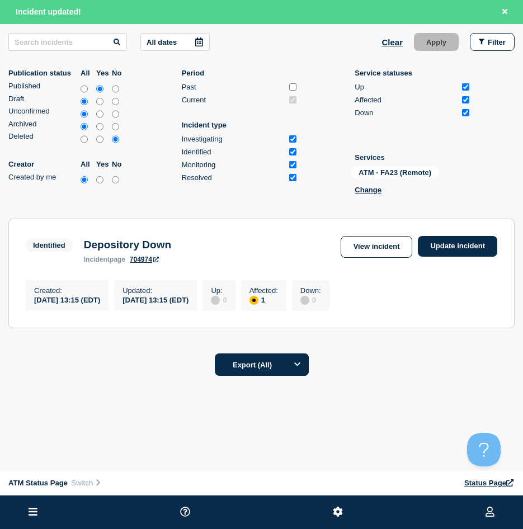
scroll to position [147, 0]
click at [478, 246] on link "Update incident" at bounding box center [457, 246] width 79 height 21
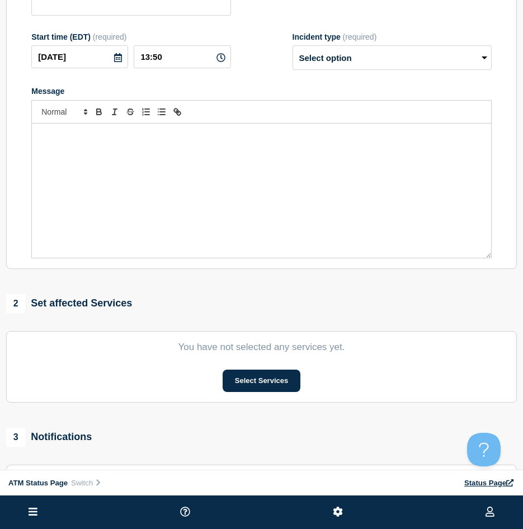
scroll to position [35, 0]
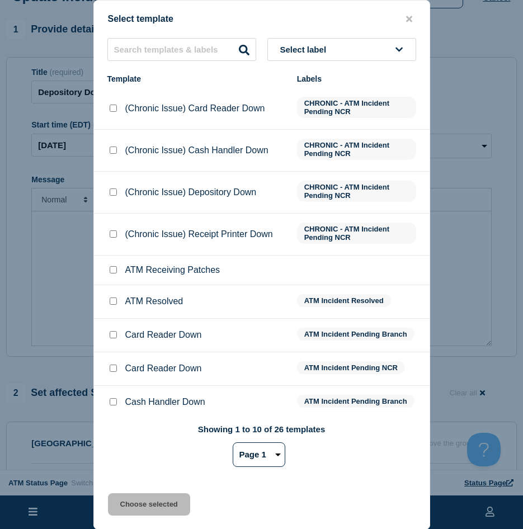
click at [114, 300] on input "ATM Resolved checkbox" at bounding box center [113, 301] width 7 height 7
click at [154, 506] on button "Choose selected" at bounding box center [149, 504] width 82 height 22
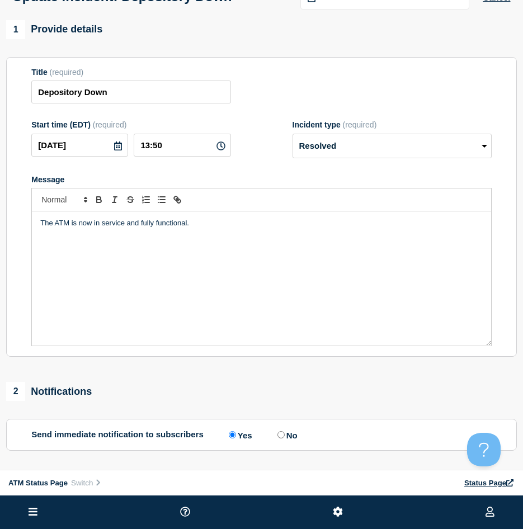
scroll to position [91, 0]
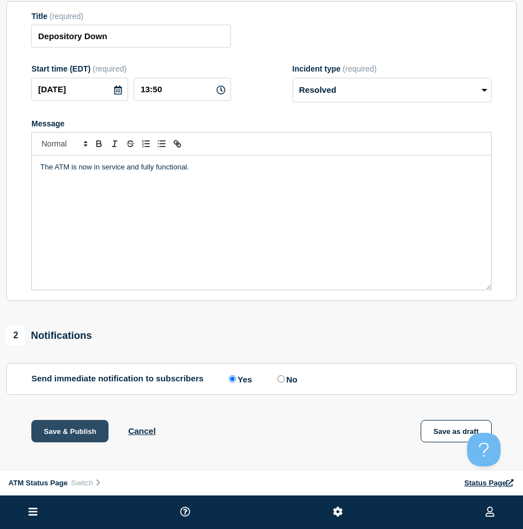
click at [48, 434] on button "Save & Publish" at bounding box center [69, 431] width 77 height 22
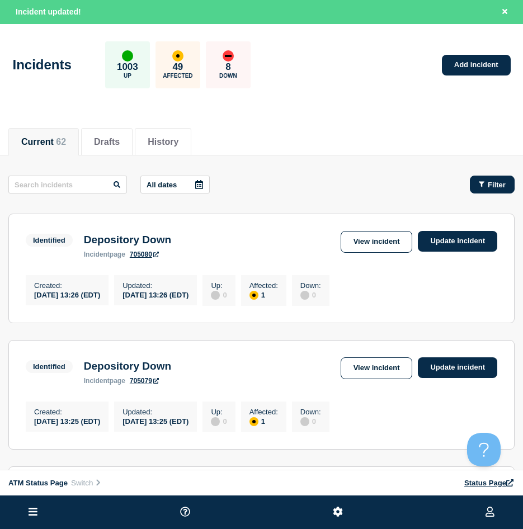
click at [481, 183] on icon "button" at bounding box center [482, 185] width 6 height 6
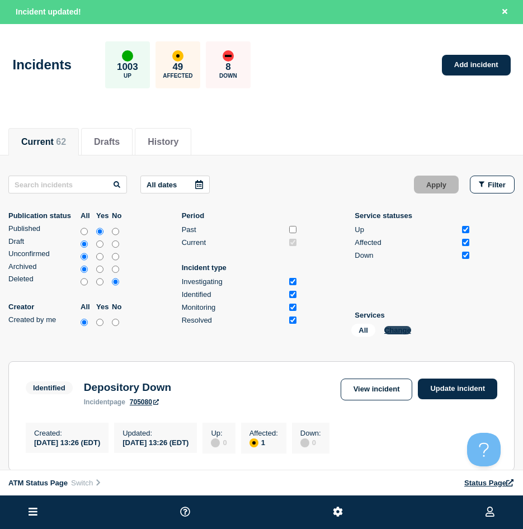
click at [396, 327] on button "Change" at bounding box center [397, 330] width 27 height 8
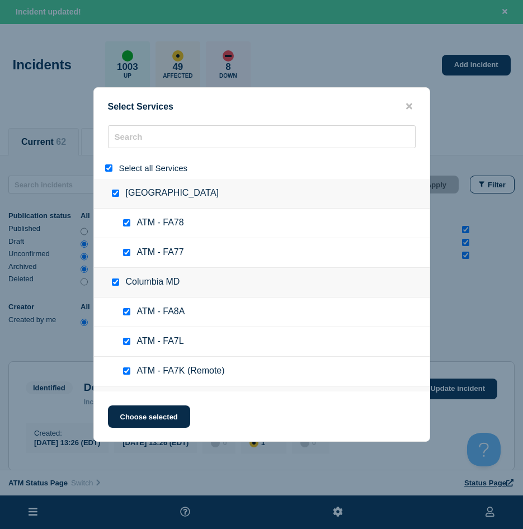
click at [112, 167] on input "select all" at bounding box center [108, 167] width 7 height 7
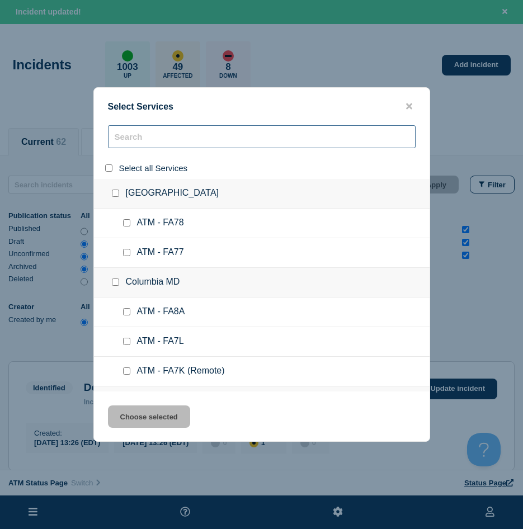
click at [138, 136] on input "search" at bounding box center [262, 136] width 308 height 23
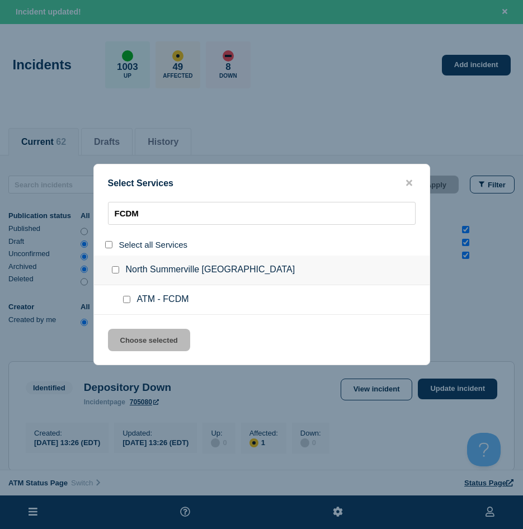
drag, startPoint x: 126, startPoint y: 302, endPoint x: 136, endPoint y: 324, distance: 24.8
click at [126, 302] on input "service: ATM - FCDM" at bounding box center [126, 299] width 7 height 7
click at [137, 333] on button "Choose selected" at bounding box center [149, 340] width 82 height 22
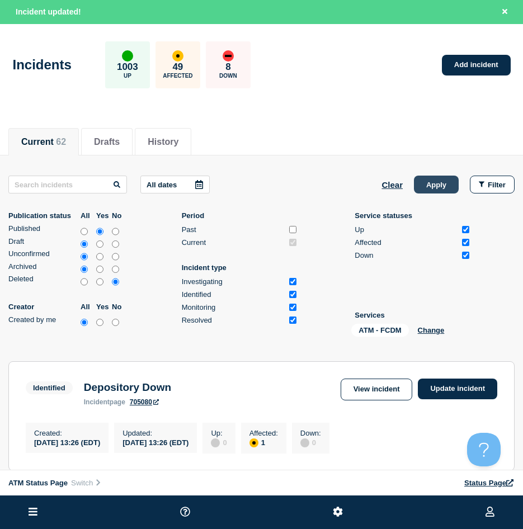
click at [446, 180] on button "Apply" at bounding box center [436, 185] width 45 height 18
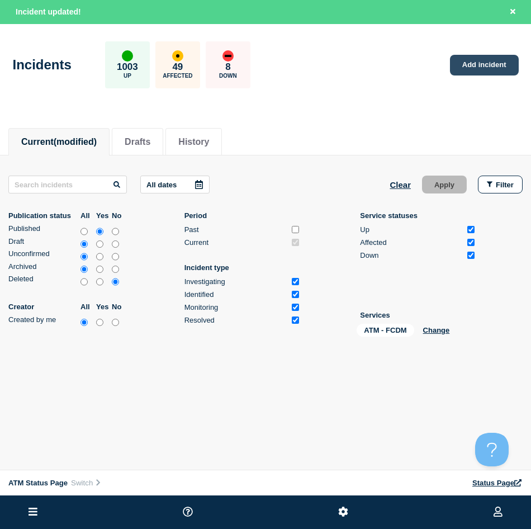
click at [480, 60] on link "Add incident" at bounding box center [484, 65] width 69 height 21
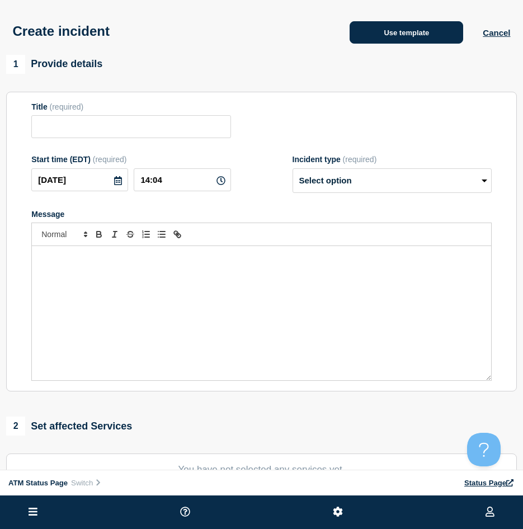
click at [417, 26] on button "Use template" at bounding box center [407, 32] width 114 height 22
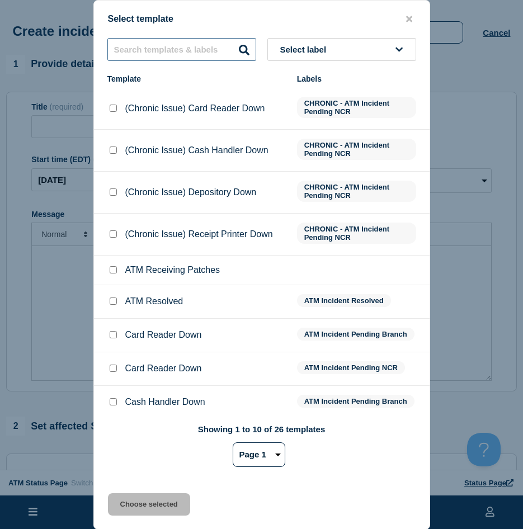
click at [168, 55] on input "text" at bounding box center [181, 49] width 149 height 23
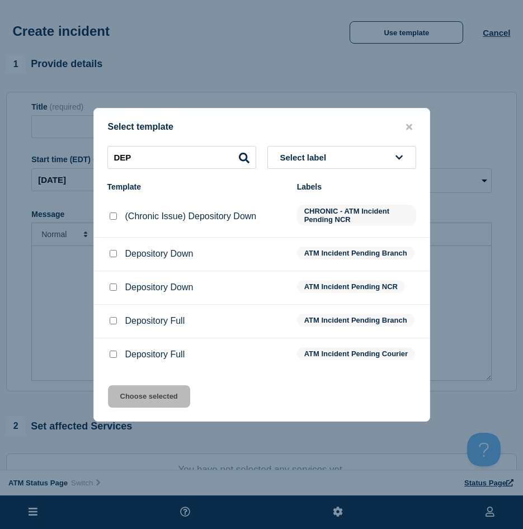
click at [110, 250] on input "Depository Down checkbox" at bounding box center [113, 253] width 7 height 7
click at [160, 403] on button "Choose selected" at bounding box center [149, 396] width 82 height 22
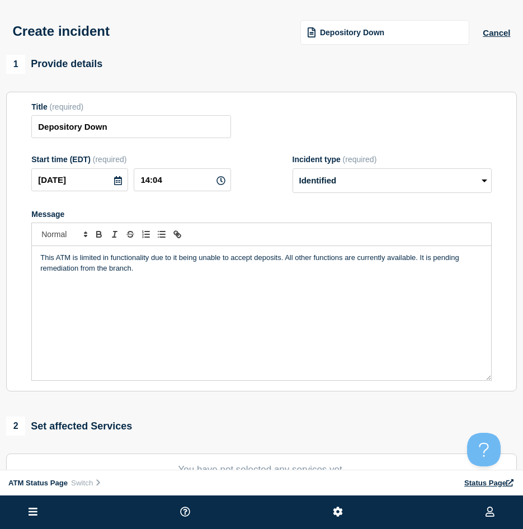
scroll to position [56, 0]
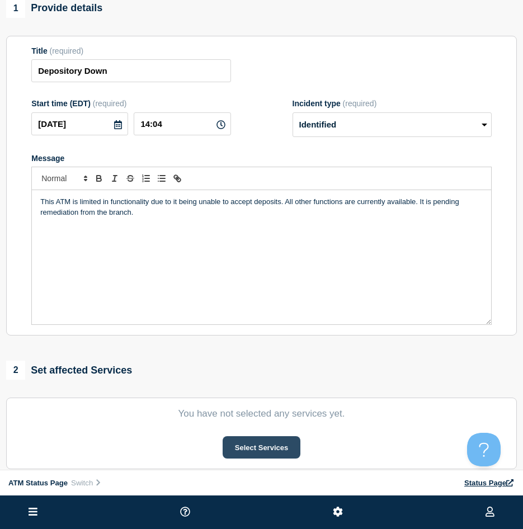
click at [260, 445] on button "Select Services" at bounding box center [262, 447] width 78 height 22
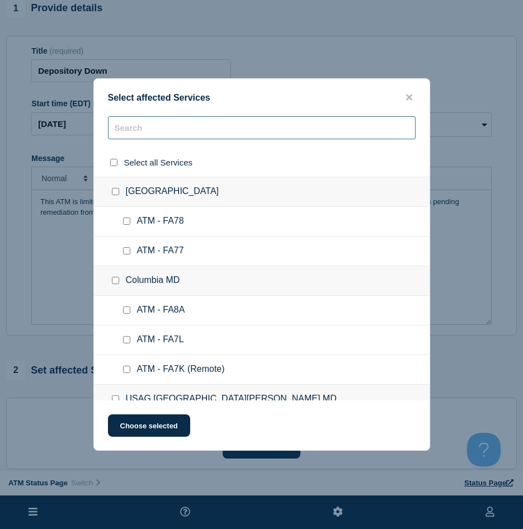
click at [138, 128] on input "text" at bounding box center [262, 127] width 308 height 23
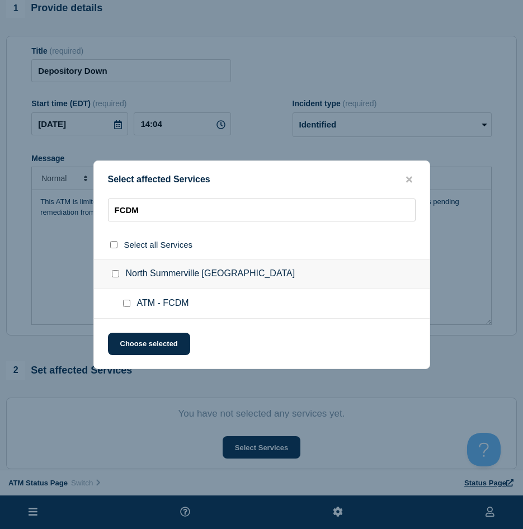
click at [128, 303] on input "ATM - FCDM checkbox" at bounding box center [126, 303] width 7 height 7
click at [133, 338] on button "Choose selected" at bounding box center [149, 344] width 82 height 22
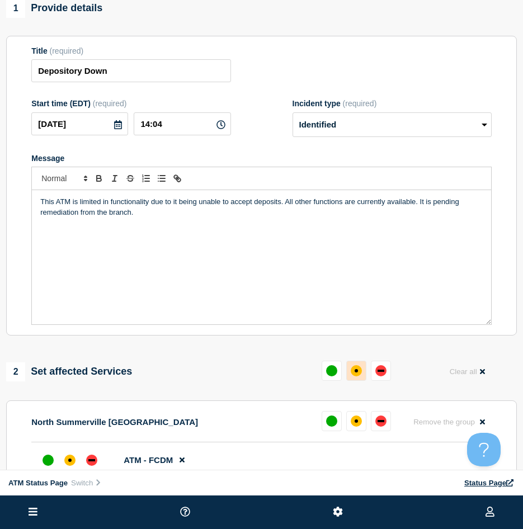
click at [356, 383] on div at bounding box center [356, 372] width 69 height 22
click at [352, 380] on button at bounding box center [356, 371] width 20 height 20
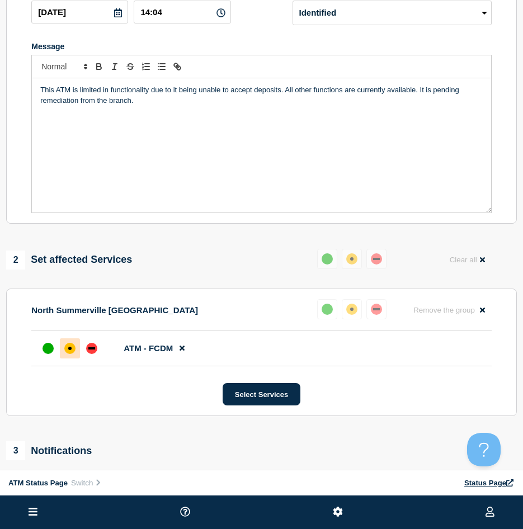
scroll to position [323, 0]
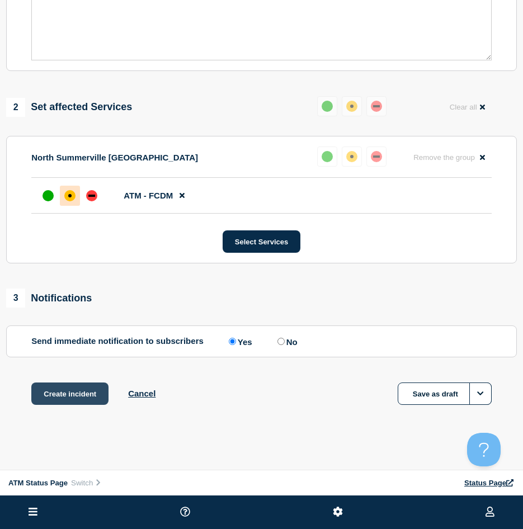
click at [64, 397] on button "Create incident" at bounding box center [69, 394] width 77 height 22
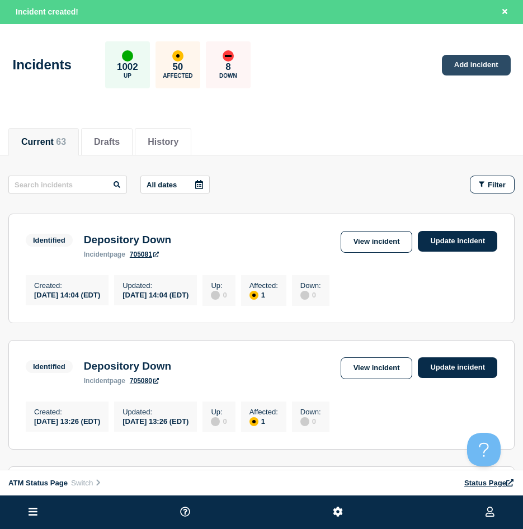
click at [466, 61] on link "Add incident" at bounding box center [476, 65] width 69 height 21
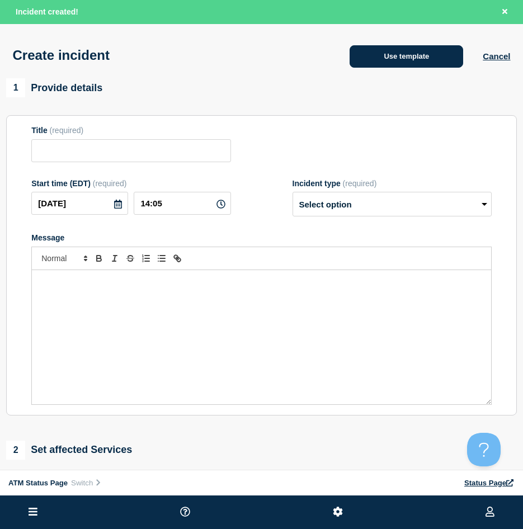
click at [389, 58] on button "Use template" at bounding box center [407, 56] width 114 height 22
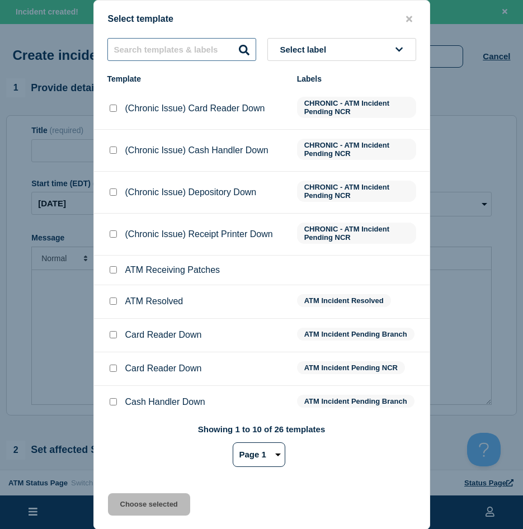
click at [169, 49] on input "text" at bounding box center [181, 49] width 149 height 23
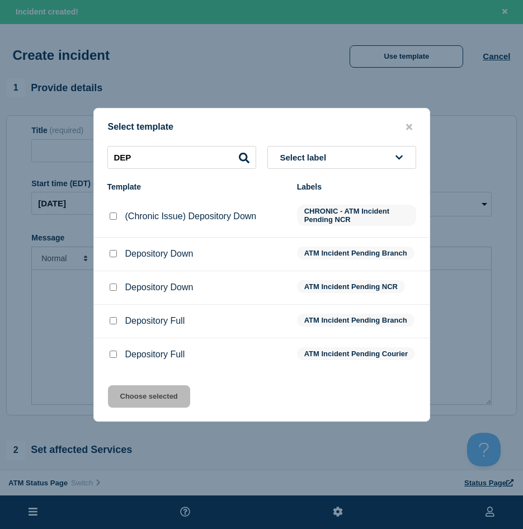
click at [115, 248] on div at bounding box center [112, 253] width 11 height 11
click at [115, 253] on input "Depository Down checkbox" at bounding box center [113, 253] width 7 height 7
click at [147, 403] on button "Choose selected" at bounding box center [149, 396] width 82 height 22
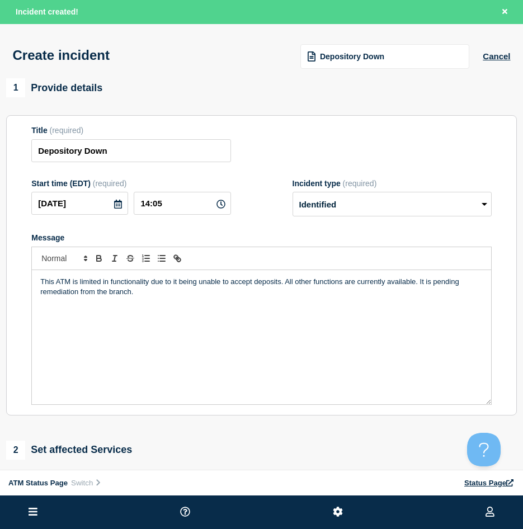
scroll to position [112, 0]
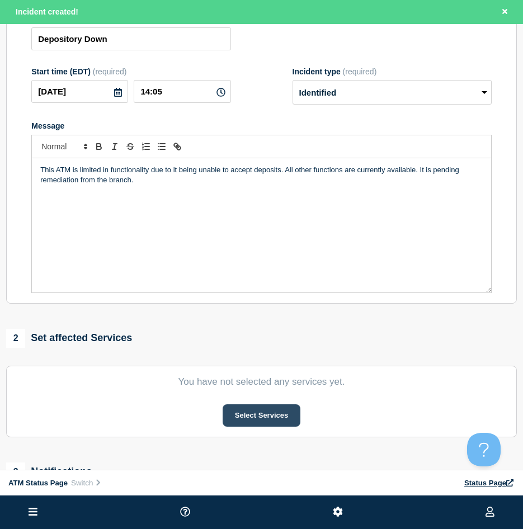
click at [235, 418] on button "Select Services" at bounding box center [262, 415] width 78 height 22
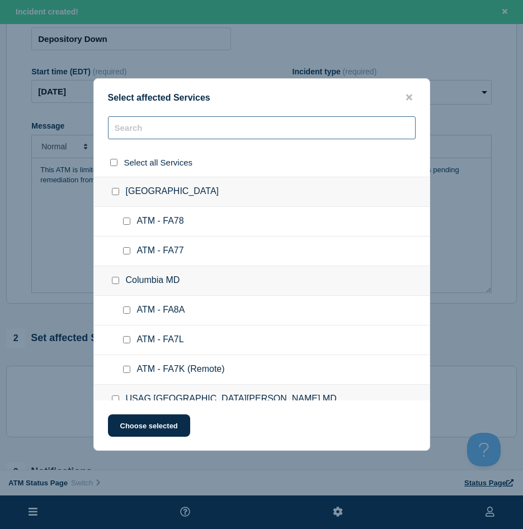
click at [128, 126] on input "text" at bounding box center [262, 127] width 308 height 23
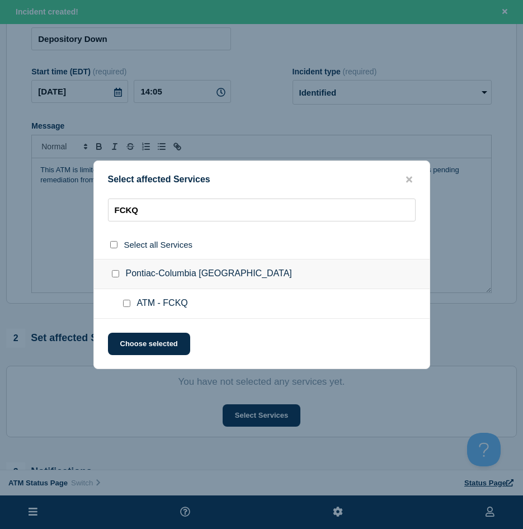
click at [129, 303] on input "ATM - FCKQ checkbox" at bounding box center [126, 303] width 7 height 7
drag, startPoint x: 128, startPoint y: 330, endPoint x: 126, endPoint y: 347, distance: 16.8
click at [127, 331] on div "Select affected Services FCKQ Select all Services [GEOGRAPHIC_DATA]-Columbia [G…" at bounding box center [261, 265] width 337 height 209
click at [126, 347] on button "Choose selected" at bounding box center [149, 344] width 82 height 22
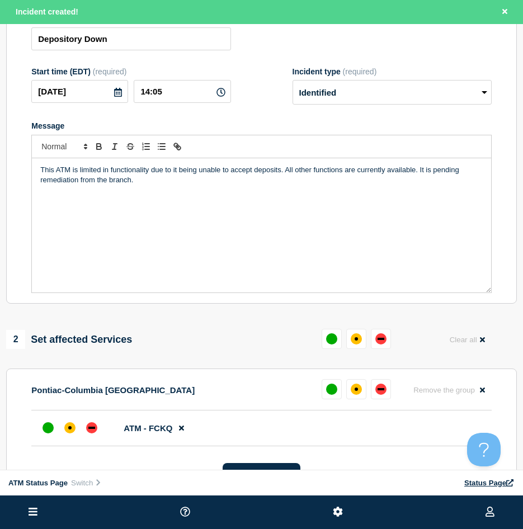
scroll to position [224, 0]
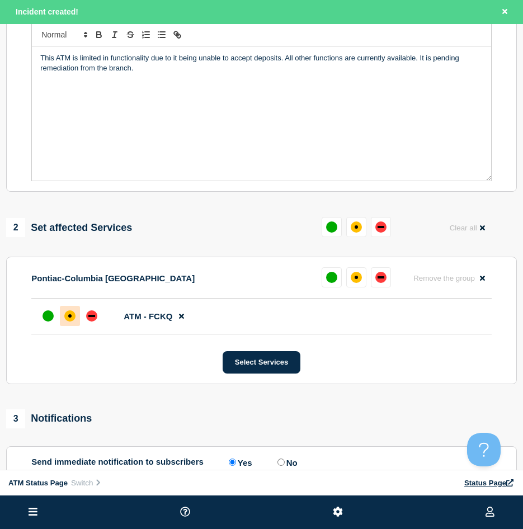
click at [64, 315] on div at bounding box center [70, 316] width 20 height 20
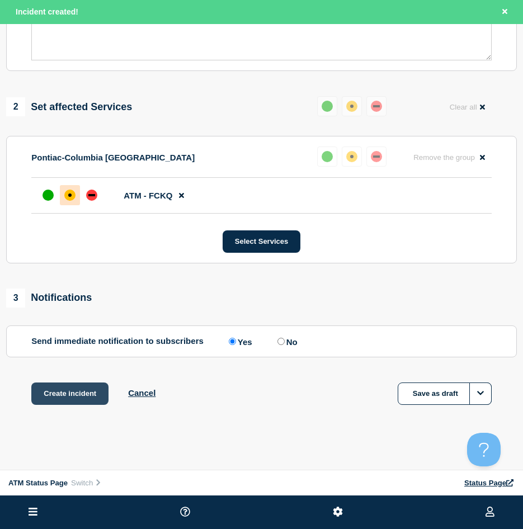
click at [80, 387] on button "Create incident" at bounding box center [69, 394] width 77 height 22
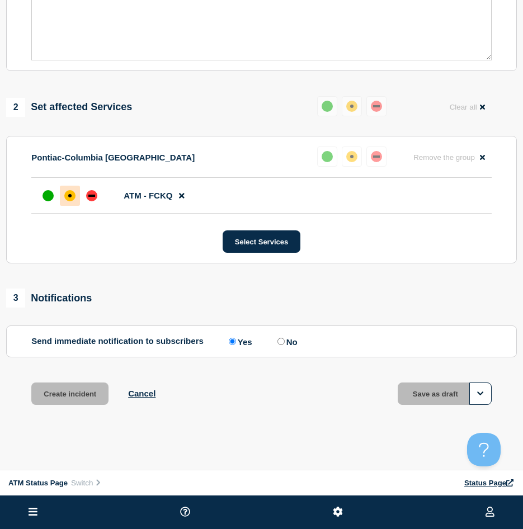
scroll to position [323, 0]
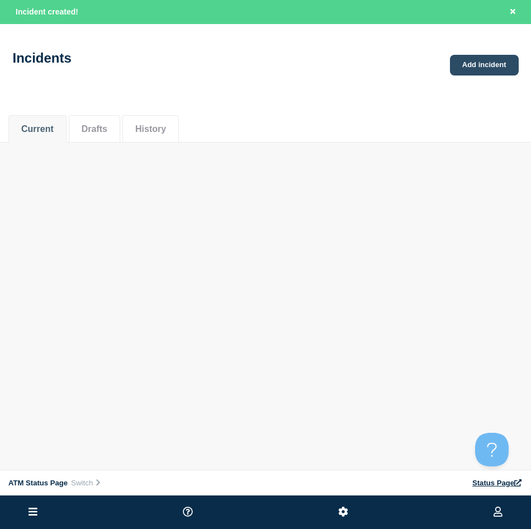
click at [462, 67] on link "Add incident" at bounding box center [484, 65] width 69 height 21
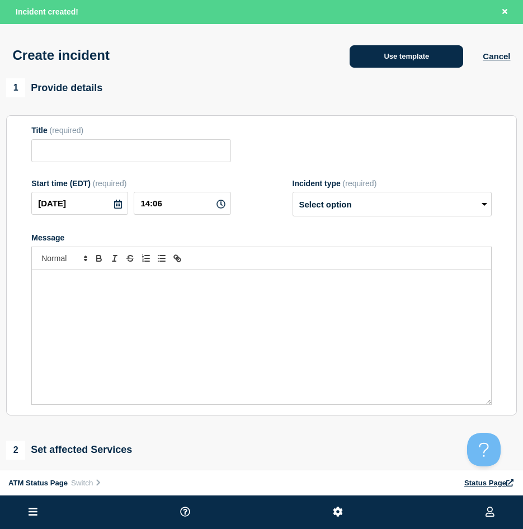
click at [369, 58] on button "Use template" at bounding box center [407, 56] width 114 height 22
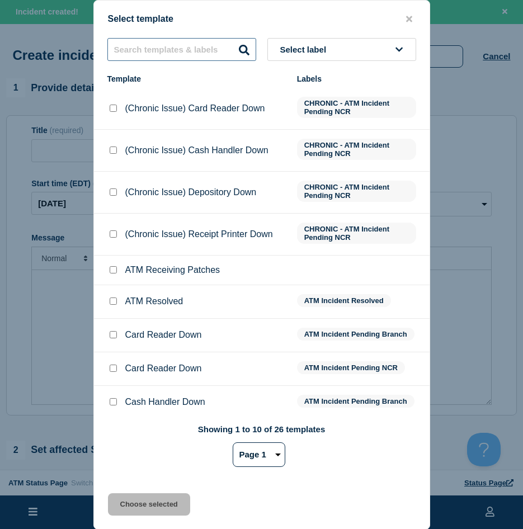
click at [129, 53] on input "text" at bounding box center [181, 49] width 149 height 23
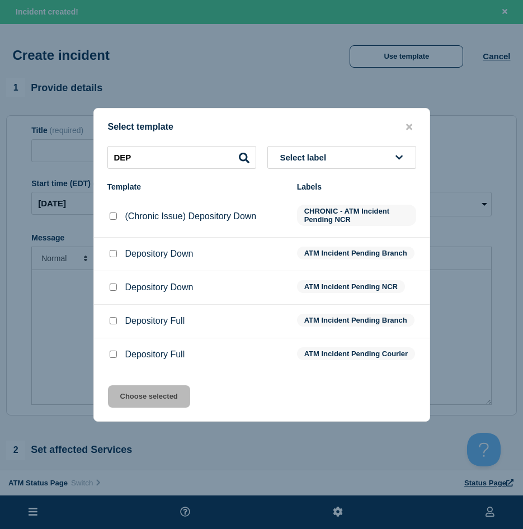
click at [109, 254] on div at bounding box center [112, 253] width 11 height 11
click at [112, 250] on input "Depository Down checkbox" at bounding box center [113, 253] width 7 height 7
click at [126, 397] on button "Choose selected" at bounding box center [149, 396] width 82 height 22
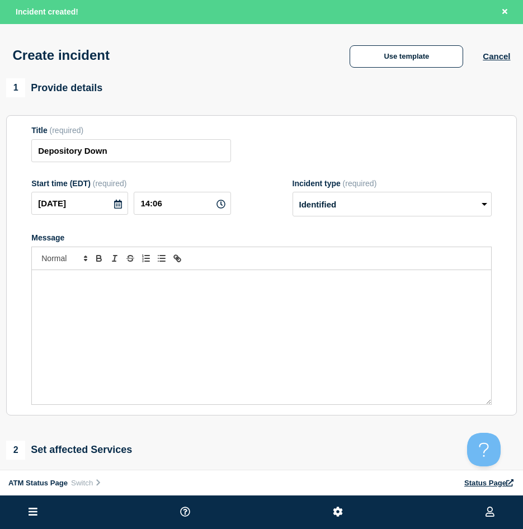
scroll to position [168, 0]
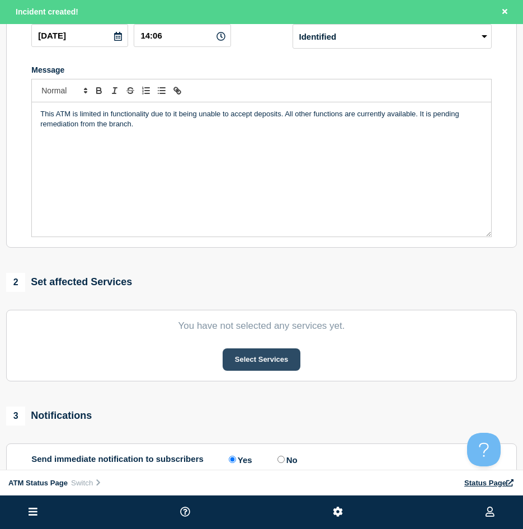
click at [274, 362] on button "Select Services" at bounding box center [262, 359] width 78 height 22
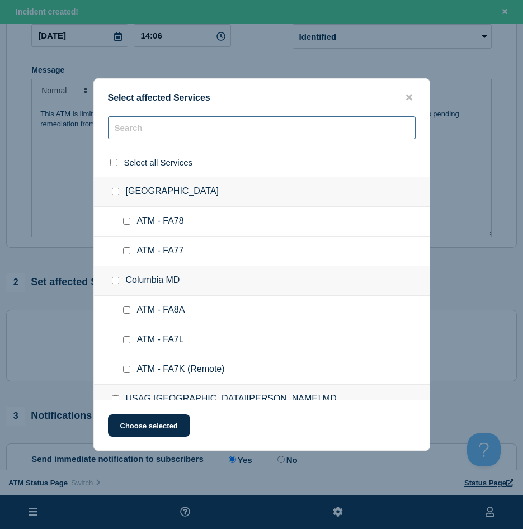
click at [144, 135] on input "text" at bounding box center [262, 127] width 308 height 23
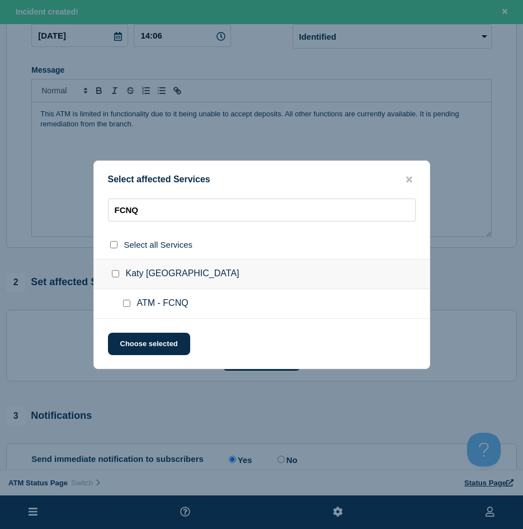
click at [128, 303] on input "ATM - FCNQ checkbox" at bounding box center [126, 303] width 7 height 7
click at [130, 342] on button "Choose selected" at bounding box center [149, 344] width 82 height 22
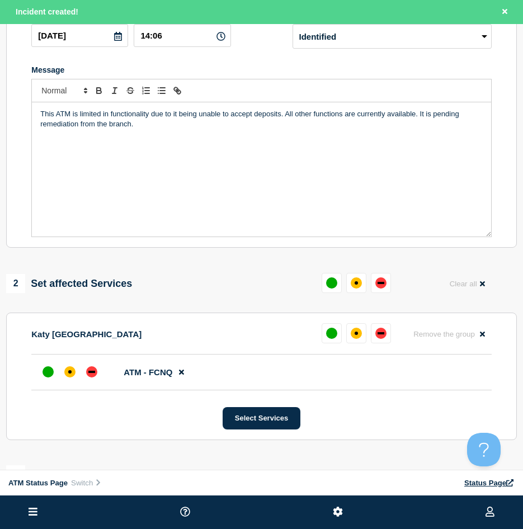
scroll to position [280, 0]
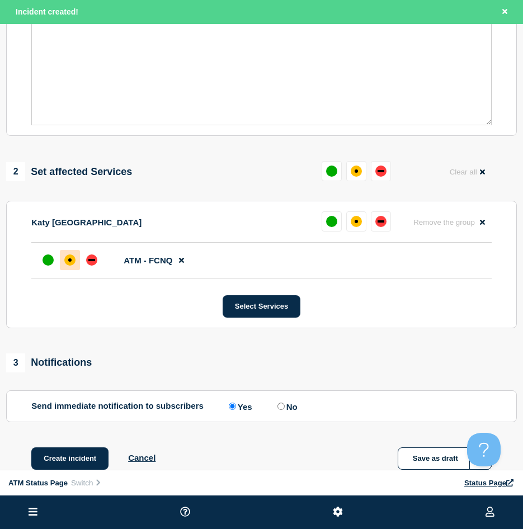
click at [62, 266] on div at bounding box center [70, 260] width 20 height 20
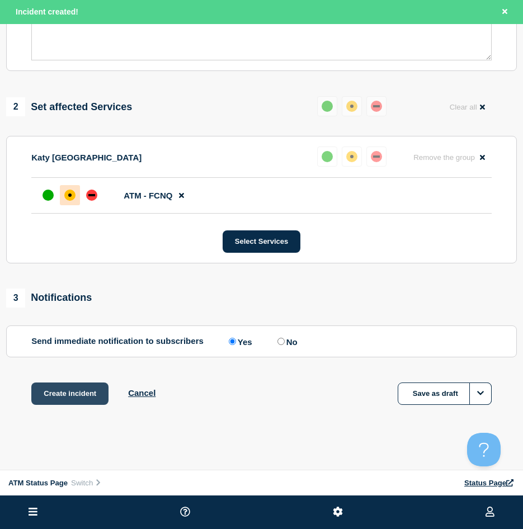
click at [53, 393] on button "Create incident" at bounding box center [69, 394] width 77 height 22
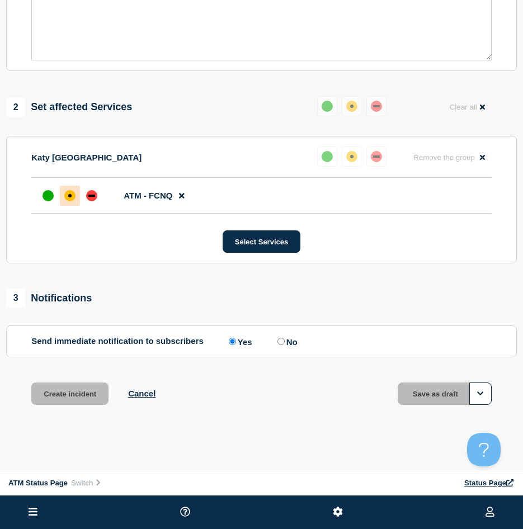
scroll to position [323, 0]
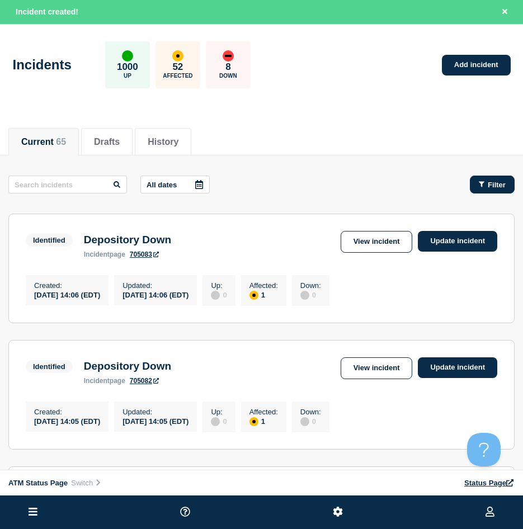
click at [507, 191] on button "Filter" at bounding box center [492, 185] width 45 height 18
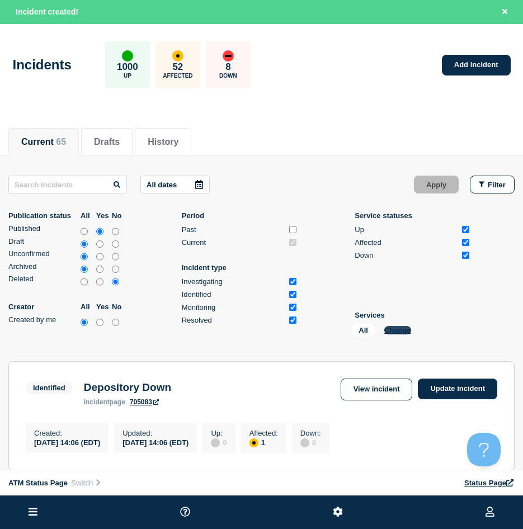
drag, startPoint x: 387, startPoint y: 335, endPoint x: 391, endPoint y: 329, distance: 7.3
click at [387, 335] on div "All Change" at bounding box center [407, 332] width 112 height 17
click at [391, 329] on button "Change" at bounding box center [397, 330] width 27 height 8
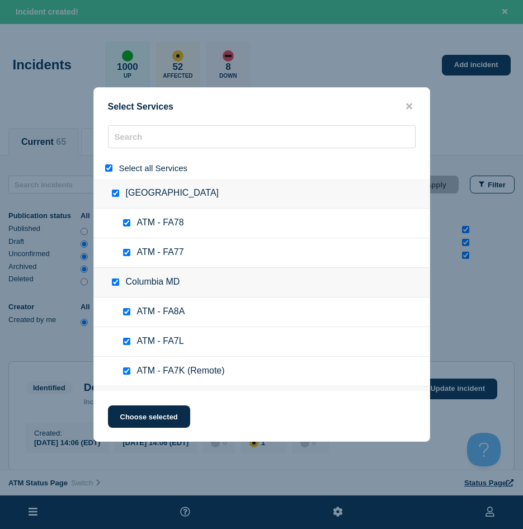
click at [111, 167] on input "select all" at bounding box center [108, 167] width 7 height 7
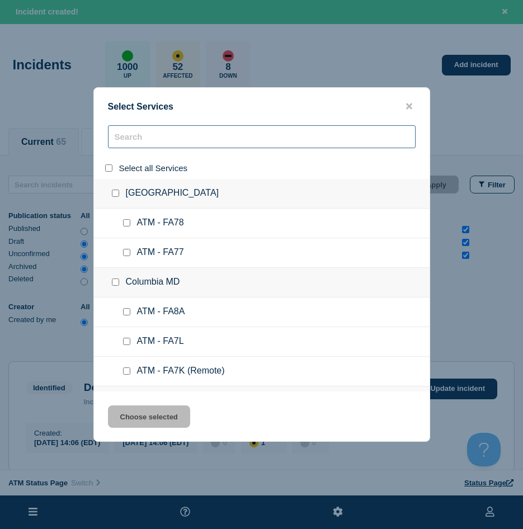
click at [133, 142] on input "search" at bounding box center [262, 136] width 308 height 23
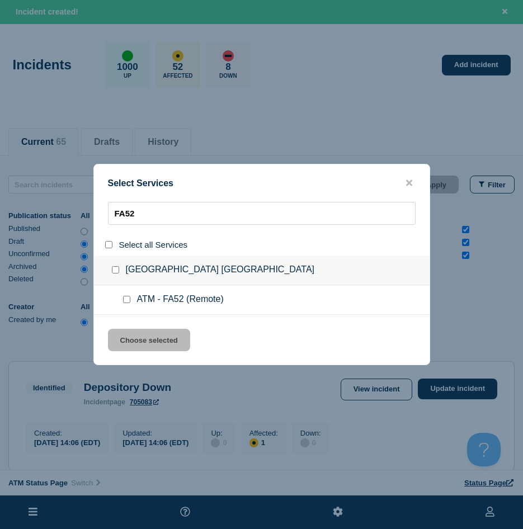
click at [129, 303] on input "service: ATM - FA52 (Remote)" at bounding box center [126, 299] width 7 height 7
drag, startPoint x: 129, startPoint y: 333, endPoint x: 150, endPoint y: 335, distance: 21.4
click at [129, 335] on button "Choose selected" at bounding box center [149, 340] width 82 height 22
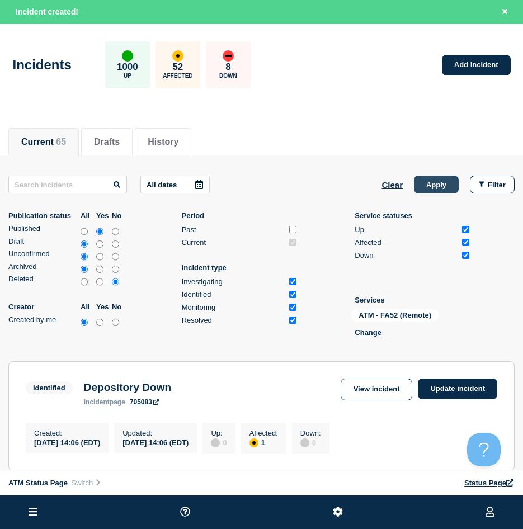
click at [449, 190] on button "Apply" at bounding box center [436, 185] width 45 height 18
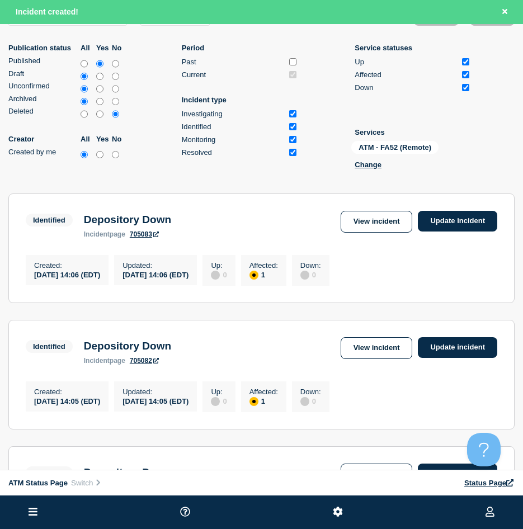
scroll to position [147, 0]
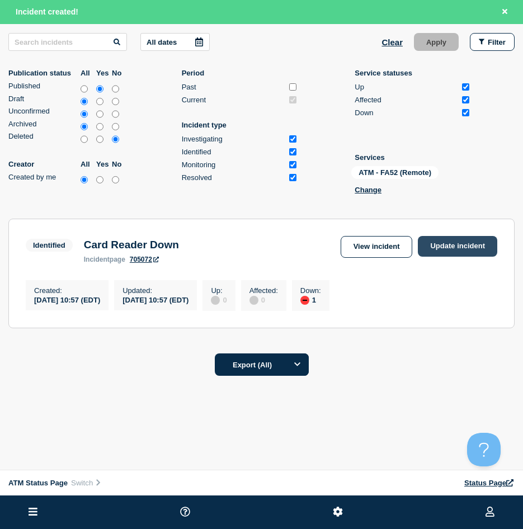
click at [454, 247] on link "Update incident" at bounding box center [457, 246] width 79 height 21
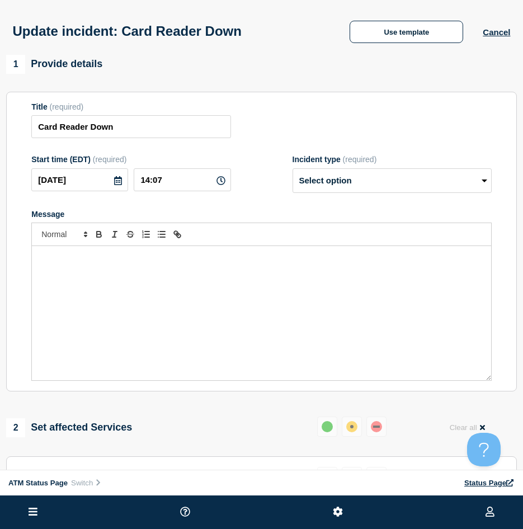
drag, startPoint x: 403, startPoint y: 13, endPoint x: 407, endPoint y: 22, distance: 9.0
click at [404, 13] on div "Update incident: Card Reader Down Use template Cancel" at bounding box center [261, 27] width 523 height 55
click at [407, 22] on button "Use template" at bounding box center [407, 32] width 114 height 22
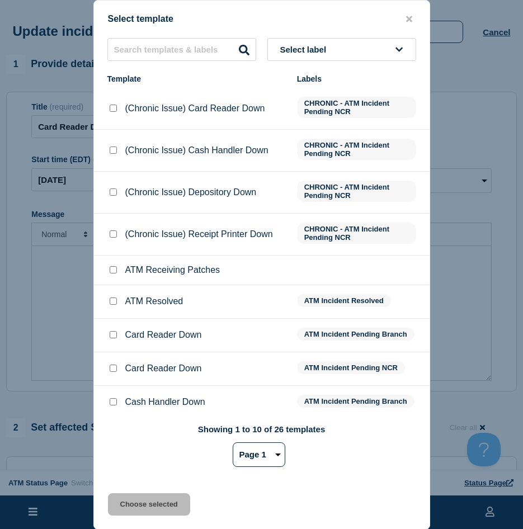
click at [112, 305] on input "ATM Resolved checkbox" at bounding box center [113, 301] width 7 height 7
click at [144, 512] on button "Choose selected" at bounding box center [149, 504] width 82 height 22
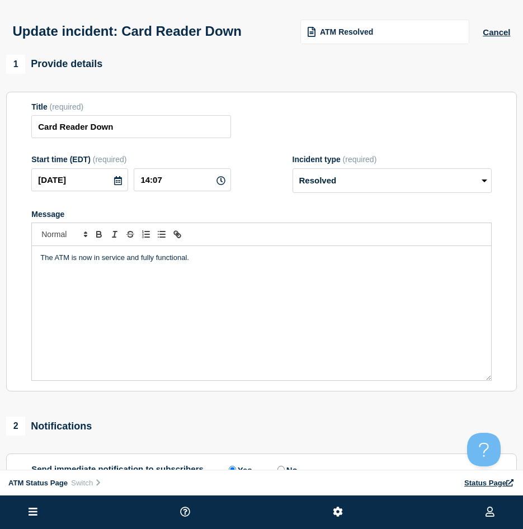
scroll to position [112, 0]
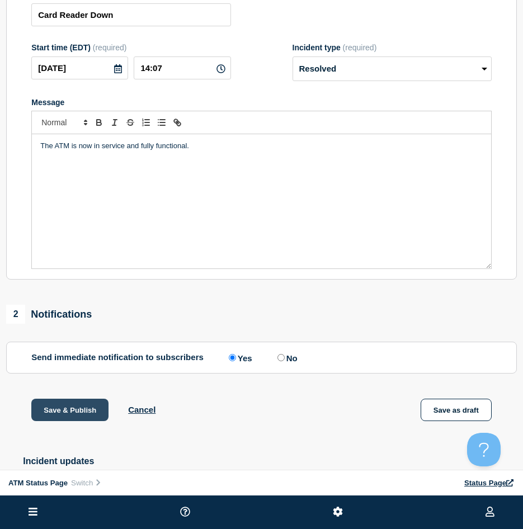
click at [37, 406] on button "Save & Publish" at bounding box center [69, 410] width 77 height 22
